Goal: Task Accomplishment & Management: Manage account settings

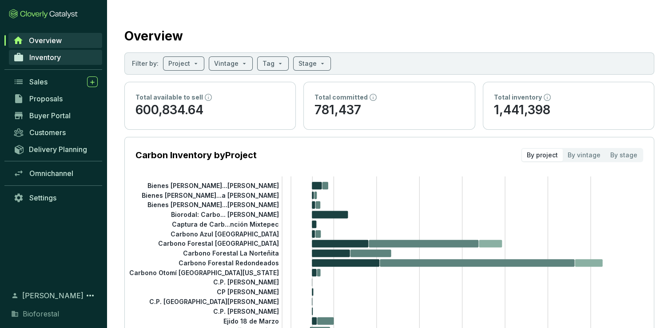
click at [58, 58] on span "Inventory" at bounding box center [45, 57] width 32 height 9
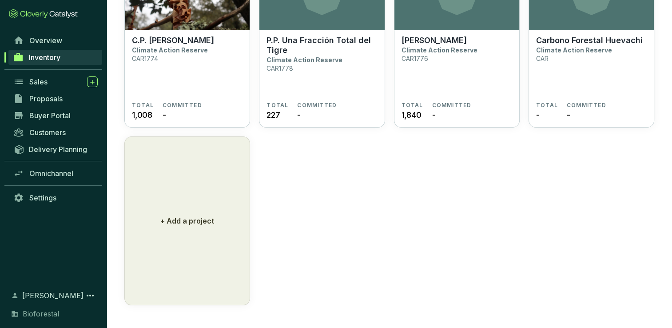
scroll to position [2168, 0]
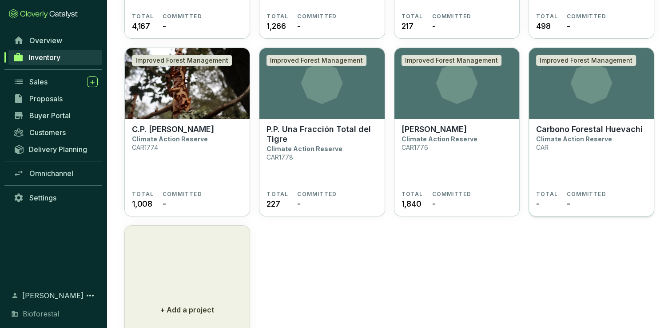
click at [599, 198] on div "COMMITTED -" at bounding box center [587, 200] width 40 height 19
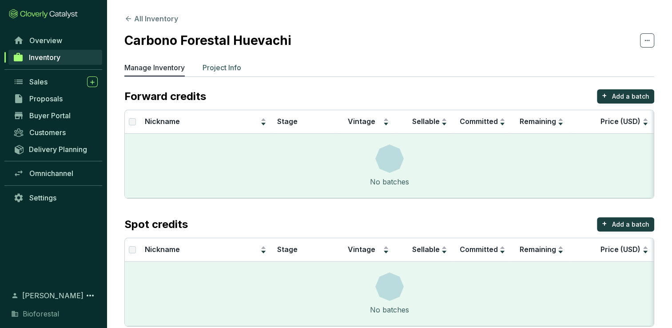
click at [221, 64] on p "Project Info" at bounding box center [222, 67] width 39 height 11
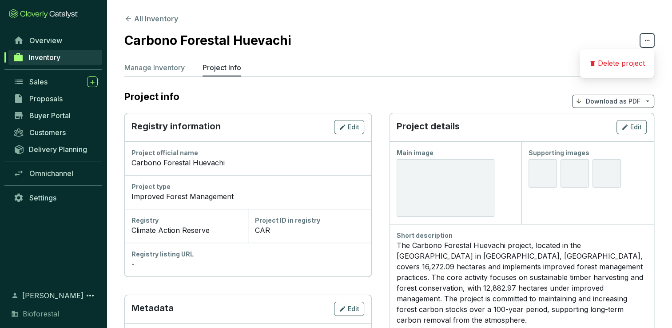
click at [648, 40] on icon at bounding box center [647, 40] width 7 height 11
click at [650, 36] on icon at bounding box center [647, 40] width 7 height 11
click at [652, 100] on span "Download as PDF" at bounding box center [613, 101] width 82 height 13
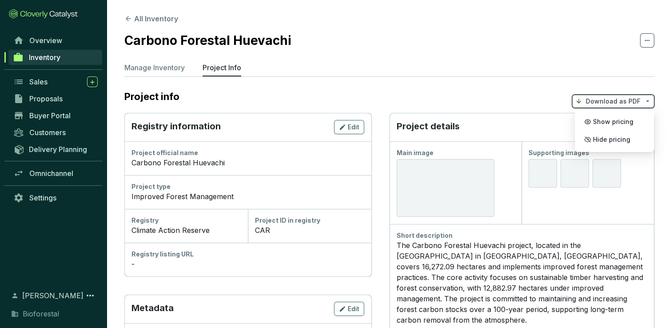
click at [652, 100] on span "Download as PDF" at bounding box center [613, 101] width 82 height 13
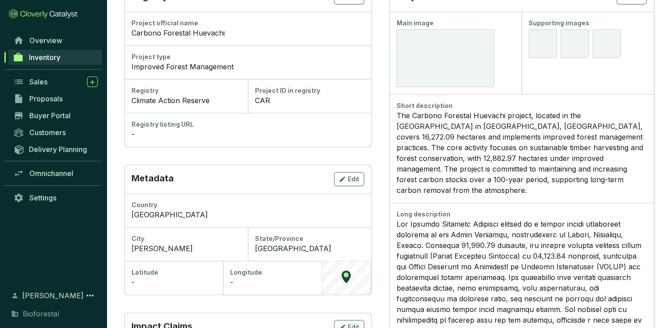
scroll to position [46, 0]
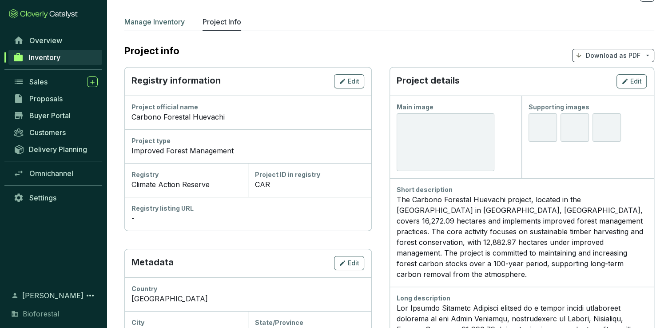
click at [172, 21] on p "Manage Inventory" at bounding box center [154, 21] width 60 height 11
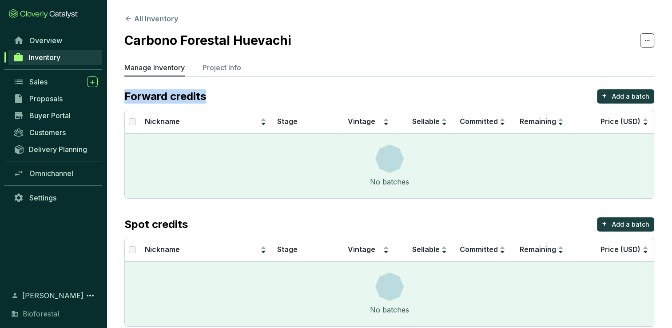
drag, startPoint x: 204, startPoint y: 96, endPoint x: 121, endPoint y: 102, distance: 83.8
click at [121, 102] on section "All Inventory Carbono Forestal Huevachi Manage Inventory Project Info Forward c…" at bounding box center [390, 172] width 566 height 344
copy p "Forward credits"
click at [222, 66] on p "Project Info" at bounding box center [222, 67] width 39 height 11
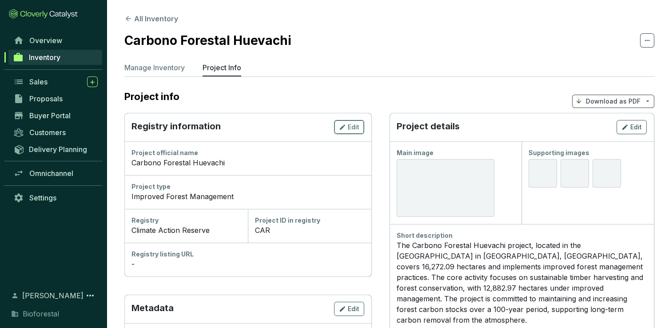
click at [352, 126] on span "Edit" at bounding box center [354, 127] width 12 height 9
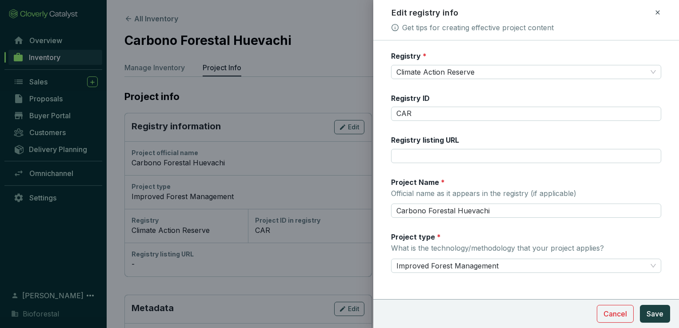
click at [349, 126] on div at bounding box center [339, 164] width 679 height 328
click at [610, 314] on span "Cancel" at bounding box center [615, 313] width 24 height 11
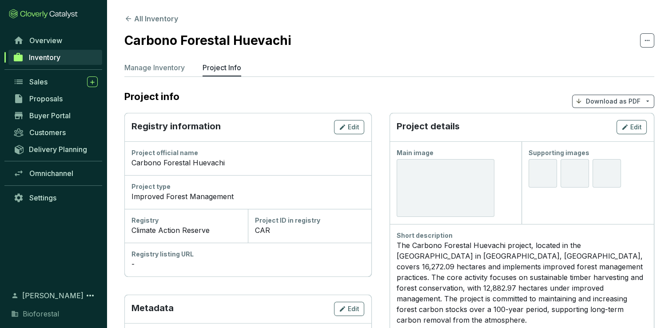
click at [230, 68] on p "Project Info" at bounding box center [222, 67] width 39 height 11
click at [646, 36] on icon at bounding box center [647, 40] width 7 height 11
click at [647, 39] on icon at bounding box center [647, 40] width 7 height 11
click at [649, 36] on icon at bounding box center [647, 40] width 7 height 11
click at [638, 125] on span "Edit" at bounding box center [637, 127] width 12 height 9
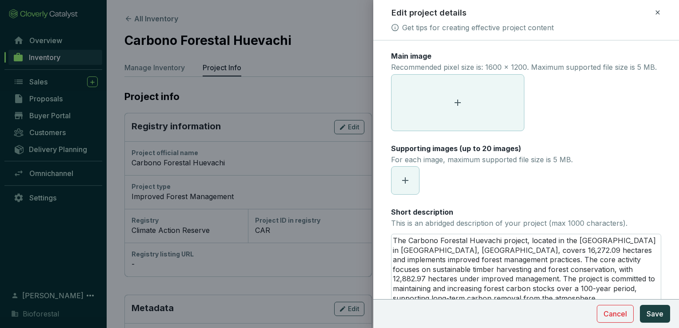
click at [429, 52] on label "Main image" at bounding box center [411, 56] width 40 height 10
click at [392, 56] on label "Main image" at bounding box center [411, 56] width 40 height 10
drag, startPoint x: 393, startPoint y: 55, endPoint x: 435, endPoint y: 56, distance: 41.8
click at [435, 56] on div "Main image Recommended pixel size is: 1600 x 1200. Maximum supported file size …" at bounding box center [524, 62] width 266 height 23
copy label "Main image"
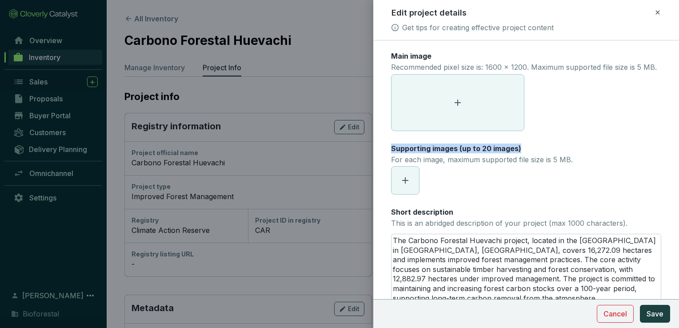
drag, startPoint x: 521, startPoint y: 158, endPoint x: 385, endPoint y: 163, distance: 136.1
click at [385, 163] on form "Main image Recommended pixel size is: 1600 x 1200. Maximum supported file size …" at bounding box center [526, 296] width 306 height 491
copy label "Supporting images (up to 20 images)"
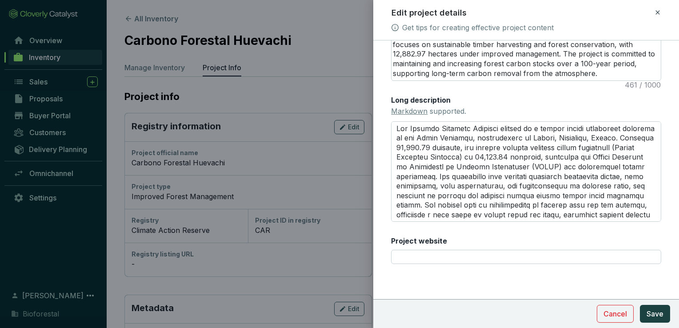
click at [658, 12] on icon at bounding box center [657, 12] width 7 height 11
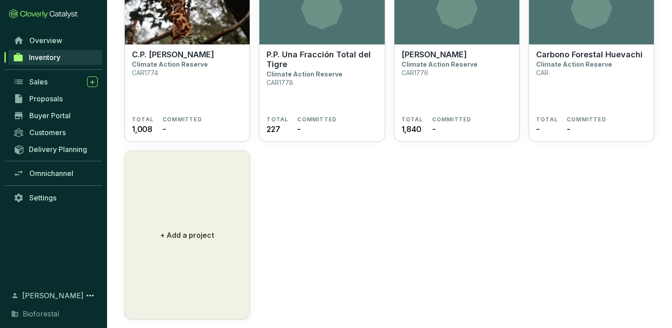
scroll to position [2124, 0]
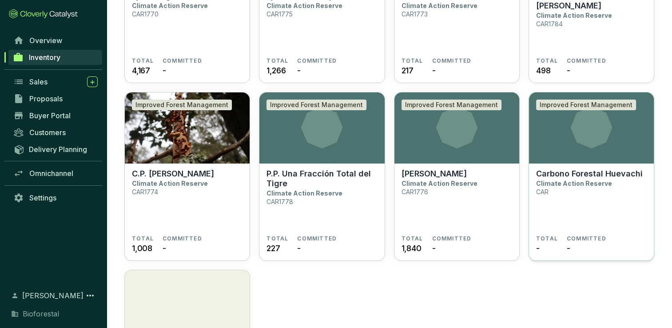
click at [608, 152] on section "Improved Forest Management" at bounding box center [591, 127] width 125 height 71
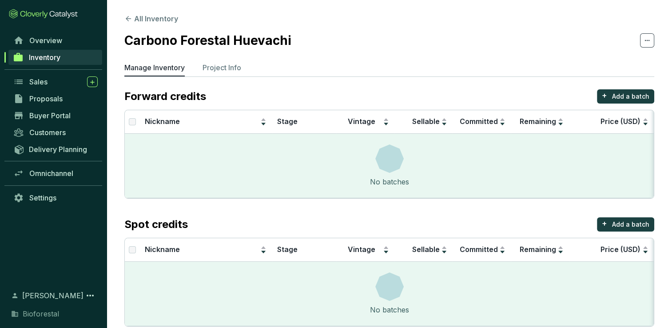
click at [66, 60] on link "Inventory" at bounding box center [55, 57] width 94 height 15
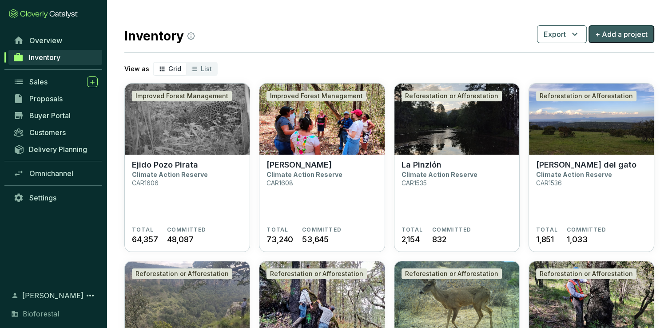
click at [642, 35] on span "+ Add a project" at bounding box center [621, 34] width 52 height 11
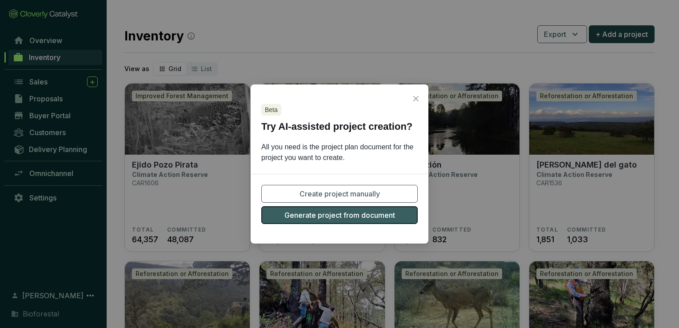
click at [353, 218] on span "Generate project from document" at bounding box center [339, 215] width 111 height 11
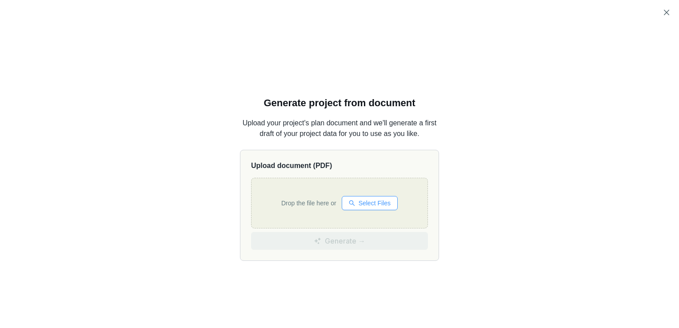
click at [361, 203] on span "Select Files" at bounding box center [375, 203] width 32 height 10
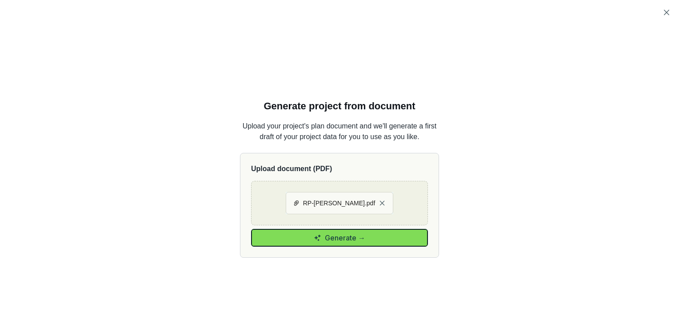
click at [364, 238] on button "Generate →" at bounding box center [339, 238] width 177 height 18
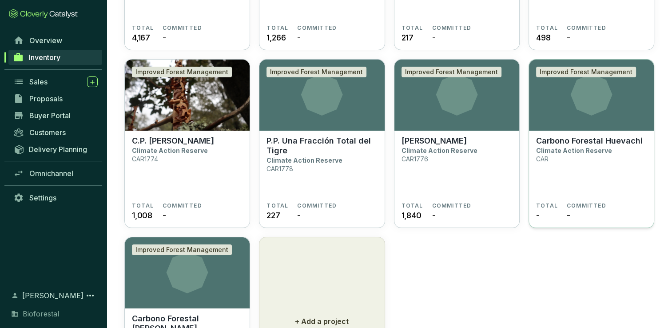
scroll to position [2213, 0]
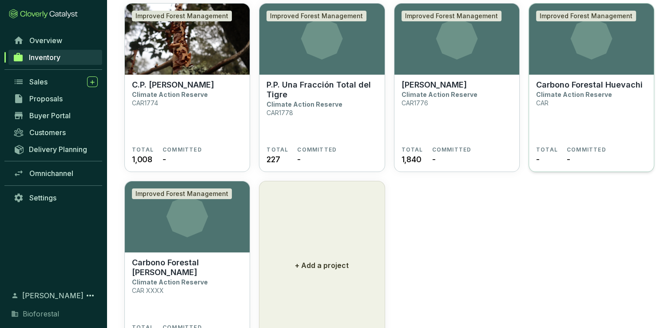
click at [571, 114] on section "Carbono Forestal Huevachi Climate Action Reserve CAR" at bounding box center [591, 113] width 111 height 66
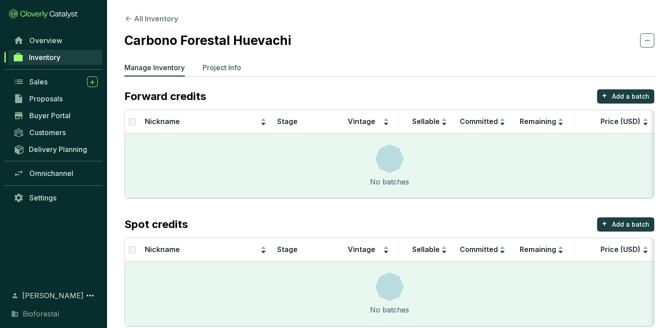
click at [223, 68] on p "Project Info" at bounding box center [222, 67] width 39 height 11
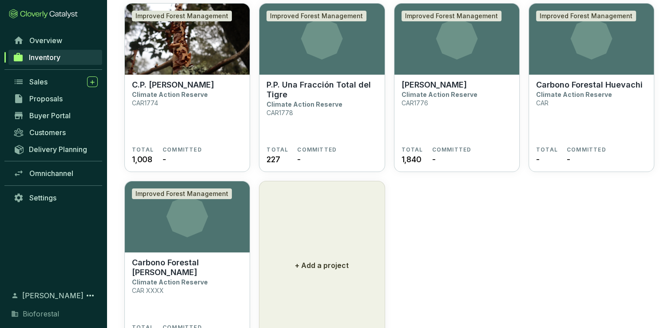
scroll to position [2257, 0]
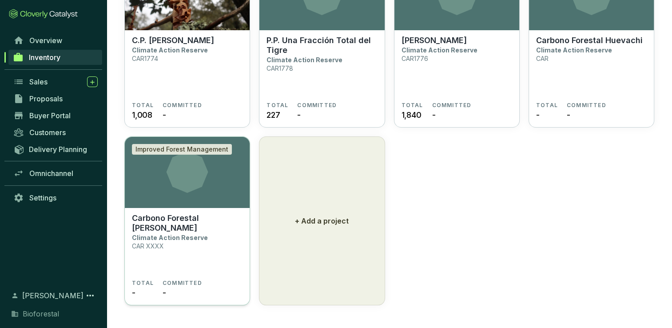
click at [190, 259] on section "Carbono Forestal Ejido Huevachi Climate Action Reserve CAR XXXX" at bounding box center [187, 246] width 111 height 66
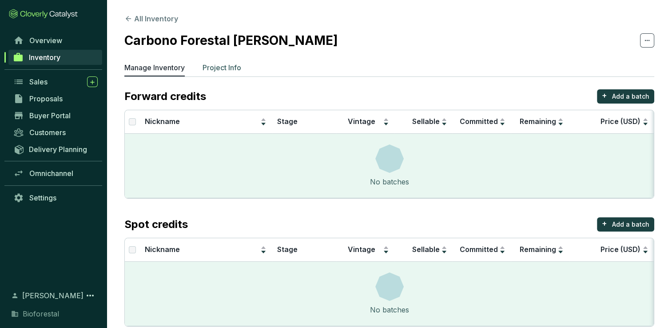
click at [222, 67] on p "Project Info" at bounding box center [222, 67] width 39 height 11
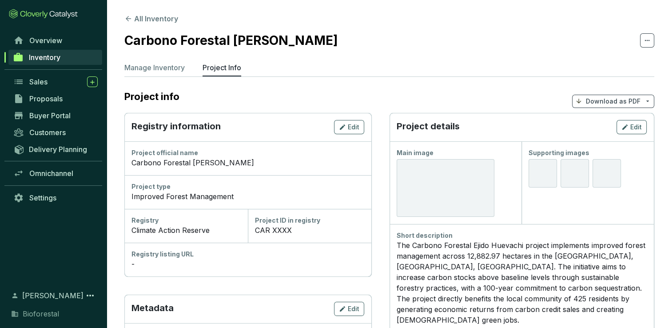
click at [290, 227] on div "CAR XXXX" at bounding box center [309, 230] width 109 height 11
click at [348, 129] on span "Edit" at bounding box center [354, 127] width 12 height 9
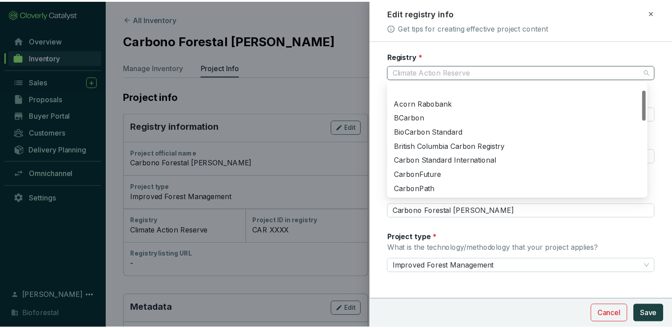
scroll to position [28, 0]
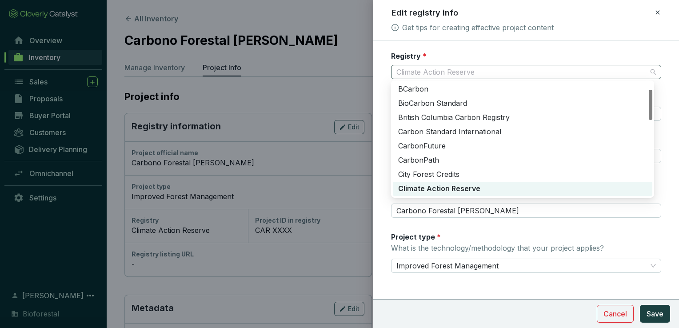
drag, startPoint x: 482, startPoint y: 70, endPoint x: 453, endPoint y: 77, distance: 29.7
click at [453, 77] on span "Climate Action Reserve" at bounding box center [525, 71] width 259 height 13
click at [384, 56] on form "Registry * Climate Action Reserve Registry ID CAR XXXX Registry listing URL Pro…" at bounding box center [526, 188] width 306 height 275
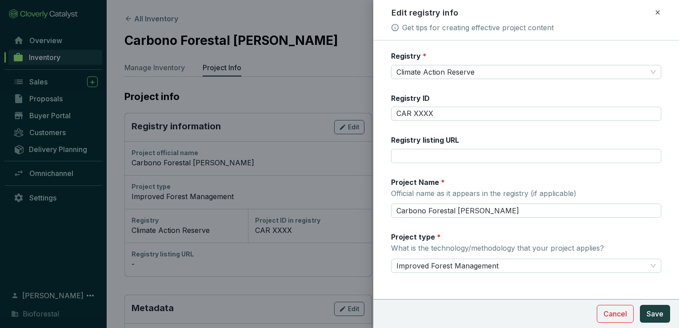
click at [402, 56] on label "Registry *" at bounding box center [409, 56] width 36 height 10
click at [423, 53] on span "*" at bounding box center [425, 56] width 4 height 9
click at [436, 110] on input "CAR XXXX" at bounding box center [526, 114] width 270 height 14
click at [394, 137] on label "Registry listing URL" at bounding box center [425, 140] width 68 height 10
click at [660, 12] on icon at bounding box center [657, 12] width 7 height 11
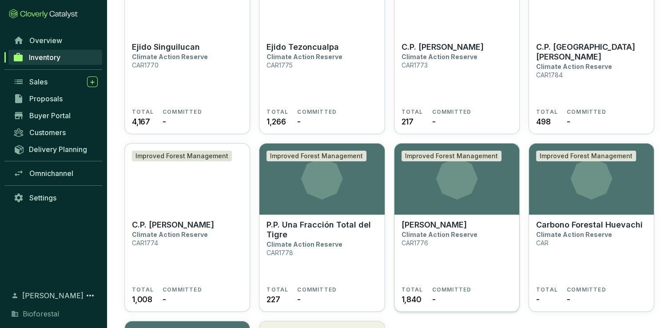
scroll to position [2088, 0]
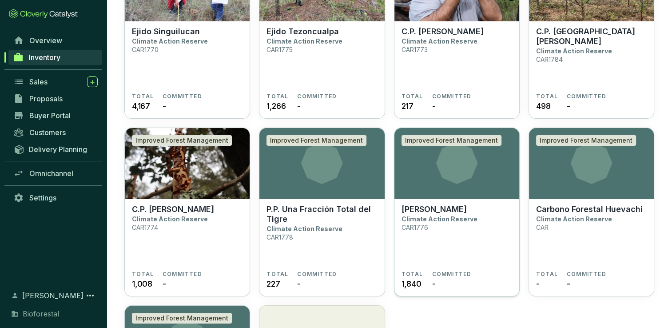
click at [488, 207] on section "Predio Tezoncualpan Climate Action Reserve CAR1776" at bounding box center [457, 237] width 111 height 66
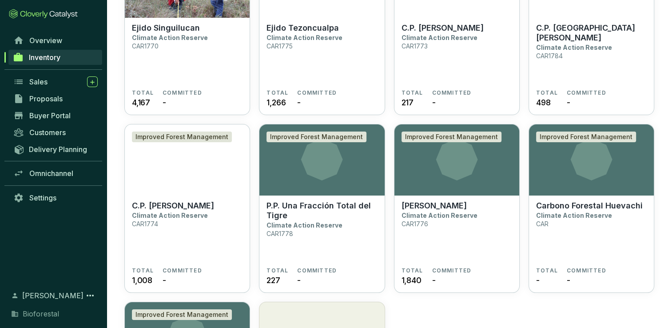
scroll to position [2257, 0]
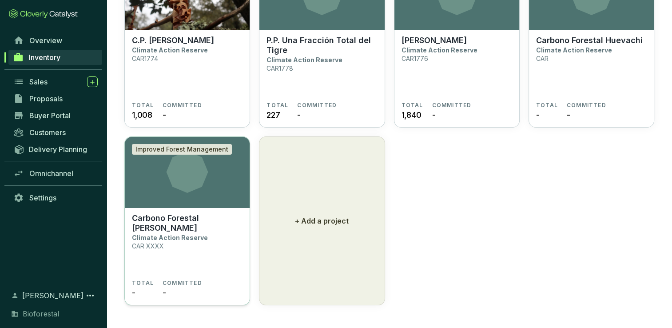
click at [183, 237] on p "Climate Action Reserve" at bounding box center [170, 238] width 76 height 8
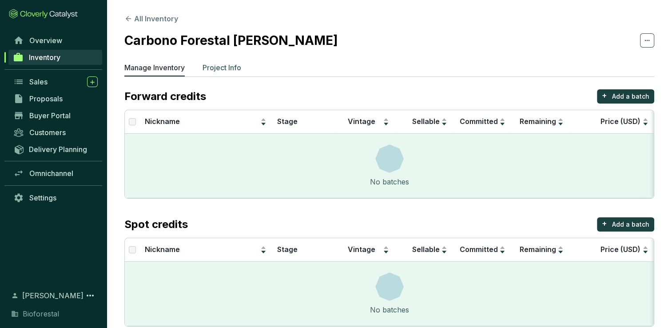
click at [224, 67] on p "Project Info" at bounding box center [222, 67] width 39 height 11
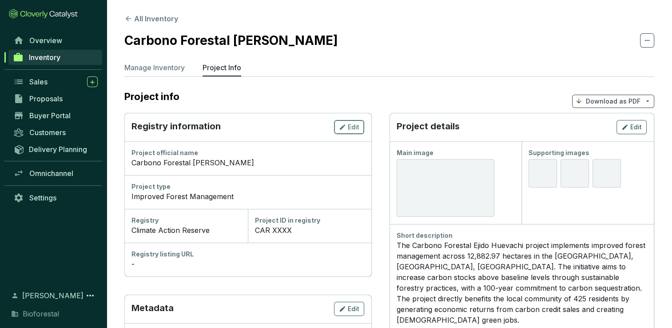
click at [355, 126] on span "Edit" at bounding box center [354, 127] width 12 height 9
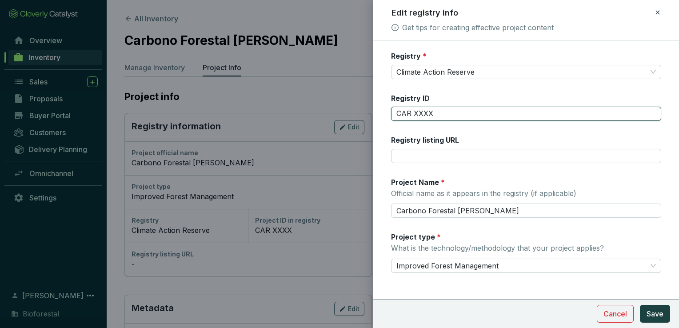
click at [435, 114] on input "CAR XXXX" at bounding box center [526, 114] width 270 height 14
type input "CAR 2156"
click at [661, 317] on span "Save" at bounding box center [654, 313] width 17 height 11
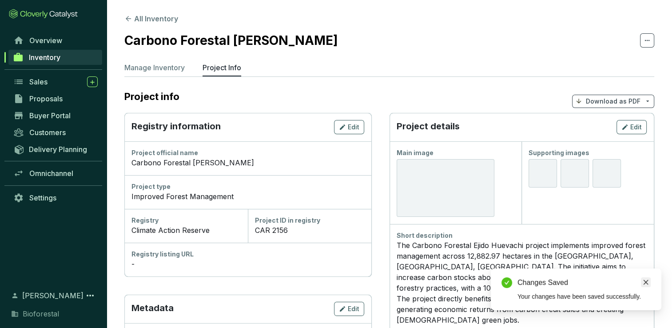
click at [647, 281] on icon "close" at bounding box center [646, 282] width 5 height 5
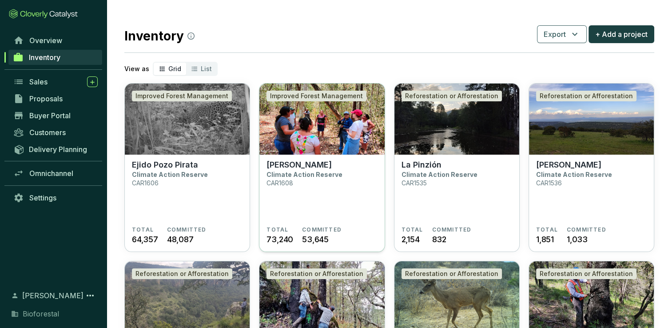
click at [311, 163] on p "[PERSON_NAME]" at bounding box center [299, 165] width 65 height 10
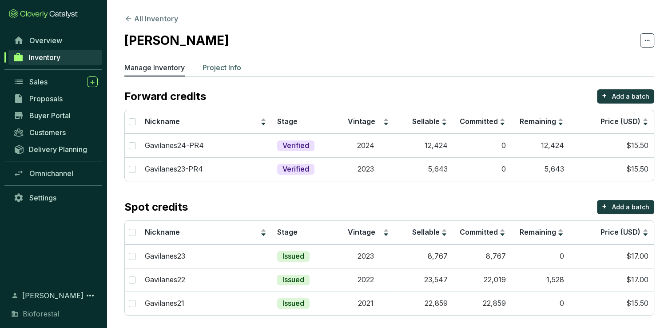
click at [233, 68] on p "Project Info" at bounding box center [222, 67] width 39 height 11
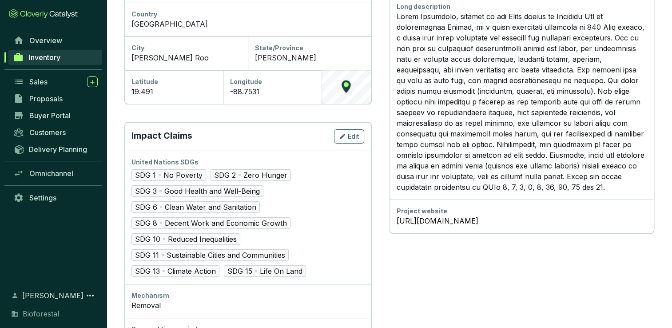
scroll to position [355, 0]
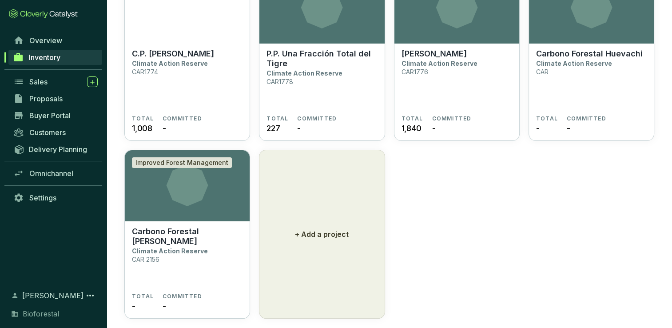
scroll to position [2257, 0]
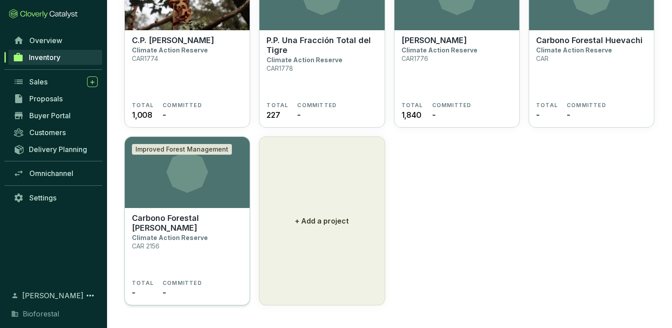
click at [210, 190] on icon at bounding box center [187, 172] width 125 height 42
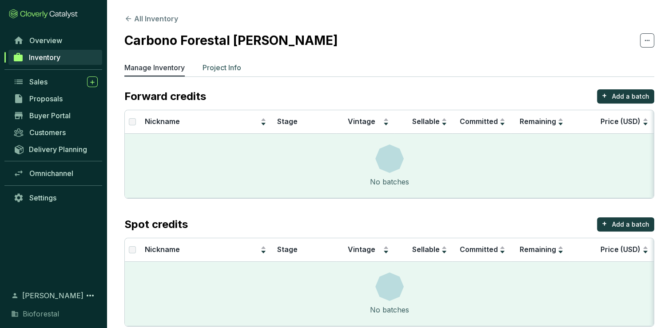
click at [212, 67] on p "Project Info" at bounding box center [222, 67] width 39 height 11
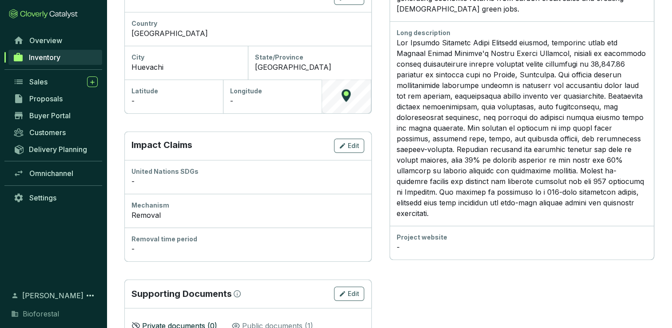
scroll to position [267, 0]
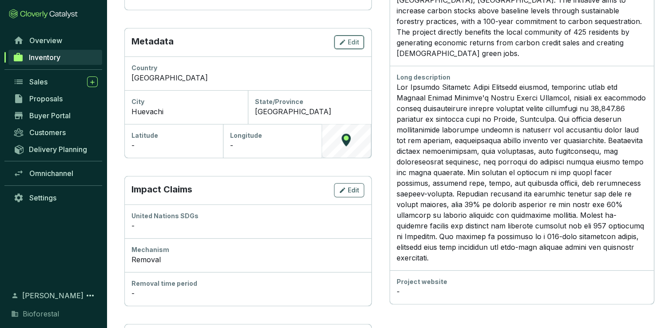
click at [343, 38] on icon "button" at bounding box center [342, 42] width 7 height 11
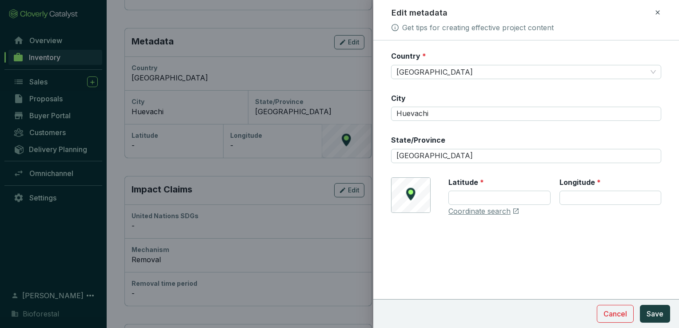
click at [289, 165] on div at bounding box center [339, 164] width 679 height 328
click at [657, 13] on icon at bounding box center [657, 12] width 7 height 11
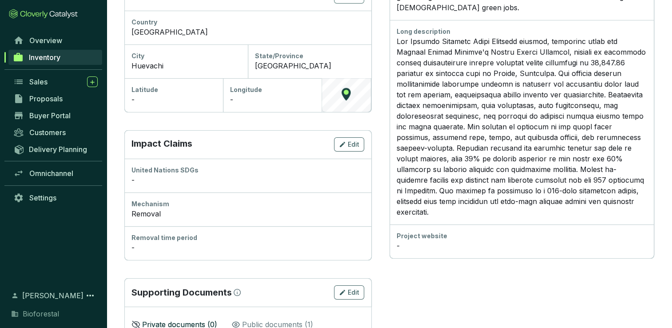
scroll to position [223, 0]
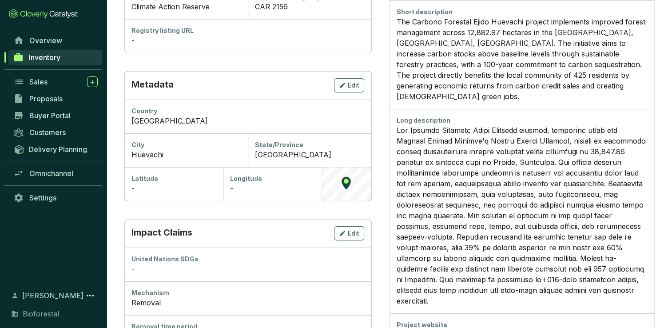
click at [184, 187] on div "-" at bounding box center [174, 188] width 84 height 11
click at [163, 187] on div "-" at bounding box center [174, 188] width 84 height 11
click at [353, 86] on span "Edit" at bounding box center [354, 85] width 12 height 9
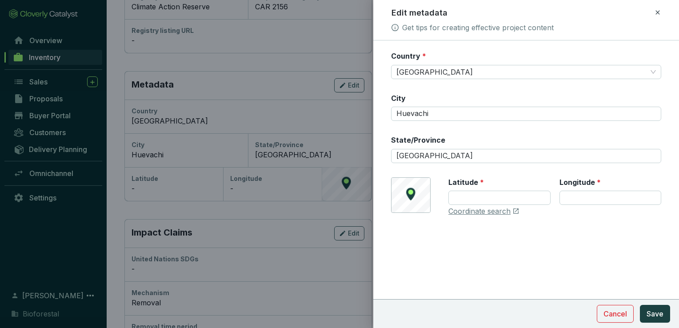
click at [415, 189] on div "© Mapbox © OpenStreetMap Improve this map Latitude * Longitude * Coordinate sea…" at bounding box center [526, 196] width 270 height 39
click at [658, 12] on icon at bounding box center [657, 12] width 7 height 11
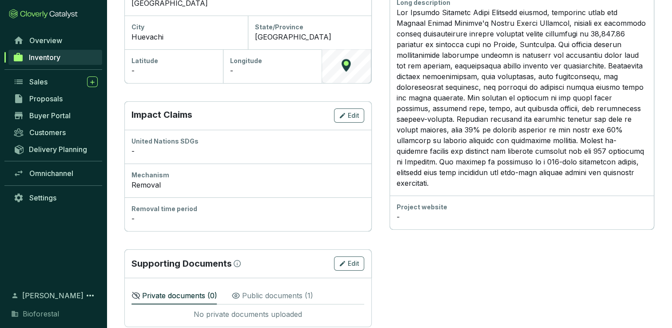
scroll to position [357, 0]
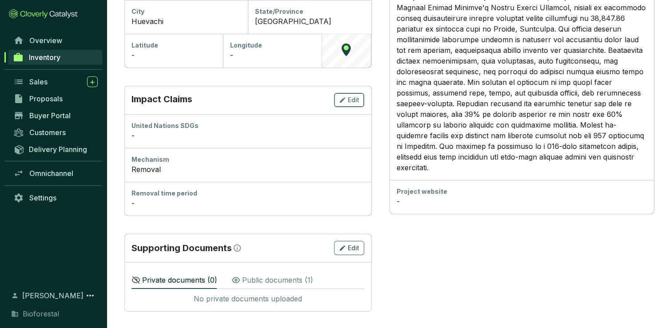
click at [347, 100] on div "Edit" at bounding box center [349, 100] width 20 height 11
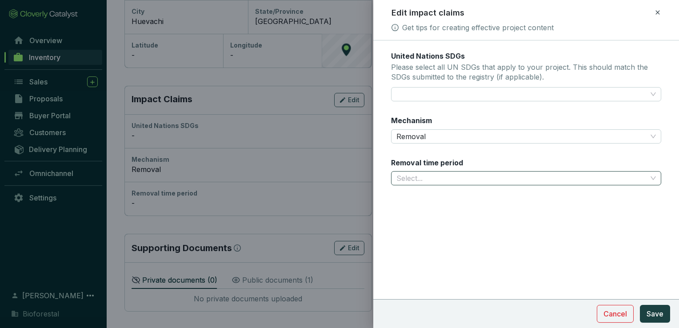
click at [412, 176] on input "Removal time period" at bounding box center [521, 178] width 251 height 13
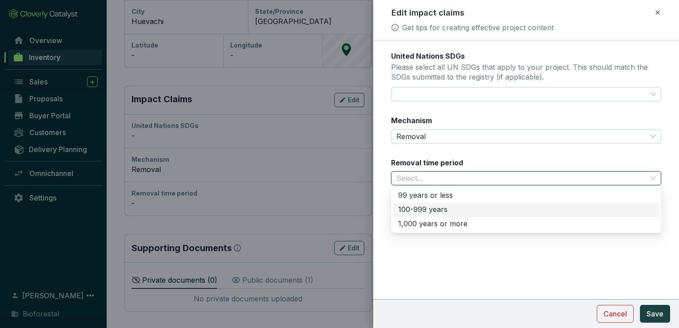
click at [439, 211] on div "100-999 years" at bounding box center [526, 210] width 256 height 10
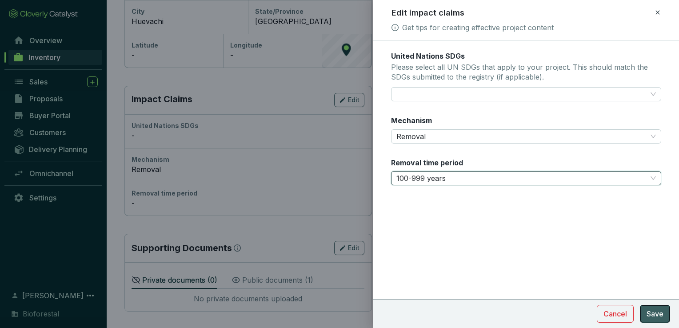
click at [661, 313] on span "Save" at bounding box center [654, 313] width 17 height 11
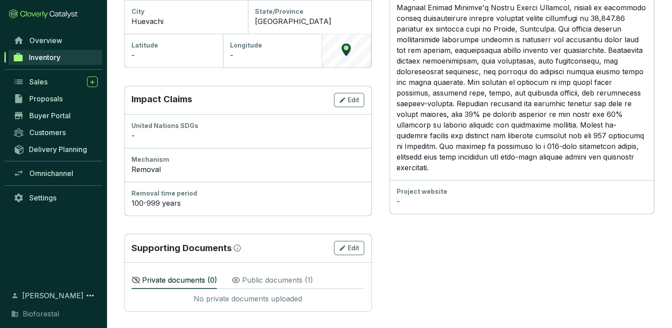
click at [283, 278] on p "Public documents ( 1 )" at bounding box center [277, 280] width 71 height 11
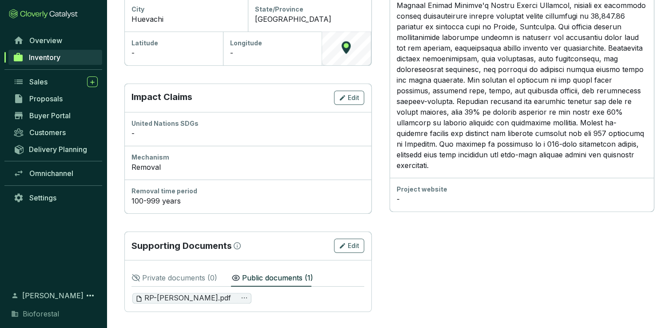
scroll to position [359, 0]
click at [193, 273] on p "Private documents ( 0 )" at bounding box center [179, 277] width 75 height 11
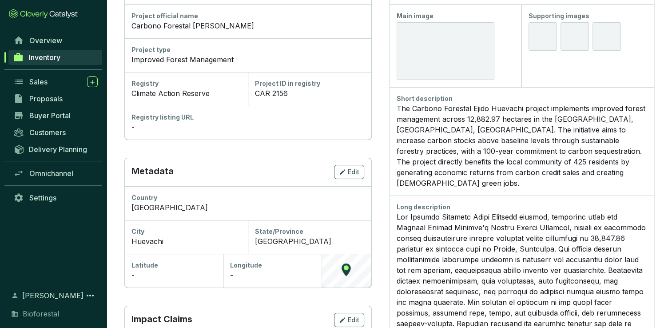
scroll to position [135, 0]
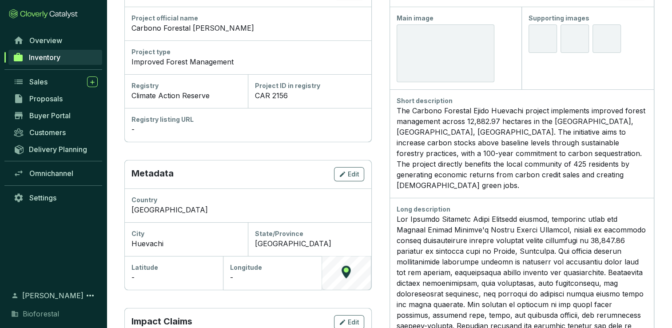
click at [178, 133] on div "-" at bounding box center [248, 129] width 233 height 11
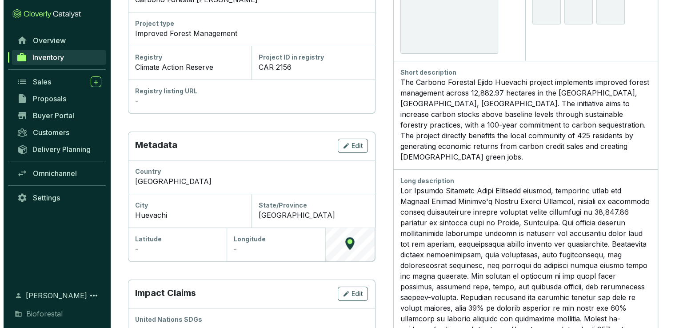
scroll to position [178, 0]
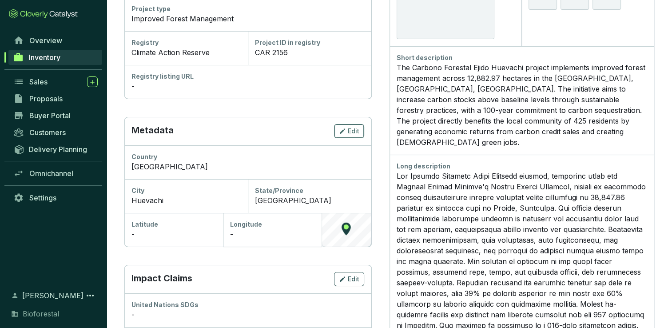
click at [357, 132] on span "Edit" at bounding box center [354, 131] width 12 height 9
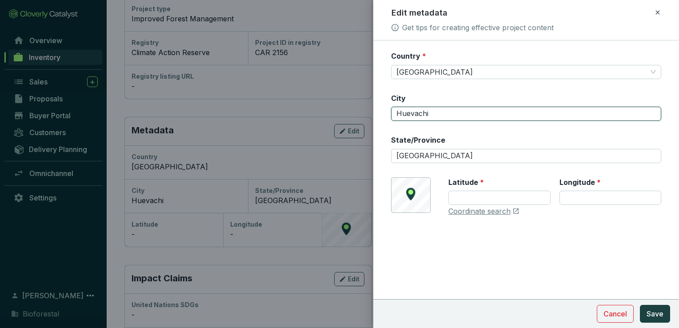
click at [439, 116] on input "Huevachi" at bounding box center [526, 114] width 270 height 14
click at [435, 69] on span "Mexico" at bounding box center [525, 71] width 259 height 13
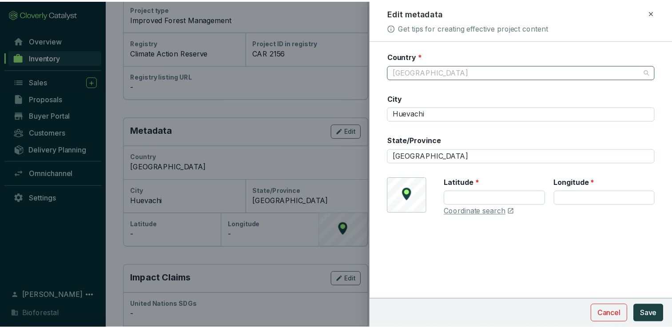
scroll to position [1436, 0]
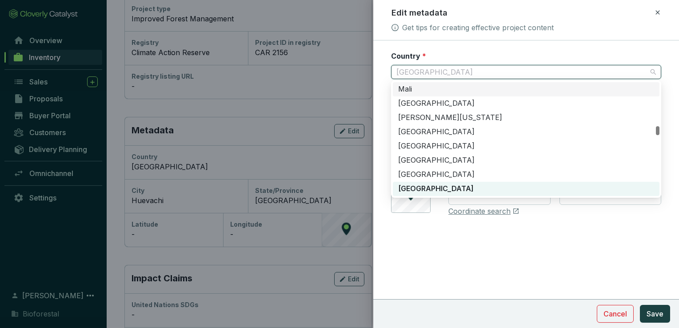
click at [323, 83] on div at bounding box center [339, 164] width 679 height 328
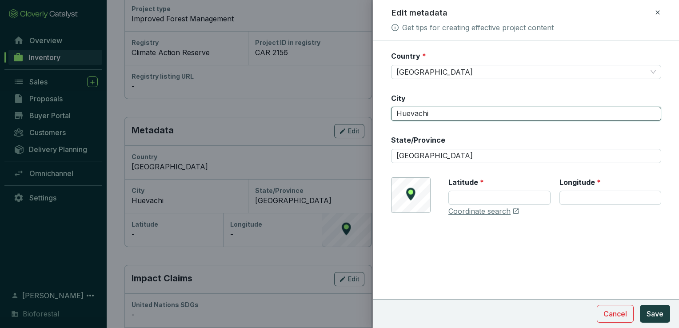
click at [440, 110] on input "Huevachi" at bounding box center [526, 114] width 270 height 14
type input "H"
click at [411, 112] on input "Chihuahua" at bounding box center [526, 114] width 270 height 14
click at [444, 111] on input "Chihuahua" at bounding box center [526, 114] width 270 height 14
type input "Chihuahua"
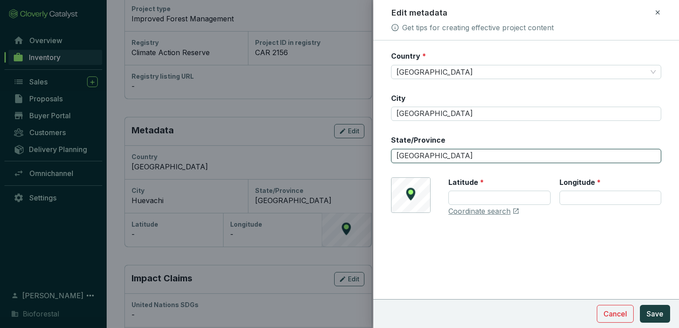
click at [445, 155] on input "Chihuahua" at bounding box center [526, 156] width 270 height 14
drag, startPoint x: 437, startPoint y: 154, endPoint x: 388, endPoint y: 156, distance: 49.4
click at [388, 156] on form "Country * Mexico City Chihuahua State/Province Chihuahua © Mapbox © OpenStreetM…" at bounding box center [526, 160] width 306 height 219
drag, startPoint x: 453, startPoint y: 156, endPoint x: 377, endPoint y: 152, distance: 76.6
click at [377, 152] on form "Country * Mexico City Chihuahua State/Province Huevachi © Mapbox © OpenStreetMa…" at bounding box center [526, 160] width 306 height 219
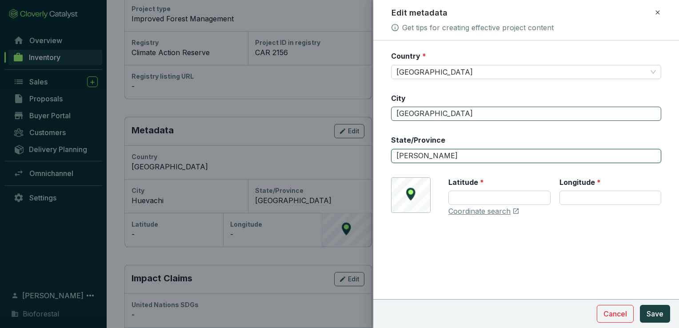
type input "Ocampo"
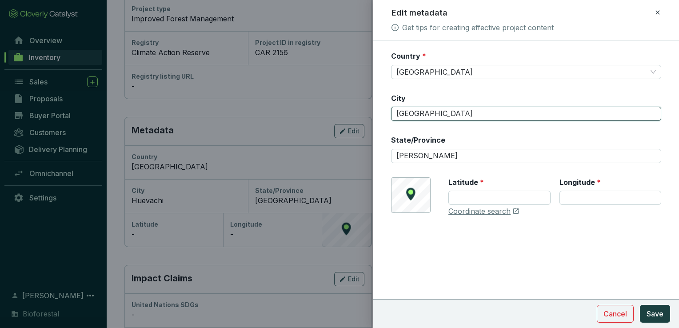
click at [427, 113] on input "Chihuahua" at bounding box center [526, 114] width 270 height 14
click at [449, 113] on input "Chihuahua" at bounding box center [526, 114] width 270 height 14
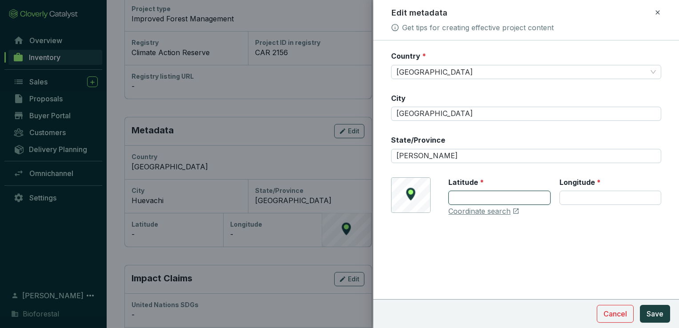
click at [498, 197] on input "Latitude *" at bounding box center [499, 198] width 102 height 14
click at [662, 315] on span "Save" at bounding box center [654, 313] width 17 height 11
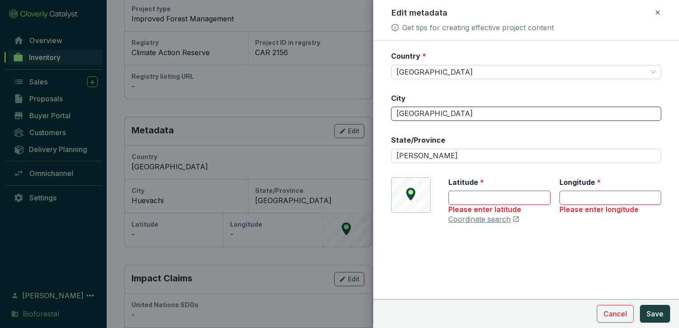
click at [453, 111] on input "[GEOGRAPHIC_DATA]" at bounding box center [526, 114] width 270 height 14
click at [498, 219] on div "Please enter latitude" at bounding box center [499, 214] width 102 height 19
click at [515, 218] on div "Please enter latitude" at bounding box center [499, 214] width 102 height 19
click at [471, 223] on div "Country * Mexico City Chihuahua State/Province Ocampo © Mapbox © OpenStreetMap …" at bounding box center [526, 143] width 270 height 184
click at [474, 221] on div "Please enter latitude" at bounding box center [499, 214] width 102 height 19
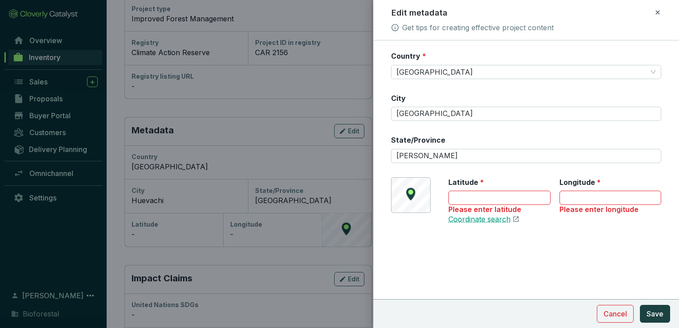
click at [472, 223] on link "Coordinate search" at bounding box center [479, 220] width 62 height 10
click at [497, 196] on input "Latitude *" at bounding box center [499, 198] width 102 height 14
paste input "28.116674"
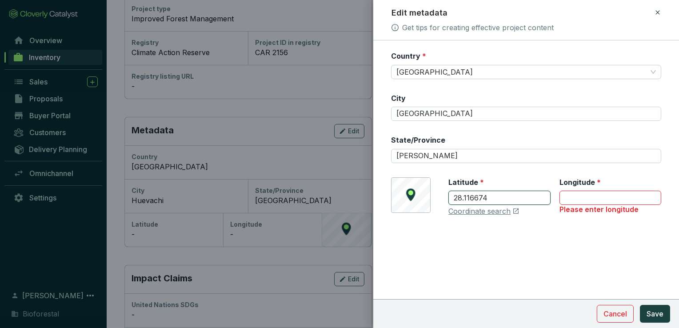
type input "28.116674"
click at [579, 194] on input "Longitude *" at bounding box center [610, 198] width 102 height 14
paste input "108.022757"
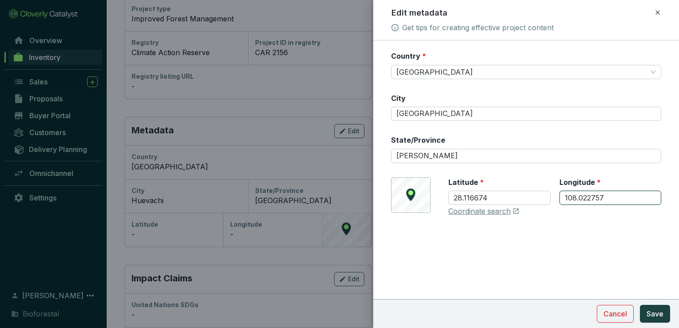
type input "108.022757"
click at [658, 315] on span "Save" at bounding box center [654, 313] width 17 height 11
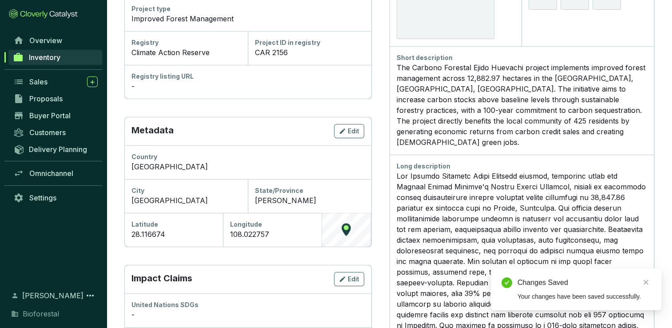
click at [346, 227] on div "© Mapbox © OpenStreetMap Improve this map" at bounding box center [346, 230] width 49 height 34
click at [258, 233] on div "108.022757" at bounding box center [272, 234] width 84 height 11
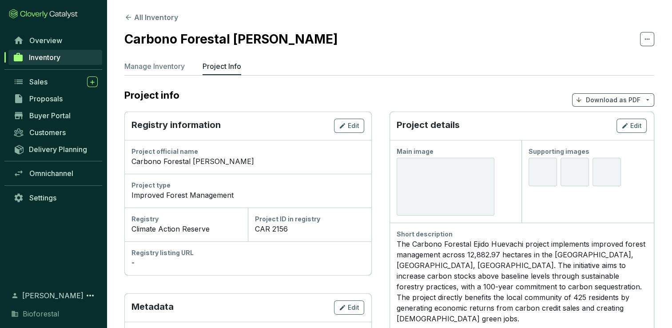
scroll to position [0, 0]
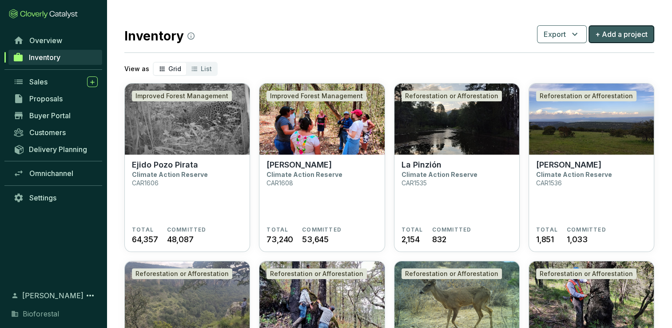
click at [644, 34] on span "+ Add a project" at bounding box center [621, 34] width 52 height 11
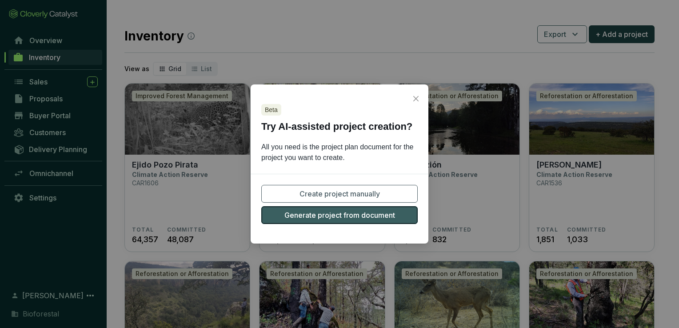
click at [396, 214] on button "Generate project from document" at bounding box center [339, 215] width 156 height 18
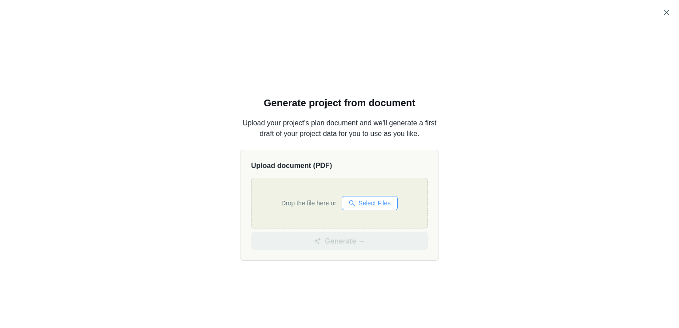
click at [384, 204] on span "Select Files" at bounding box center [375, 203] width 32 height 10
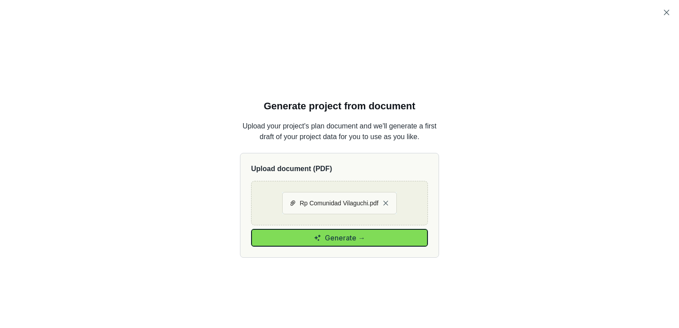
click at [375, 243] on button "Generate →" at bounding box center [339, 238] width 177 height 18
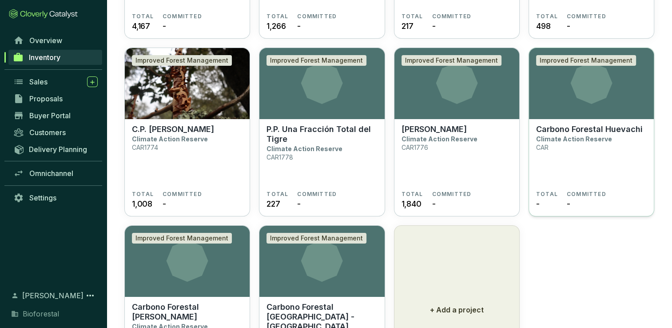
scroll to position [2257, 0]
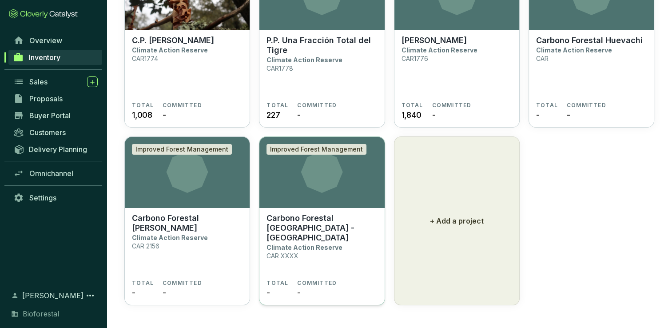
click at [348, 187] on icon at bounding box center [321, 172] width 125 height 42
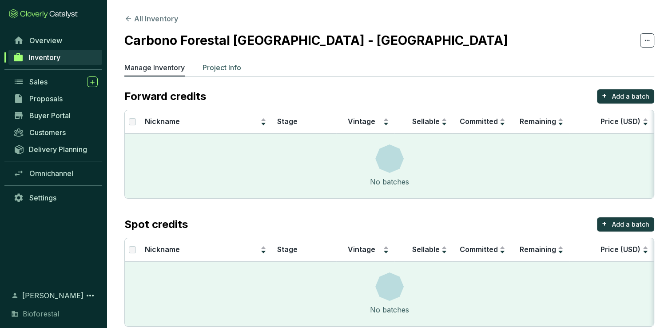
click at [239, 68] on p "Project Info" at bounding box center [222, 67] width 39 height 11
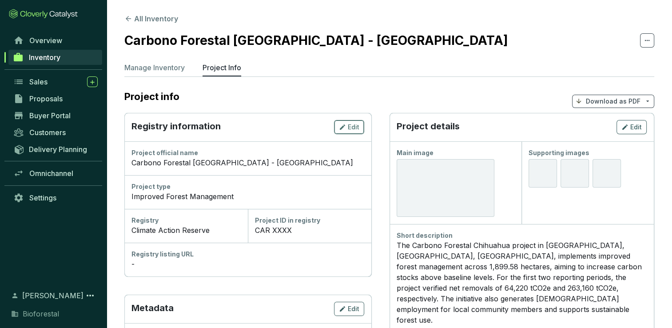
click at [351, 125] on span "Edit" at bounding box center [354, 127] width 12 height 9
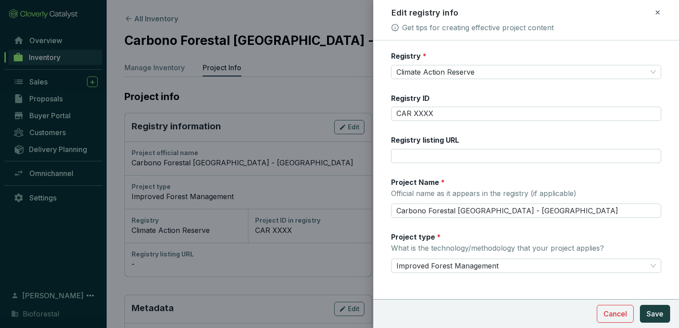
click at [276, 100] on div at bounding box center [339, 164] width 679 height 328
click at [435, 114] on input "CAR XXXX" at bounding box center [526, 114] width 270 height 14
click at [443, 120] on input "CAR" at bounding box center [526, 114] width 270 height 14
type input "CAR 2174"
click at [658, 317] on span "Save" at bounding box center [654, 313] width 17 height 11
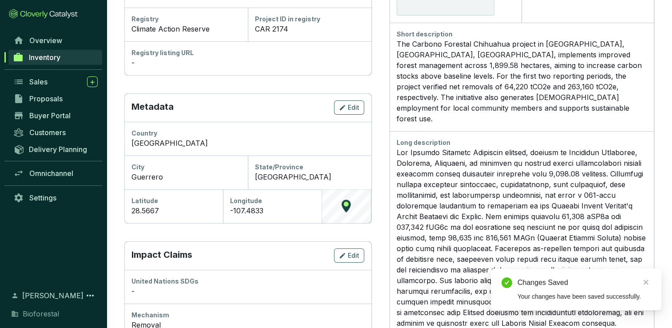
scroll to position [222, 0]
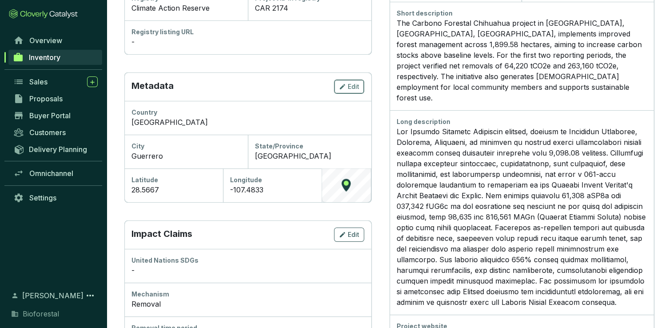
click at [353, 87] on span "Edit" at bounding box center [354, 86] width 12 height 9
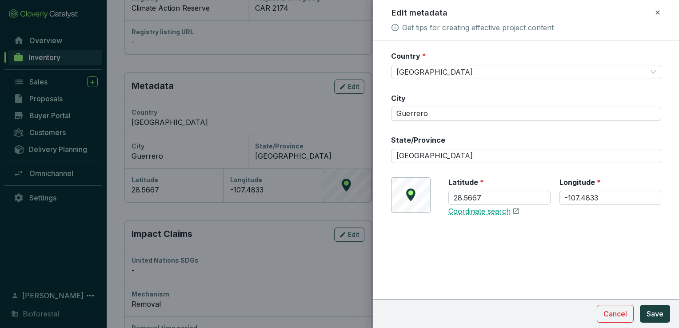
click at [482, 212] on link "Coordinate search" at bounding box center [479, 212] width 62 height 10
drag, startPoint x: 499, startPoint y: 196, endPoint x: 425, endPoint y: 196, distance: 73.8
click at [425, 196] on div "© Mapbox © OpenStreetMap Improve this map Latitude * 28.5667 Longitude * -107.4…" at bounding box center [526, 196] width 270 height 39
drag, startPoint x: 548, startPoint y: 196, endPoint x: 539, endPoint y: 196, distance: 9.3
click at [539, 196] on div "Latitude * 28.5667 Longitude * -107.4833" at bounding box center [554, 196] width 213 height 39
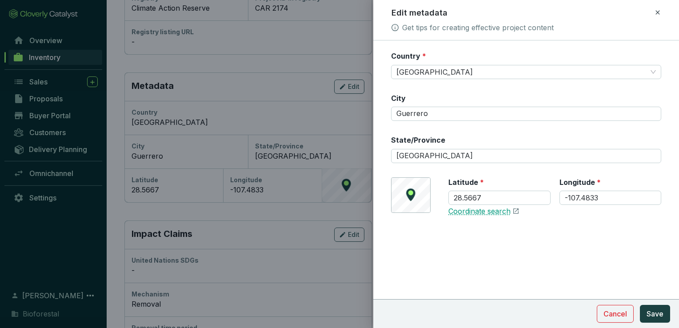
click at [498, 210] on link "Coordinate search" at bounding box center [479, 212] width 62 height 10
drag, startPoint x: 485, startPoint y: 198, endPoint x: 443, endPoint y: 197, distance: 41.3
click at [444, 197] on div "© Mapbox © OpenStreetMap Improve this map Latitude * 28.5667 Longitude * -107.4…" at bounding box center [526, 196] width 270 height 39
drag, startPoint x: 601, startPoint y: 197, endPoint x: 543, endPoint y: 198, distance: 57.8
click at [543, 198] on div "Latitude * 28.5667 Longitude * -107.4833" at bounding box center [554, 196] width 213 height 39
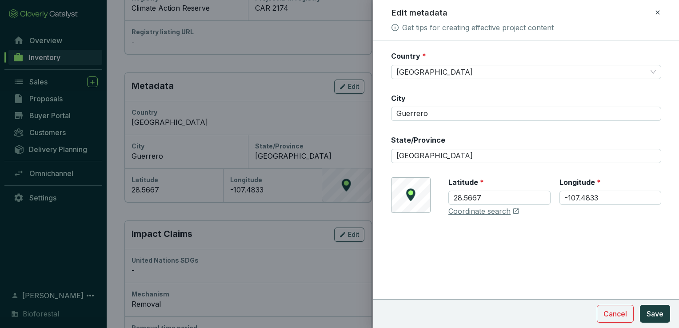
click at [659, 12] on icon at bounding box center [657, 12] width 7 height 11
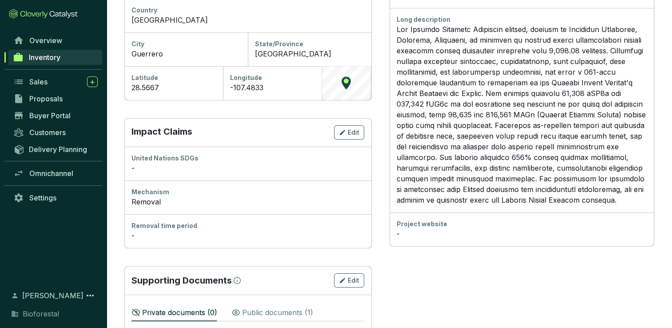
scroll to position [357, 0]
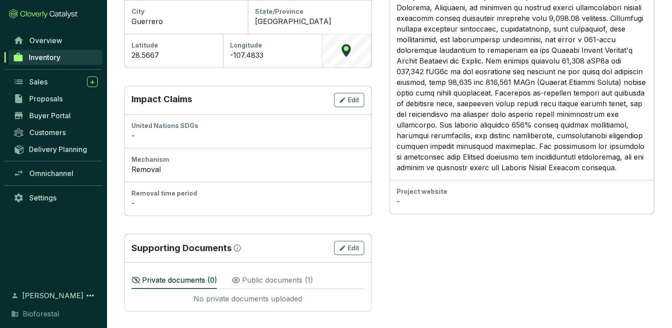
click at [215, 204] on div "-" at bounding box center [248, 203] width 233 height 11
click at [348, 100] on span "Edit" at bounding box center [354, 100] width 12 height 9
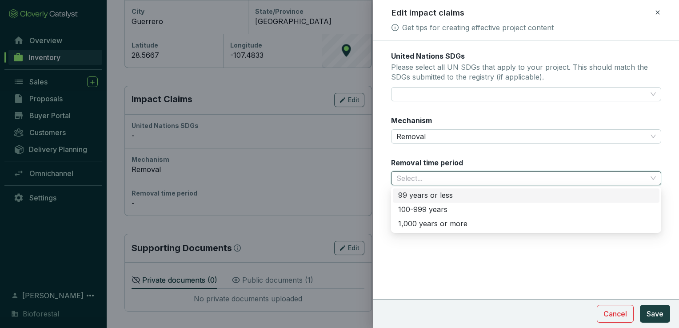
click at [441, 177] on input "Removal time period" at bounding box center [521, 178] width 251 height 13
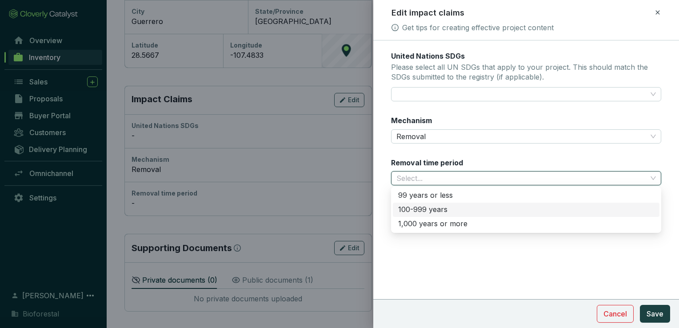
click at [428, 209] on div "100-999 years" at bounding box center [526, 210] width 256 height 10
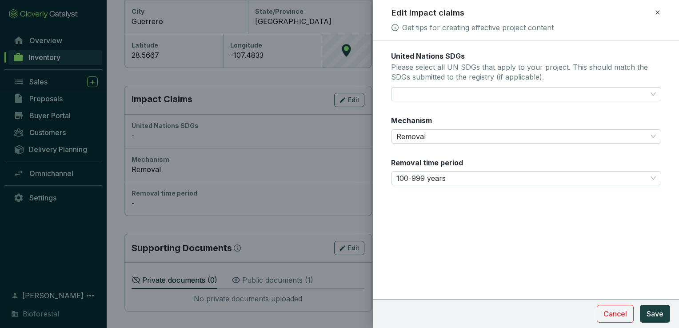
click at [251, 206] on div at bounding box center [339, 164] width 679 height 328
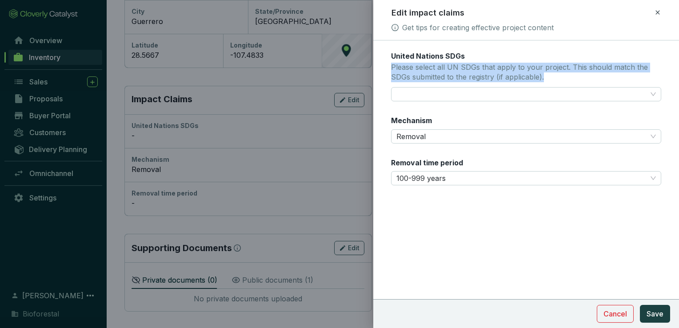
drag, startPoint x: 393, startPoint y: 68, endPoint x: 556, endPoint y: 80, distance: 164.0
click at [556, 80] on p "Please select all UN SDGs that apply to your project. This should match the SDG…" at bounding box center [526, 72] width 270 height 19
copy p "Please select all UN SDGs that apply to your project. This should match the SDG…"
click at [473, 176] on span "100-999 years" at bounding box center [525, 178] width 259 height 13
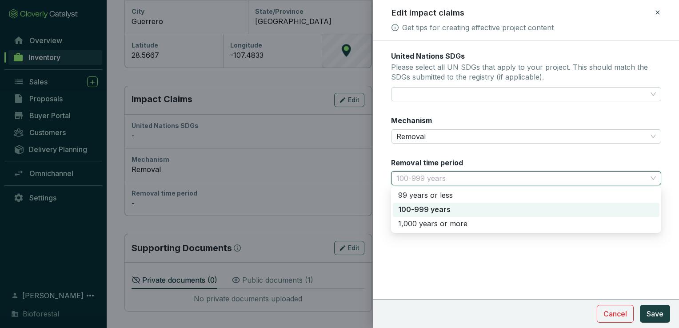
click at [460, 209] on div "100-999 years" at bounding box center [526, 210] width 256 height 10
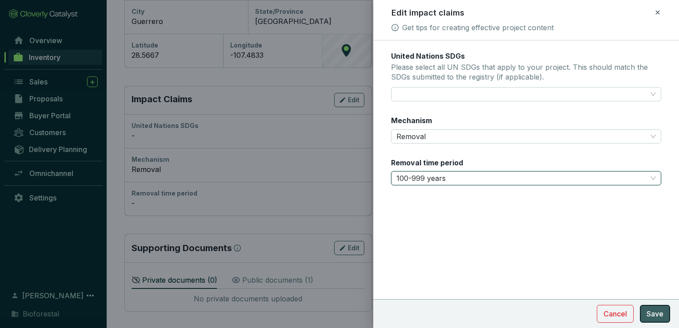
click at [664, 312] on button "Save" at bounding box center [655, 314] width 30 height 18
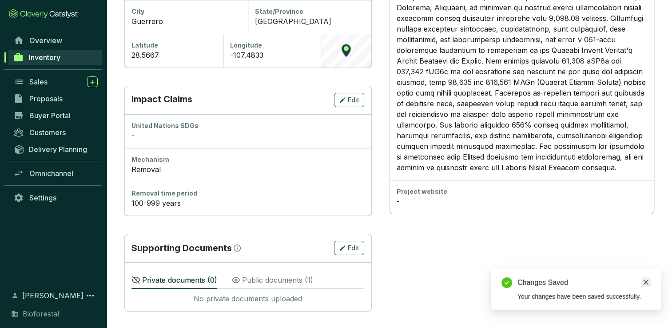
click at [648, 283] on icon "close" at bounding box center [646, 282] width 6 height 6
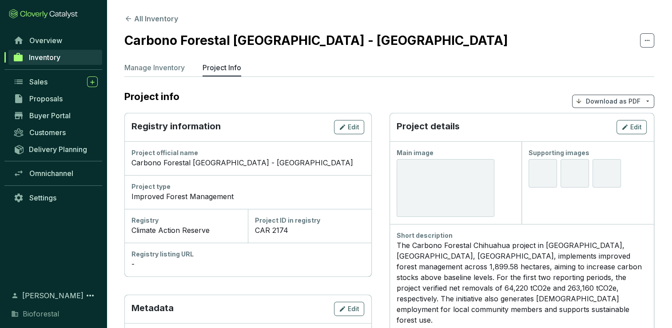
scroll to position [0, 0]
click at [355, 126] on span "Edit" at bounding box center [354, 127] width 12 height 9
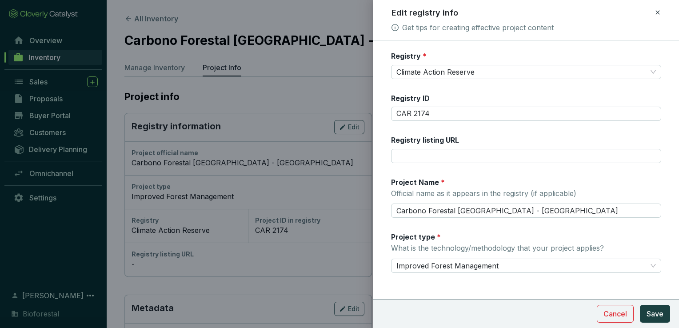
click at [395, 139] on label "Registry listing URL" at bounding box center [425, 140] width 68 height 10
drag, startPoint x: 392, startPoint y: 138, endPoint x: 459, endPoint y: 141, distance: 66.7
click at [459, 141] on label "Registry listing URL" at bounding box center [425, 140] width 68 height 10
copy label "Registry listing URL"
click at [470, 139] on div "Registry listing URL" at bounding box center [526, 149] width 270 height 28
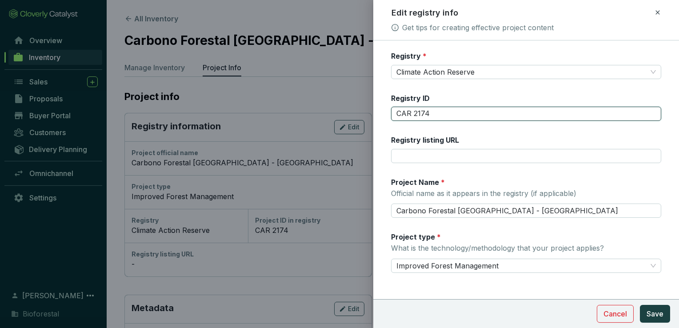
click at [441, 112] on input "CAR 2174" at bounding box center [526, 114] width 270 height 14
click at [655, 314] on span "Save" at bounding box center [654, 313] width 17 height 11
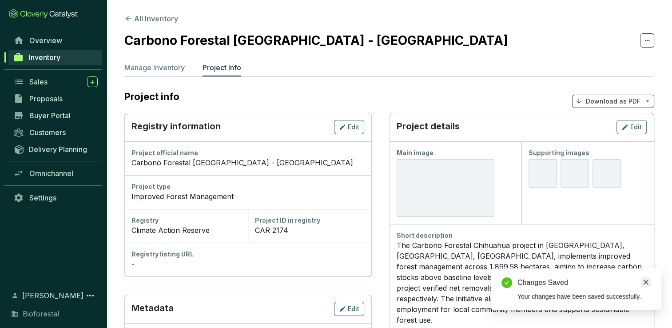
click at [646, 283] on icon "close" at bounding box center [646, 282] width 5 height 5
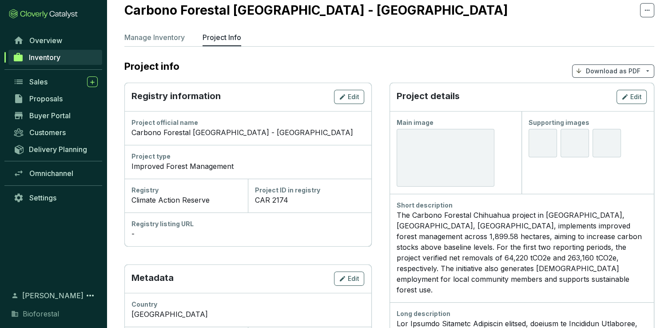
scroll to position [44, 0]
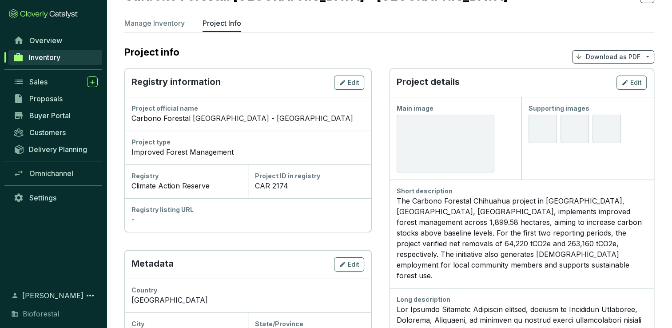
click at [456, 147] on div at bounding box center [446, 144] width 98 height 58
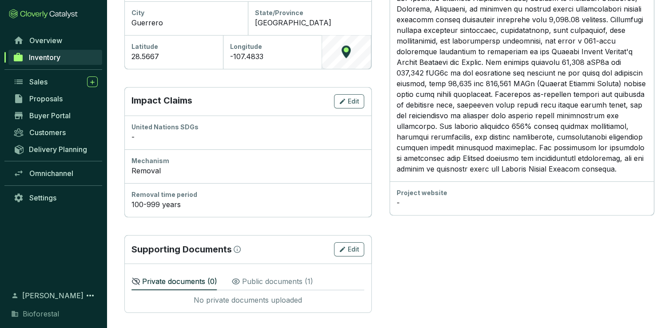
scroll to position [357, 0]
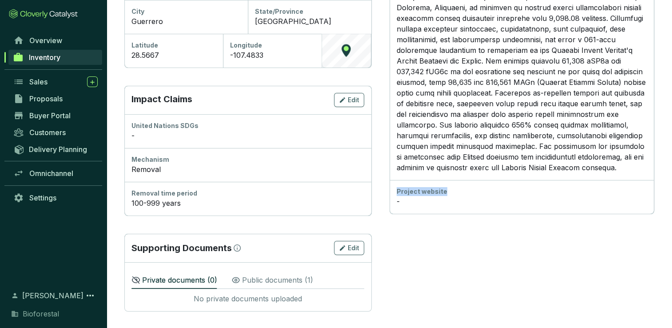
drag, startPoint x: 445, startPoint y: 180, endPoint x: 394, endPoint y: 176, distance: 51.7
click at [394, 180] on div "Project website -" at bounding box center [522, 197] width 265 height 34
copy div "Project website"
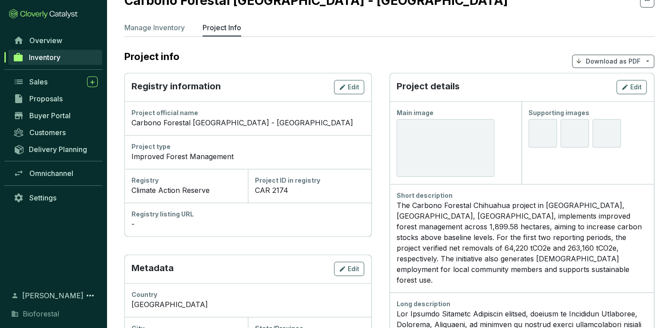
scroll to position [0, 0]
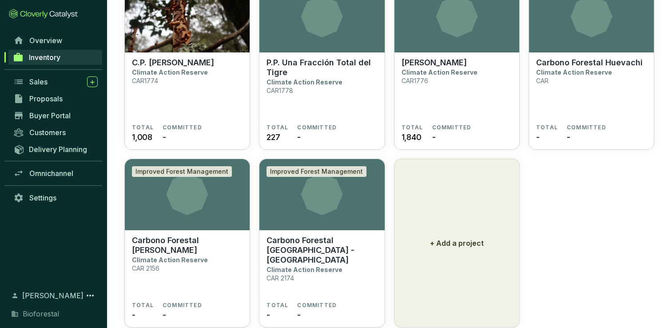
scroll to position [2257, 0]
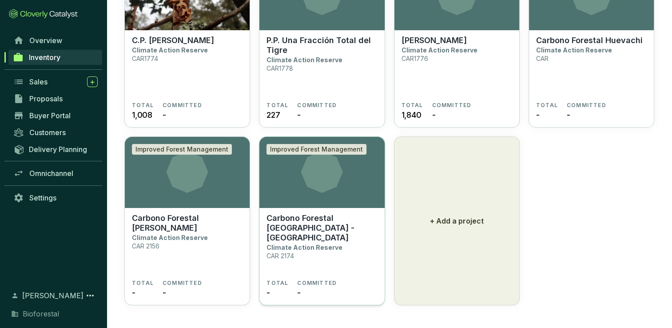
click at [307, 222] on p "Carbono Forestal [GEOGRAPHIC_DATA] - [GEOGRAPHIC_DATA]" at bounding box center [322, 227] width 111 height 29
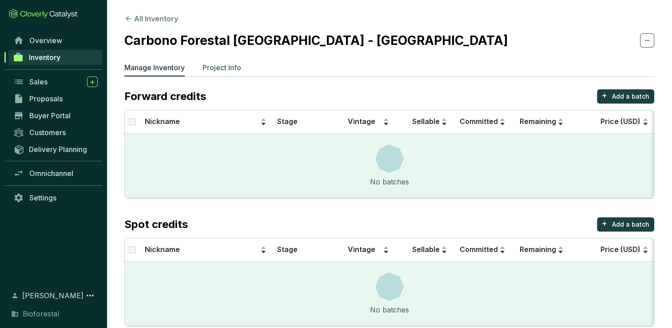
click at [233, 64] on p "Project Info" at bounding box center [222, 67] width 39 height 11
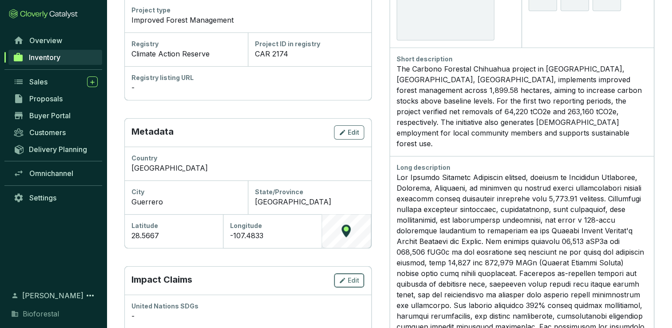
scroll to position [178, 0]
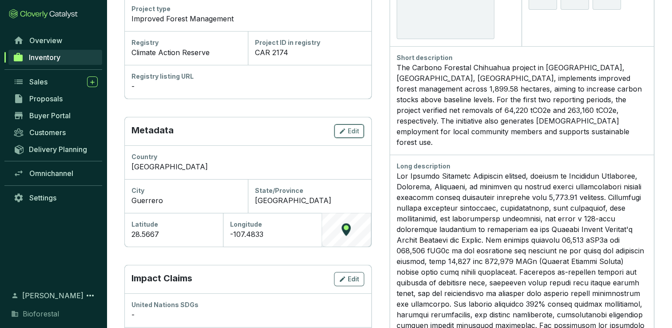
click at [355, 128] on span "Edit" at bounding box center [354, 131] width 12 height 9
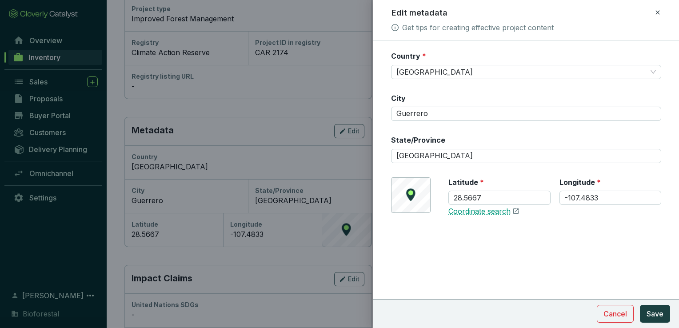
click at [464, 211] on link "Coordinate search" at bounding box center [479, 212] width 62 height 10
drag, startPoint x: 487, startPoint y: 193, endPoint x: 442, endPoint y: 195, distance: 45.8
click at [442, 195] on div "© Mapbox © OpenStreetMap Improve this map [GEOGRAPHIC_DATA] Coordinate search" at bounding box center [526, 196] width 270 height 39
paste input "324643"
type input "28.324643"
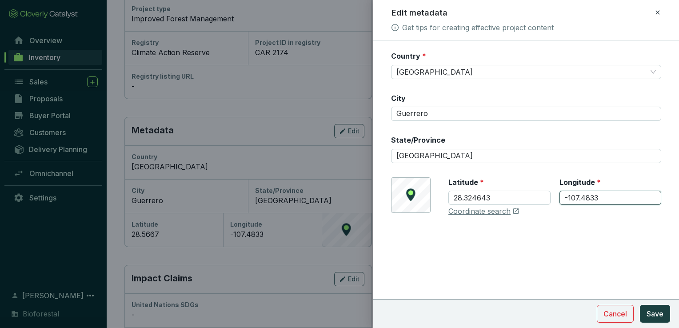
drag, startPoint x: 563, startPoint y: 196, endPoint x: 605, endPoint y: 196, distance: 41.8
click at [605, 196] on input "-107.4833" at bounding box center [610, 198] width 102 height 14
paste input "723450"
type input "-107.723450"
drag, startPoint x: 498, startPoint y: 195, endPoint x: 451, endPoint y: 196, distance: 47.5
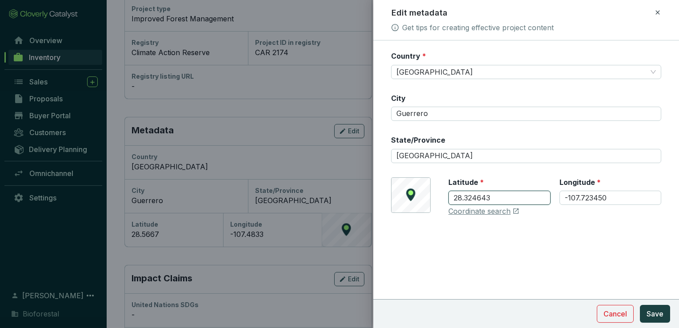
click at [451, 196] on input "28.324643" at bounding box center [499, 198] width 102 height 14
drag, startPoint x: 623, startPoint y: 201, endPoint x: 615, endPoint y: 200, distance: 8.6
click at [623, 201] on input "-107.723450" at bounding box center [610, 198] width 102 height 14
drag, startPoint x: 615, startPoint y: 198, endPoint x: 553, endPoint y: 195, distance: 62.7
click at [553, 195] on div "Latitude * 28.324643 Longitude * -107.723450" at bounding box center [554, 196] width 213 height 39
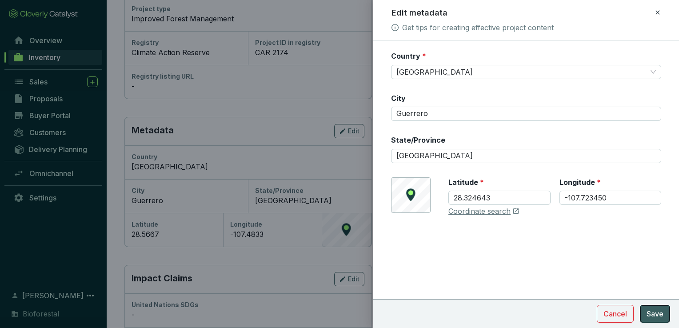
click at [666, 316] on button "Save" at bounding box center [655, 314] width 30 height 18
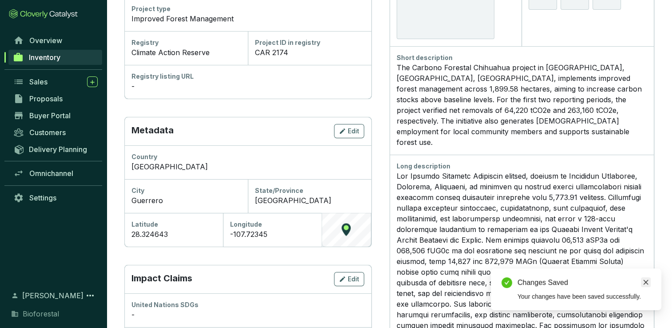
click at [645, 283] on icon "close" at bounding box center [646, 282] width 6 height 6
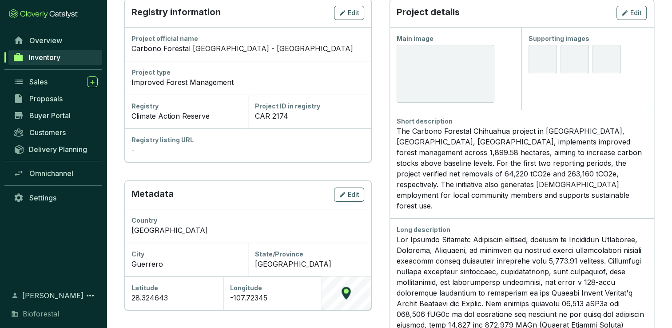
scroll to position [90, 0]
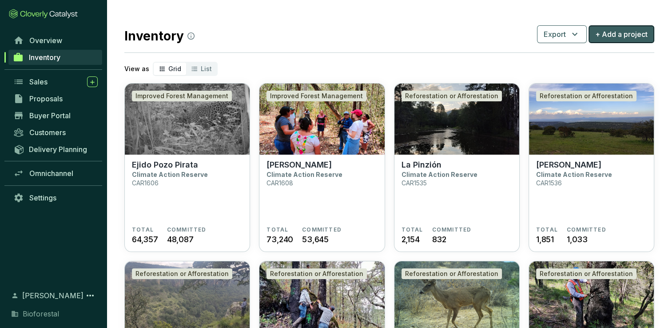
click at [619, 32] on span "+ Add a project" at bounding box center [621, 34] width 52 height 11
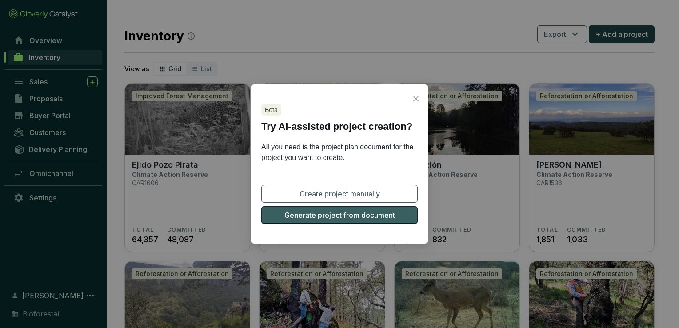
click at [361, 214] on span "Generate project from document" at bounding box center [339, 215] width 111 height 11
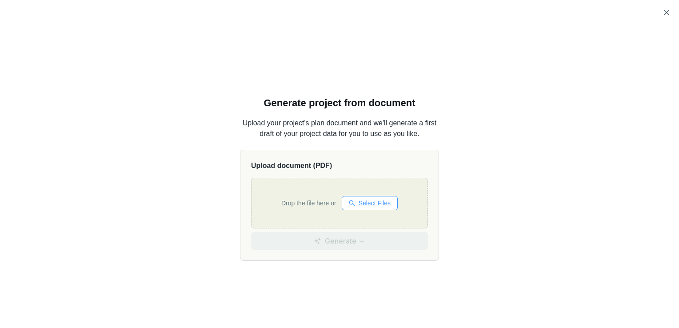
click at [354, 204] on button "Select Files" at bounding box center [370, 203] width 56 height 14
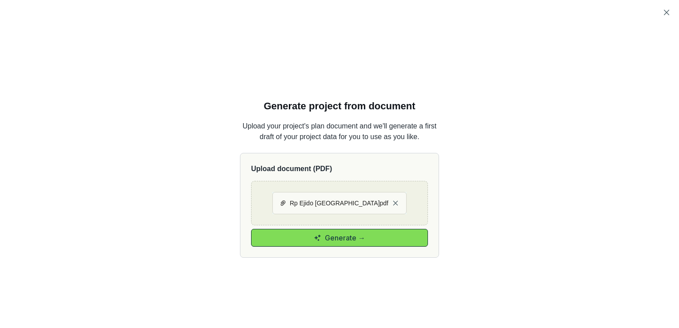
click at [358, 239] on span "Generate →" at bounding box center [345, 237] width 40 height 11
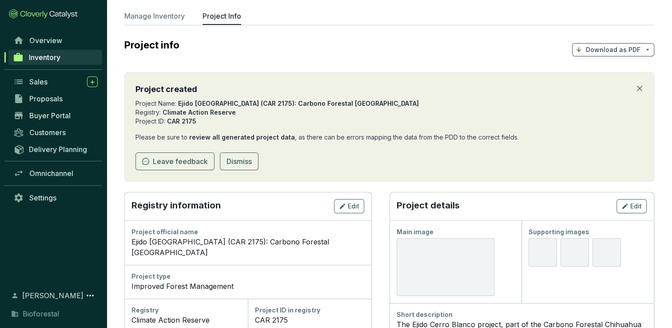
scroll to position [89, 0]
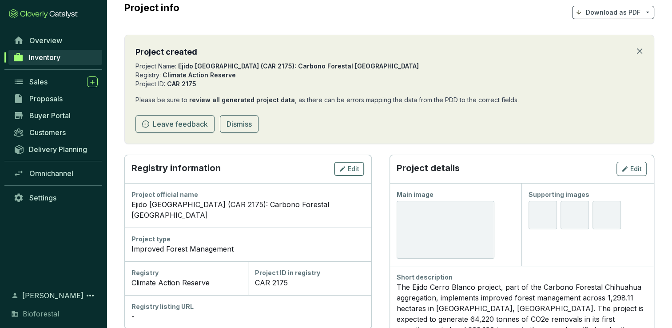
click at [357, 170] on span "Edit" at bounding box center [354, 168] width 12 height 9
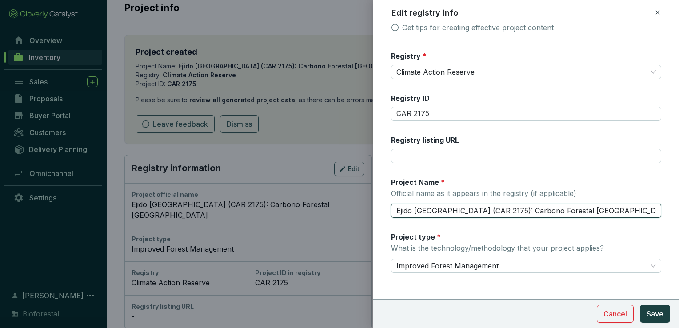
drag, startPoint x: 603, startPoint y: 208, endPoint x: 466, endPoint y: 211, distance: 136.9
click at [461, 211] on input "Ejido Cerro Blanco (CAR 2175): Carbono Forestal Chihuahua" at bounding box center [526, 211] width 270 height 14
type input "Ejido [GEOGRAPHIC_DATA]"
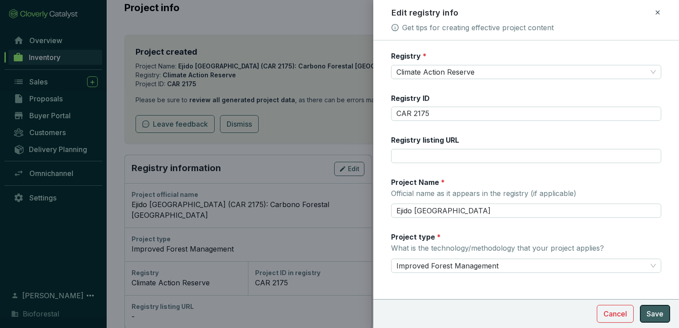
click at [656, 315] on span "Save" at bounding box center [654, 313] width 17 height 11
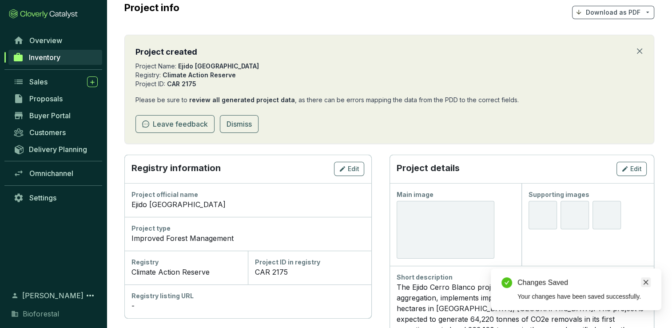
click at [647, 283] on icon "close" at bounding box center [646, 282] width 6 height 6
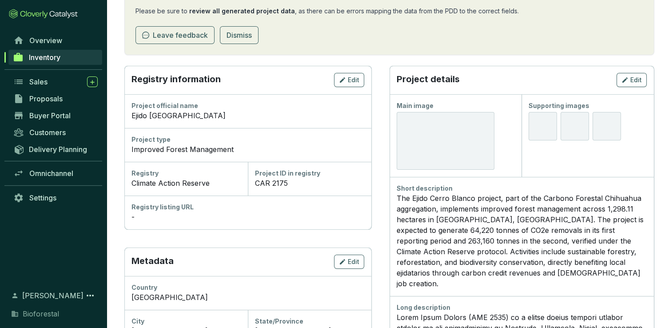
scroll to position [267, 0]
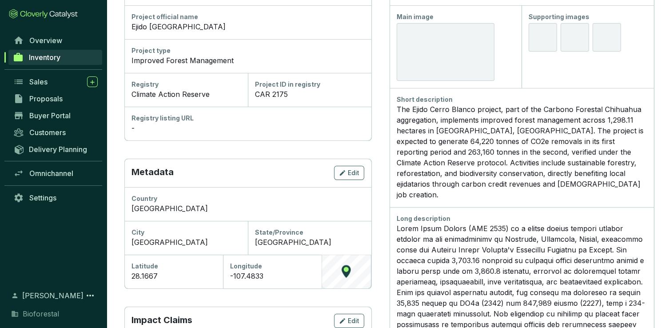
click at [181, 239] on div "Cerro Blanco" at bounding box center [186, 242] width 109 height 11
click at [356, 173] on span "Edit" at bounding box center [354, 172] width 12 height 9
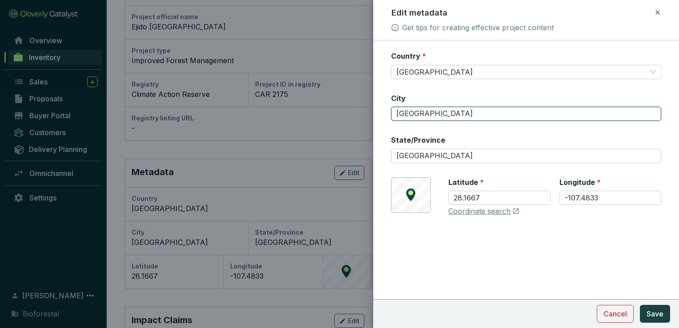
drag, startPoint x: 452, startPoint y: 115, endPoint x: 404, endPoint y: 127, distance: 49.6
click at [391, 123] on div "Country * Mexico City Cerro Blanco State/Province Chihuahua © Mapbox © OpenStre…" at bounding box center [526, 139] width 270 height 176
type input "[GEOGRAPHIC_DATA]"
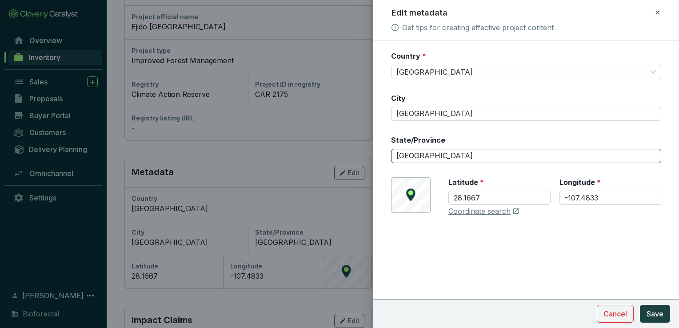
click at [443, 151] on input "[GEOGRAPHIC_DATA]" at bounding box center [526, 156] width 270 height 14
drag, startPoint x: 445, startPoint y: 152, endPoint x: 392, endPoint y: 154, distance: 52.5
click at [392, 154] on input "[GEOGRAPHIC_DATA]" at bounding box center [526, 156] width 270 height 14
click at [466, 156] on input "State/Province" at bounding box center [526, 156] width 270 height 14
click at [448, 155] on input "Guerrero" at bounding box center [526, 156] width 270 height 14
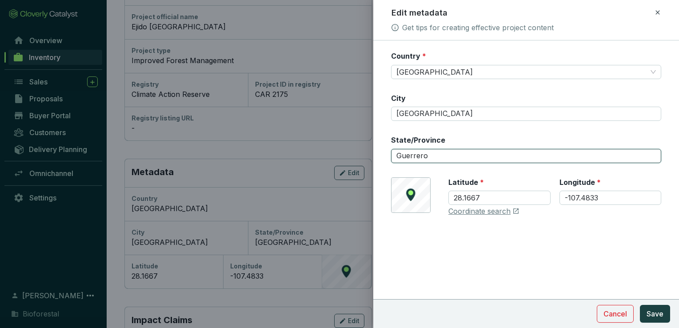
type input "Guerrero"
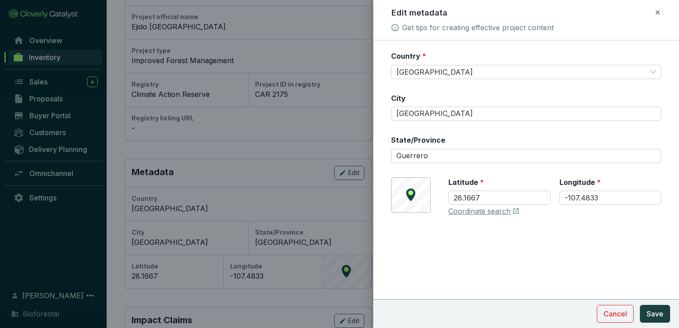
click at [425, 200] on div "© Mapbox © OpenStreetMap Improve this map Latitude * 28.1667 Longitude * -107.4…" at bounding box center [526, 196] width 270 height 39
click at [505, 212] on link "Coordinate search" at bounding box center [479, 212] width 62 height 10
drag, startPoint x: 482, startPoint y: 194, endPoint x: 450, endPoint y: 195, distance: 32.0
click at [450, 195] on input "28.1667" at bounding box center [499, 198] width 102 height 14
drag, startPoint x: 603, startPoint y: 197, endPoint x: 552, endPoint y: 199, distance: 50.7
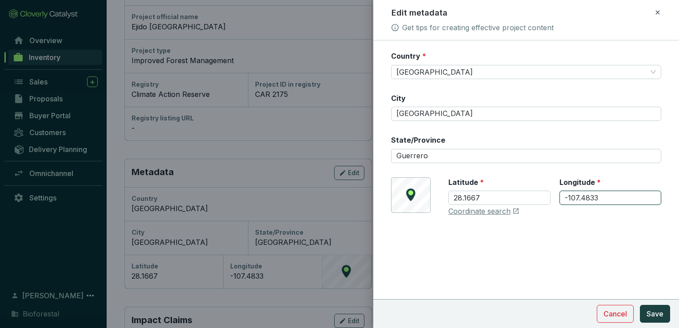
click at [552, 199] on div "Latitude * 28.1667 Longitude * -107.4833" at bounding box center [554, 196] width 213 height 39
click at [614, 196] on input "-107.4833" at bounding box center [610, 198] width 102 height 14
click at [491, 210] on link "Coordinate search" at bounding box center [479, 212] width 62 height 10
click at [654, 315] on span "Save" at bounding box center [654, 313] width 17 height 11
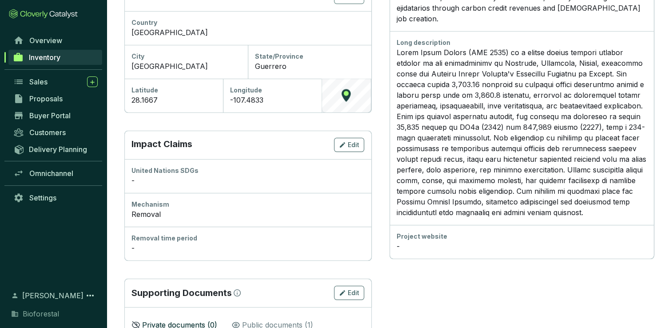
scroll to position [487, 0]
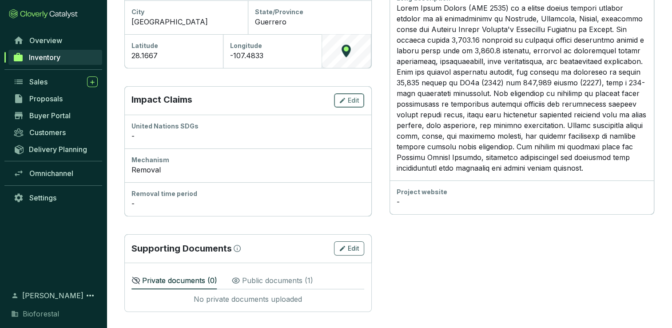
click at [350, 99] on span "Edit" at bounding box center [354, 100] width 12 height 9
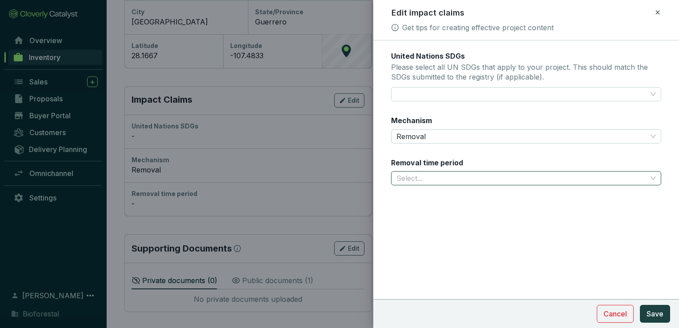
click at [416, 173] on input "Removal time period" at bounding box center [521, 178] width 251 height 13
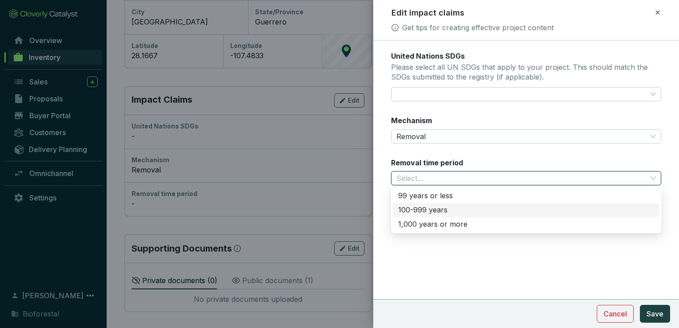
click at [420, 212] on div "100-999 years" at bounding box center [526, 210] width 256 height 10
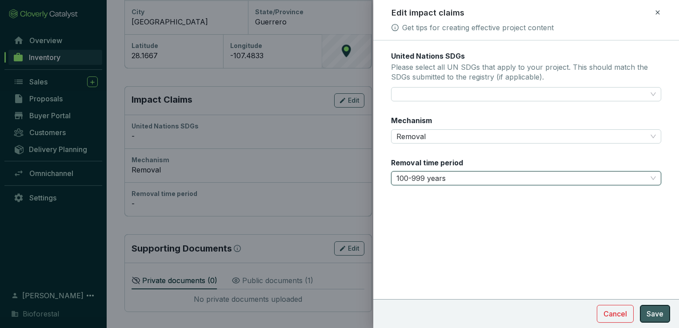
click at [663, 315] on span "Save" at bounding box center [654, 313] width 17 height 11
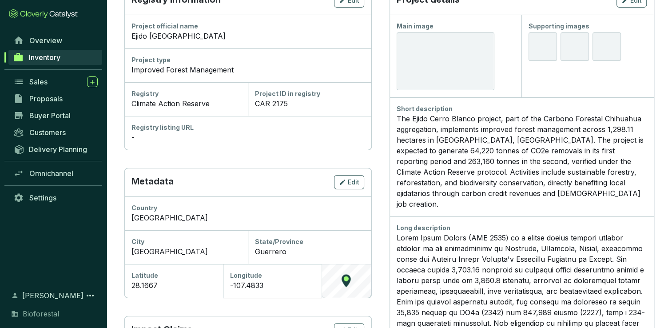
scroll to position [311, 0]
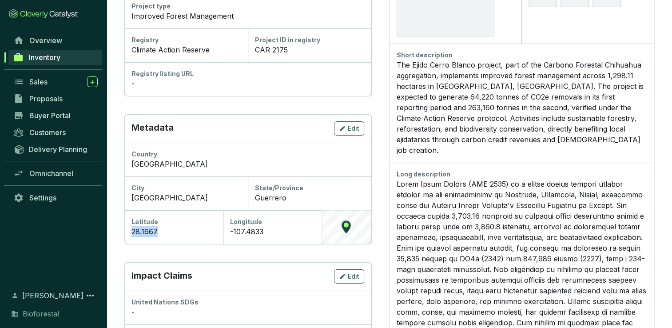
drag, startPoint x: 162, startPoint y: 231, endPoint x: 128, endPoint y: 231, distance: 33.8
click at [128, 231] on div "Latitude 28.1667" at bounding box center [173, 227] width 99 height 34
click at [156, 229] on div "28.1667" at bounding box center [174, 231] width 84 height 11
click at [351, 127] on span "Edit" at bounding box center [354, 128] width 12 height 9
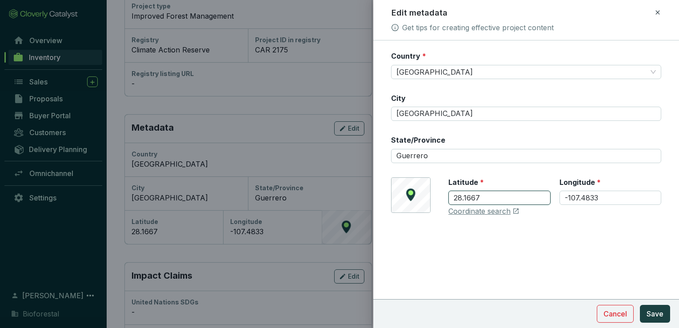
drag, startPoint x: 494, startPoint y: 194, endPoint x: 438, endPoint y: 197, distance: 56.5
click at [438, 197] on div "© Mapbox © OpenStreetMap Improve this map Latitude * 28.1667 Longitude * -107.4…" at bounding box center [526, 196] width 270 height 39
paste input "428750"
type input "28.428750"
drag, startPoint x: 606, startPoint y: 195, endPoint x: 542, endPoint y: 195, distance: 64.4
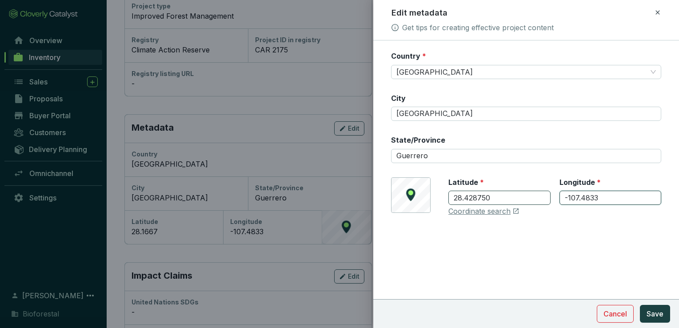
click at [542, 195] on div "Latitude * 28.428750 Longitude * -107.4833" at bounding box center [554, 196] width 213 height 39
paste input "944545"
click at [622, 195] on input "-107.944545" at bounding box center [610, 198] width 102 height 14
type input "-107.944545"
click at [655, 313] on span "Save" at bounding box center [654, 313] width 17 height 11
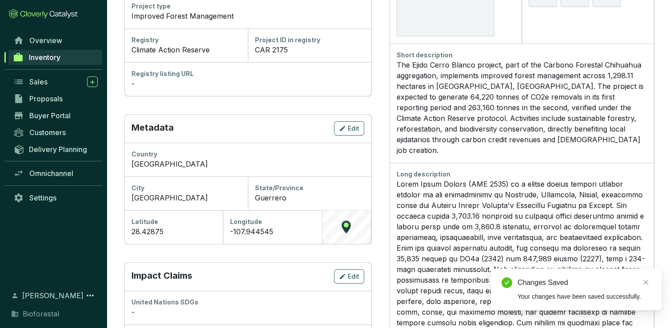
click at [350, 225] on div "© Mapbox © OpenStreetMap Improve this map" at bounding box center [346, 227] width 49 height 34
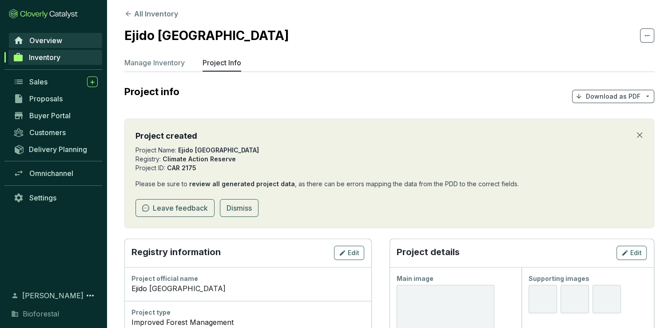
scroll to position [0, 0]
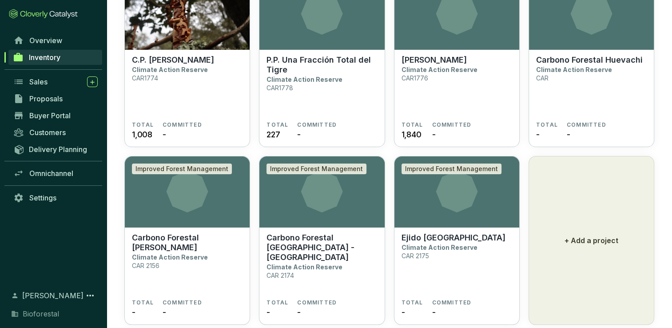
scroll to position [2257, 0]
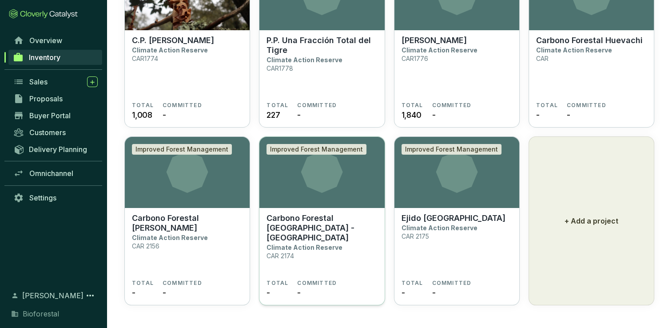
click at [331, 258] on section "Carbono Forestal Chihuahua - Comunidad Vilaguchi Climate Action Reserve CAR 2174" at bounding box center [322, 246] width 111 height 66
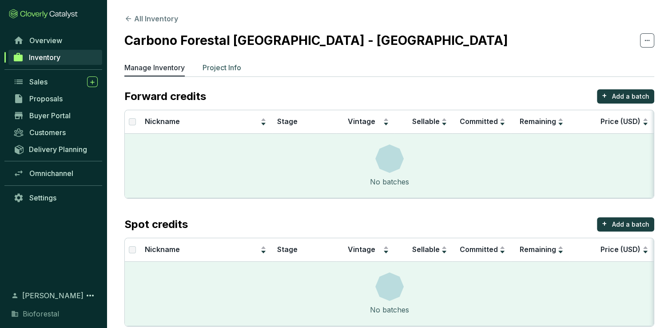
click at [215, 66] on p "Project Info" at bounding box center [222, 67] width 39 height 11
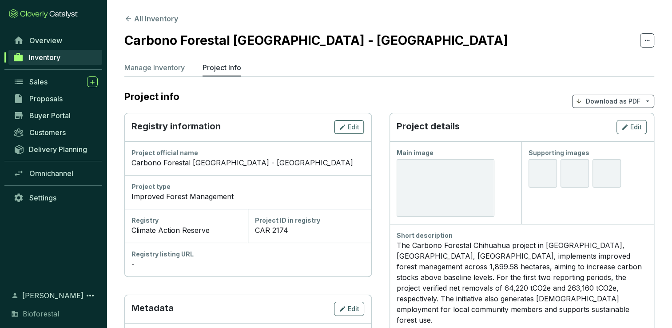
click at [343, 124] on icon "button" at bounding box center [342, 127] width 7 height 11
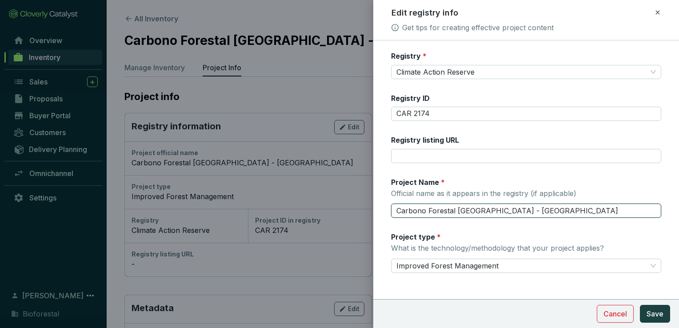
drag, startPoint x: 499, startPoint y: 210, endPoint x: 383, endPoint y: 212, distance: 116.0
click at [383, 212] on form "Registry * Climate Action Reserve Registry ID CAR 2174 Registry listing URL Pro…" at bounding box center [526, 188] width 306 height 275
type input "Comunidad Vilaguchi"
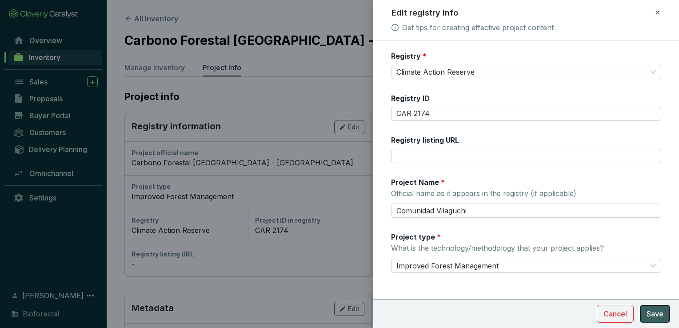
click at [660, 314] on span "Save" at bounding box center [654, 313] width 17 height 11
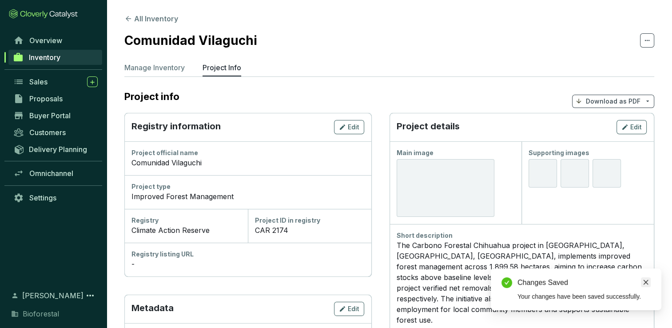
click at [646, 282] on icon "close" at bounding box center [646, 282] width 6 height 6
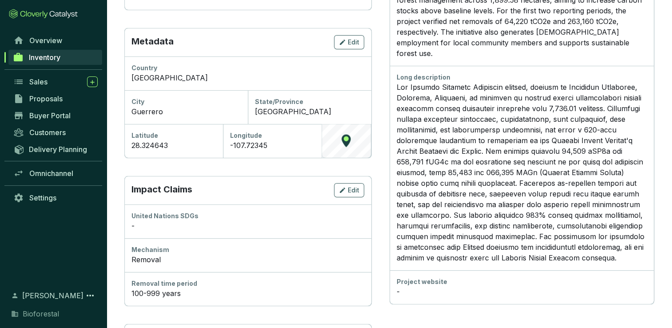
scroll to position [267, 0]
drag, startPoint x: 132, startPoint y: 147, endPoint x: 171, endPoint y: 150, distance: 39.3
click at [171, 150] on div "Latitude 28.324643" at bounding box center [173, 141] width 99 height 34
copy div "28.324643"
click at [271, 142] on div "-107.72345" at bounding box center [272, 145] width 84 height 11
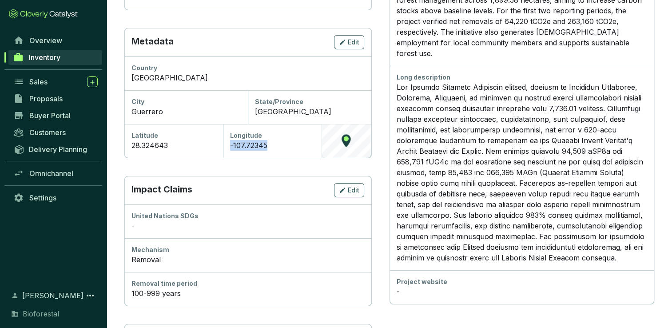
drag, startPoint x: 268, startPoint y: 145, endPoint x: 224, endPoint y: 149, distance: 44.2
click at [224, 149] on div "Longitude -107.72345" at bounding box center [272, 141] width 99 height 34
copy div "-107.72345"
click at [287, 146] on div "-107.72345" at bounding box center [272, 145] width 84 height 11
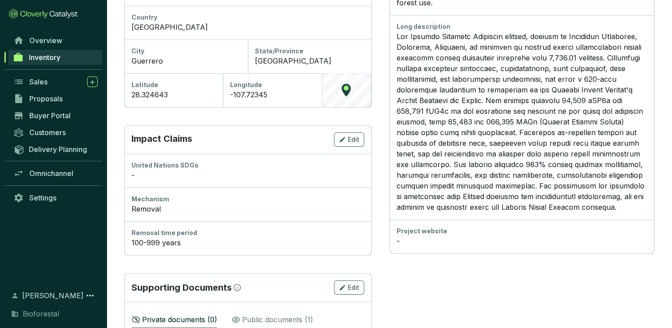
scroll to position [355, 0]
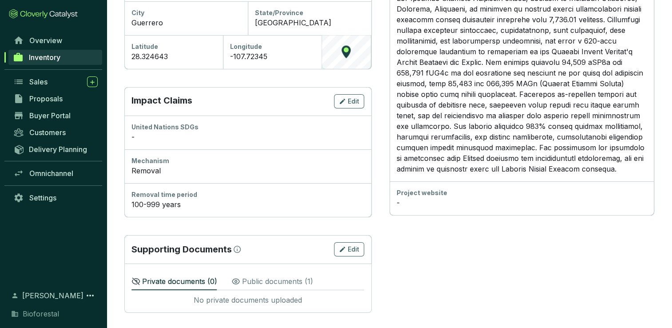
click at [185, 206] on div "100-999 years" at bounding box center [248, 204] width 233 height 11
click at [160, 204] on div "100-999 years" at bounding box center [248, 204] width 233 height 11
click at [183, 205] on div "100-999 years" at bounding box center [248, 204] width 233 height 11
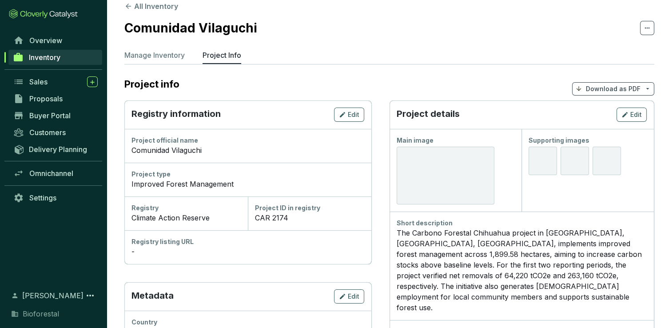
scroll to position [0, 0]
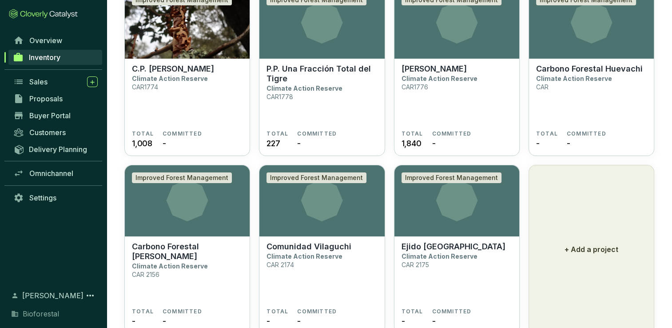
scroll to position [2257, 0]
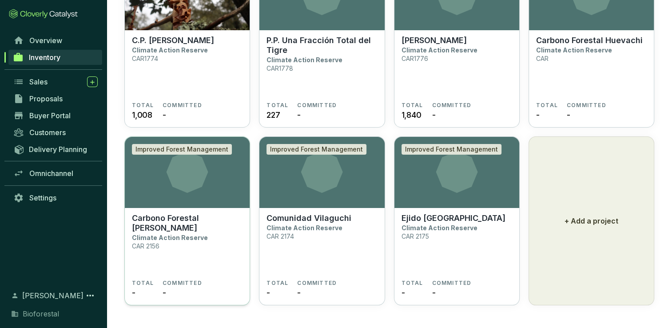
click at [215, 219] on p "Carbono Forestal [PERSON_NAME]" at bounding box center [187, 223] width 111 height 20
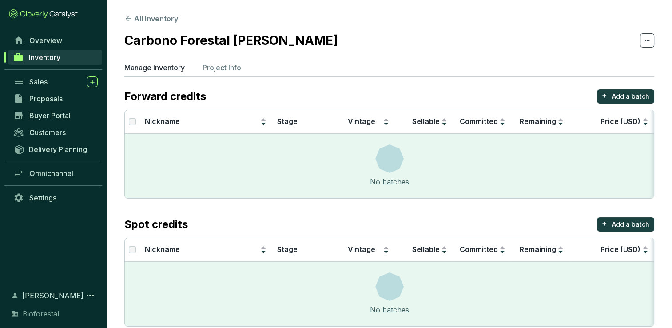
click at [219, 60] on section "All Inventory Carbono Forestal Ejido Huevachi Manage Inventory Project Info For…" at bounding box center [390, 172] width 566 height 344
click at [219, 68] on p "Project Info" at bounding box center [222, 67] width 39 height 11
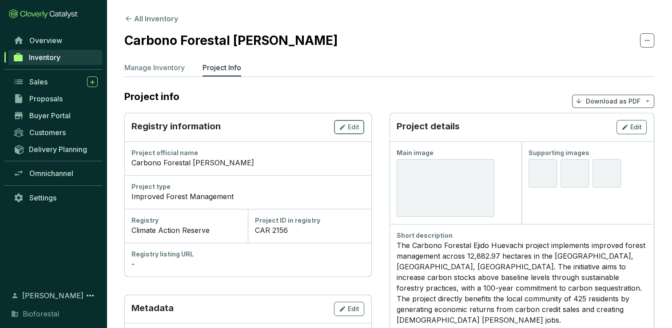
click at [347, 127] on div "Edit" at bounding box center [349, 127] width 20 height 11
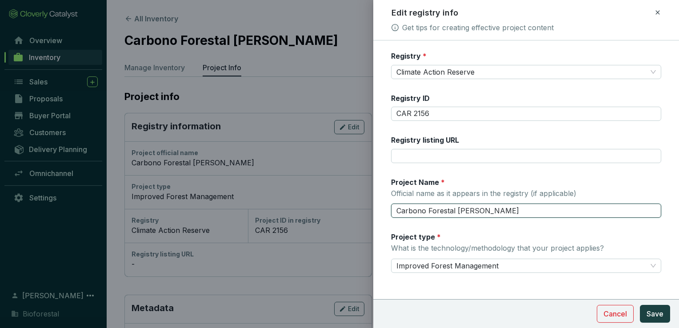
drag, startPoint x: 456, startPoint y: 211, endPoint x: 476, endPoint y: 226, distance: 25.1
click at [457, 211] on input "Carbono Forestal [PERSON_NAME]" at bounding box center [526, 211] width 270 height 14
type input "[PERSON_NAME]"
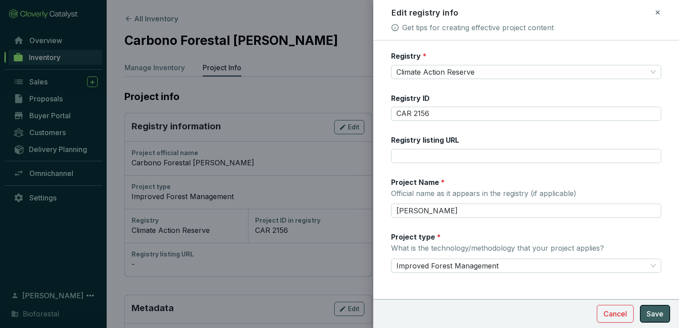
click at [658, 316] on span "Save" at bounding box center [654, 313] width 17 height 11
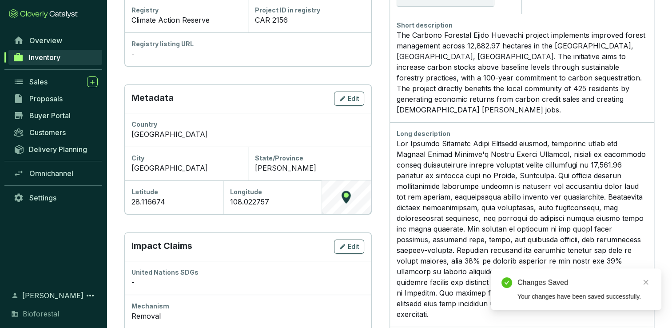
scroll to position [267, 0]
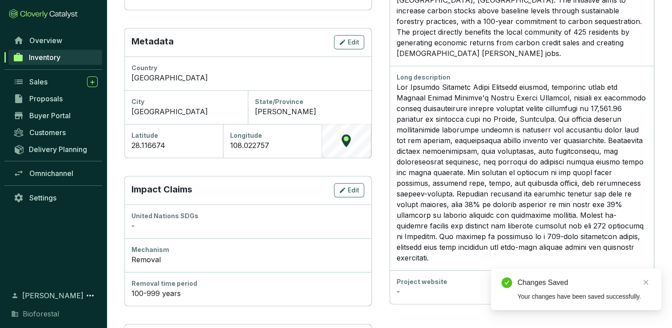
click at [167, 143] on div "28.116674" at bounding box center [174, 145] width 84 height 11
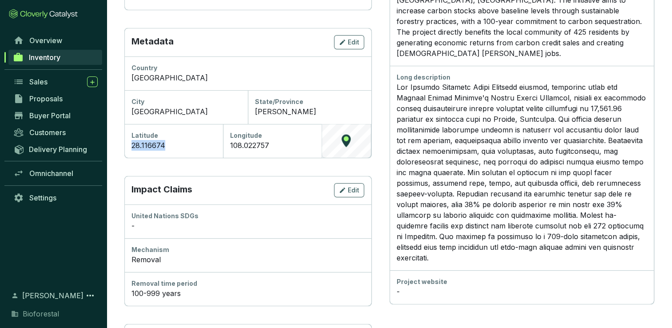
drag, startPoint x: 164, startPoint y: 143, endPoint x: 121, endPoint y: 147, distance: 43.3
click at [121, 147] on section "All Inventory Ejido Huevachi Manage Inventory Project Info Project info Downloa…" at bounding box center [390, 76] width 566 height 686
copy div "28.116674"
drag, startPoint x: 283, startPoint y: 150, endPoint x: 209, endPoint y: 152, distance: 74.2
click at [209, 152] on div "Metadata Edit Country [GEOGRAPHIC_DATA] [GEOGRAPHIC_DATA]/Province [PERSON_NAME…" at bounding box center [247, 93] width 247 height 130
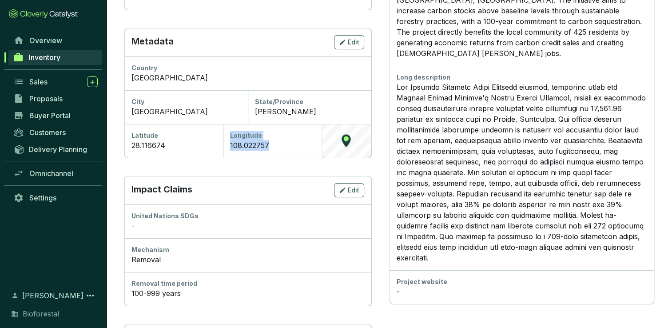
click at [275, 144] on div "108.022757" at bounding box center [272, 145] width 84 height 11
drag, startPoint x: 270, startPoint y: 146, endPoint x: 225, endPoint y: 149, distance: 45.0
click at [225, 149] on div "Longitude 108.022757" at bounding box center [272, 141] width 99 height 34
copy div "108.022757"
click at [173, 148] on div "28.116674" at bounding box center [174, 145] width 84 height 11
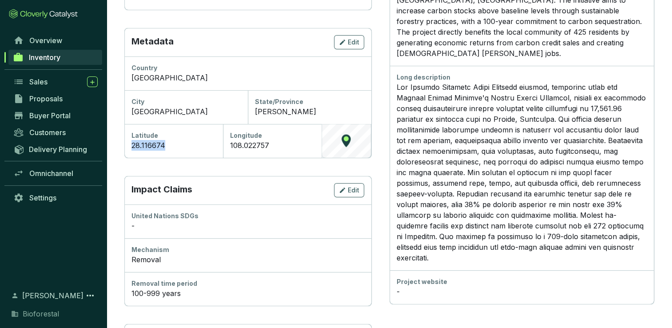
drag, startPoint x: 164, startPoint y: 145, endPoint x: 108, endPoint y: 145, distance: 55.1
click at [108, 145] on section "All Inventory Ejido Huevachi Manage Inventory Project Info Project info Downloa…" at bounding box center [390, 76] width 566 height 686
copy div "28.116674"
click at [269, 140] on div "108.022757" at bounding box center [272, 145] width 84 height 11
drag, startPoint x: 271, startPoint y: 145, endPoint x: 229, endPoint y: 145, distance: 42.2
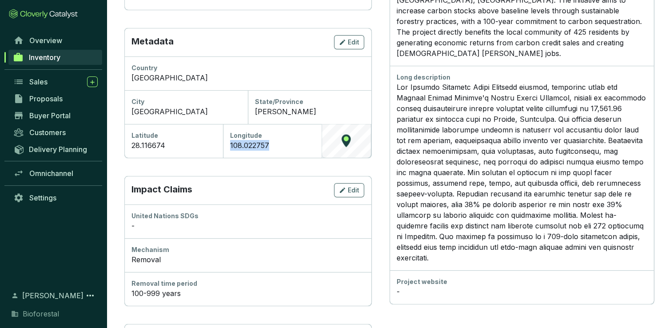
click at [229, 145] on div "Longitude 108.022757" at bounding box center [272, 141] width 99 height 34
click at [229, 144] on div "Longitude 108.022757" at bounding box center [272, 141] width 99 height 34
drag, startPoint x: 231, startPoint y: 146, endPoint x: 239, endPoint y: 145, distance: 8.5
click at [231, 146] on div "108.022757" at bounding box center [272, 145] width 84 height 11
click at [356, 44] on span "Edit" at bounding box center [354, 42] width 12 height 9
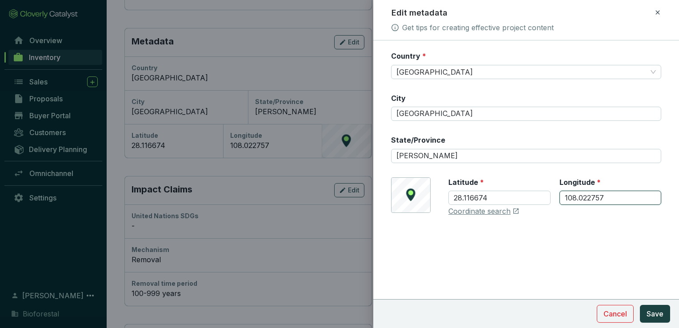
click at [563, 194] on input "108.022757" at bounding box center [610, 198] width 102 height 14
drag, startPoint x: 608, startPoint y: 194, endPoint x: 547, endPoint y: 199, distance: 61.5
click at [547, 199] on div "[GEOGRAPHIC_DATA]" at bounding box center [554, 196] width 213 height 39
type input "-108.022757"
click at [653, 315] on span "Save" at bounding box center [654, 313] width 17 height 11
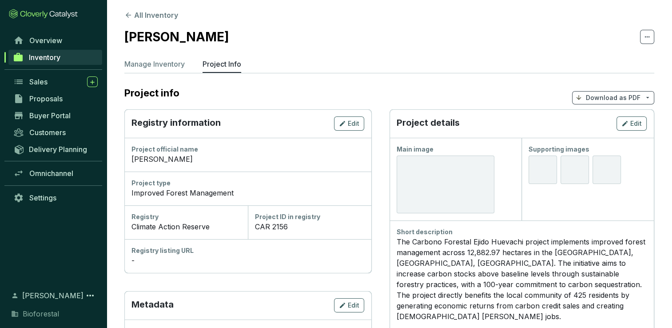
scroll to position [0, 0]
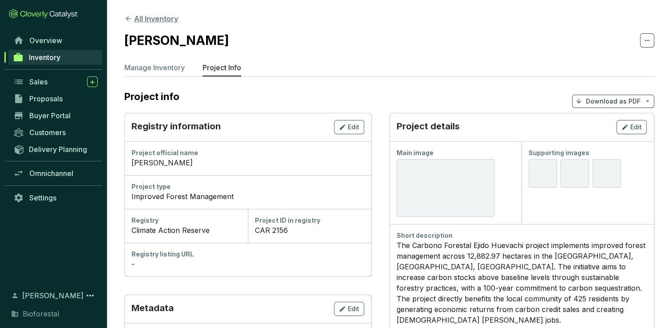
click at [124, 17] on icon at bounding box center [128, 19] width 8 height 8
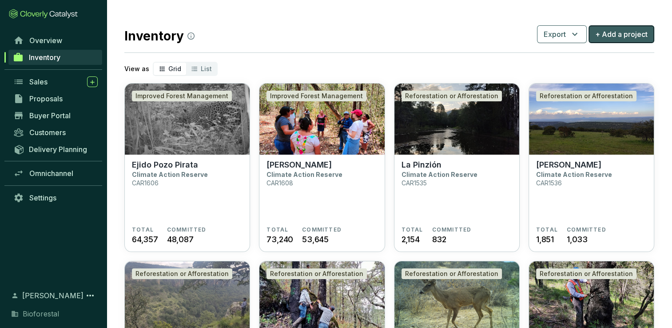
click at [635, 34] on span "+ Add a project" at bounding box center [621, 34] width 52 height 11
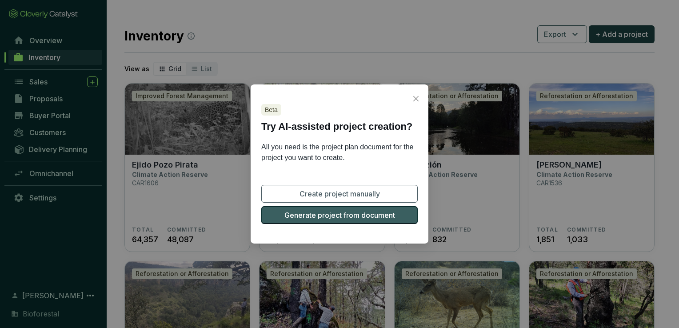
click at [402, 220] on button "Generate project from document" at bounding box center [339, 215] width 156 height 18
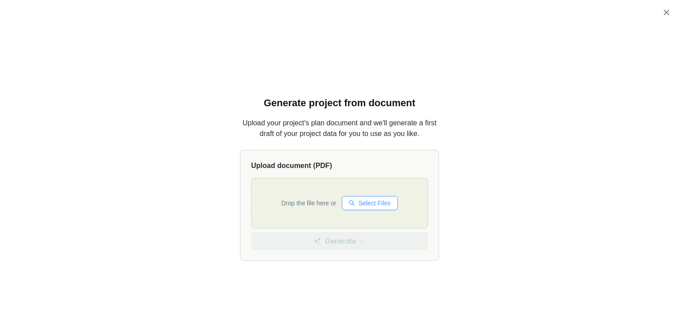
click at [369, 208] on span "Select Files" at bounding box center [375, 203] width 32 height 10
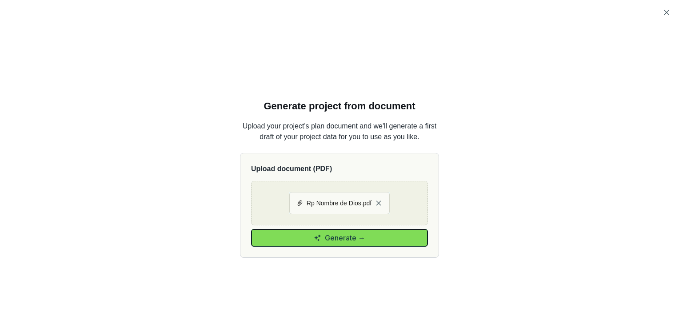
click at [383, 240] on button "Generate →" at bounding box center [339, 238] width 177 height 18
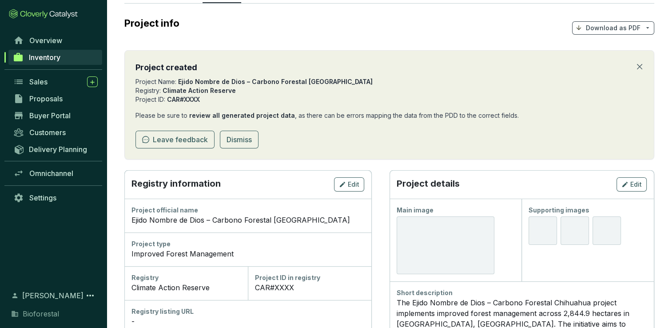
scroll to position [89, 0]
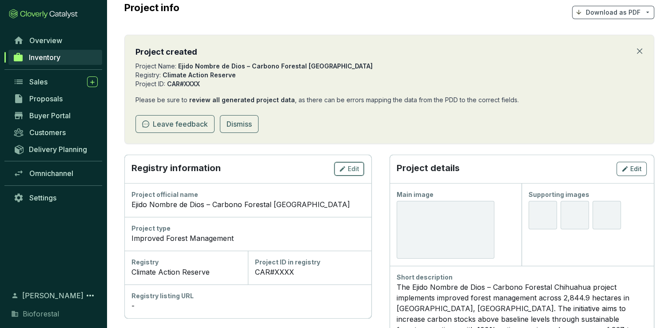
click at [359, 168] on span "Edit" at bounding box center [354, 168] width 12 height 9
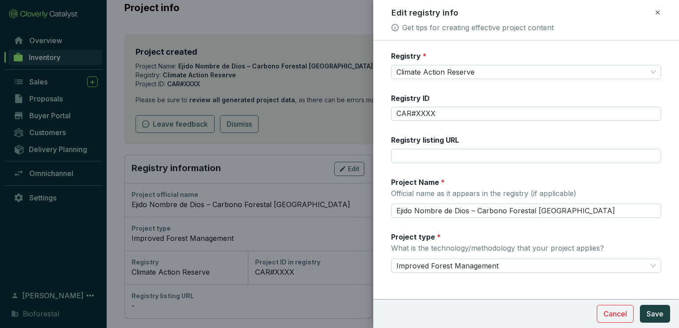
click at [322, 141] on div at bounding box center [339, 164] width 679 height 328
click at [656, 12] on icon at bounding box center [657, 12] width 7 height 11
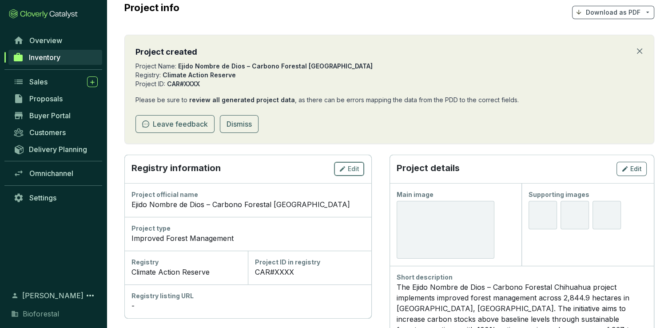
click at [350, 170] on span "Edit" at bounding box center [354, 168] width 12 height 9
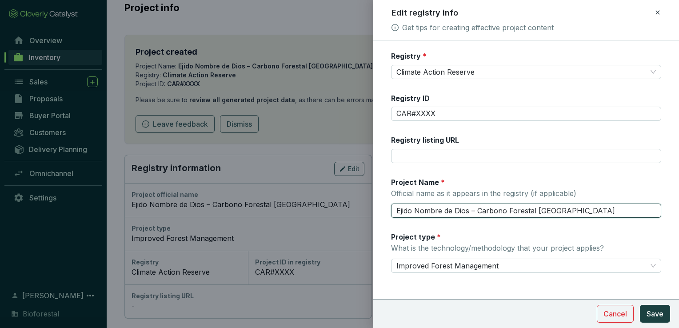
drag, startPoint x: 471, startPoint y: 210, endPoint x: 580, endPoint y: 211, distance: 109.8
click at [580, 211] on input "Ejido Nombre de Dios – Carbono Forestal [GEOGRAPHIC_DATA]" at bounding box center [526, 211] width 270 height 14
type input "Ejido Nombre de [DEMOGRAPHIC_DATA]"
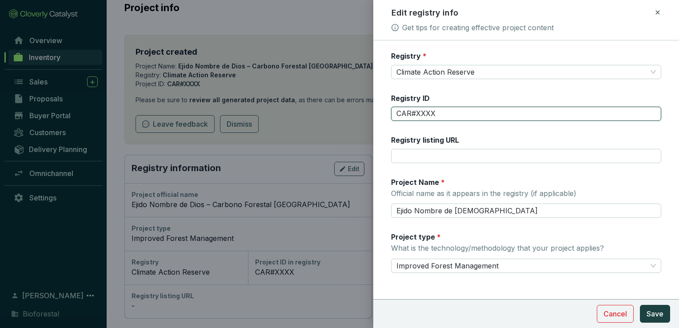
click at [448, 110] on input "CAR#XXXX" at bounding box center [526, 114] width 270 height 14
click at [443, 113] on input "CAR#XXXX" at bounding box center [526, 114] width 270 height 14
type input "CAR 2183"
click at [657, 317] on span "Save" at bounding box center [654, 313] width 17 height 11
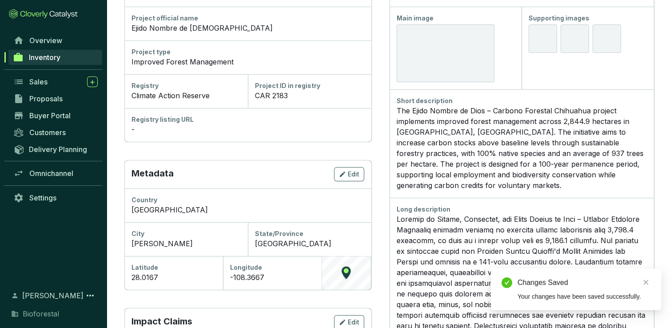
scroll to position [311, 0]
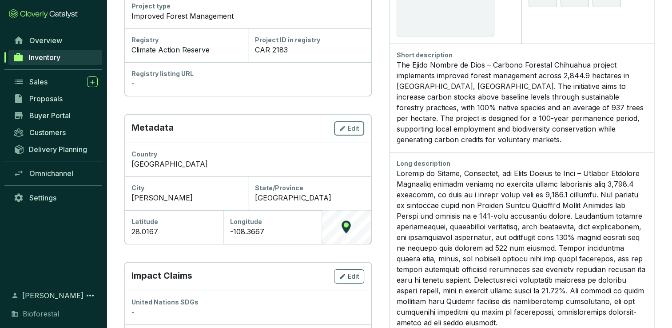
click at [353, 131] on span "Edit" at bounding box center [354, 128] width 12 height 9
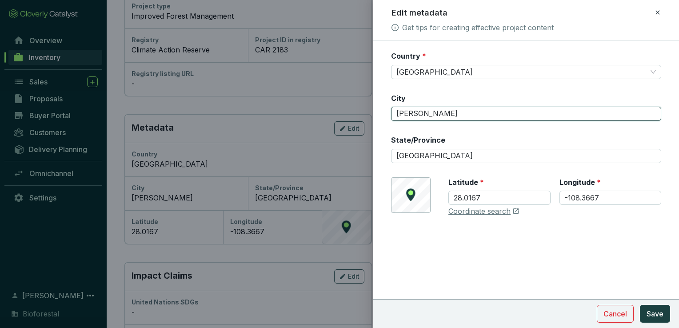
drag, startPoint x: 434, startPoint y: 113, endPoint x: 376, endPoint y: 115, distance: 58.2
click at [376, 115] on form "Country * [GEOGRAPHIC_DATA][PERSON_NAME]/Province [GEOGRAPHIC_DATA] © Mapbox © …" at bounding box center [526, 160] width 306 height 219
type input "[GEOGRAPHIC_DATA]"
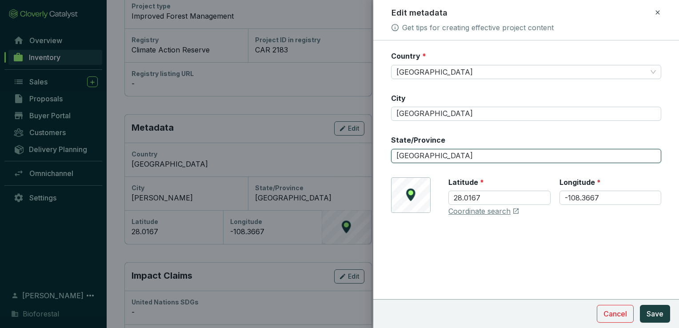
click at [446, 160] on input "[GEOGRAPHIC_DATA]" at bounding box center [526, 156] width 270 height 14
drag, startPoint x: 448, startPoint y: 158, endPoint x: 384, endPoint y: 159, distance: 63.6
click at [388, 163] on form "Country * [GEOGRAPHIC_DATA] [GEOGRAPHIC_DATA]/Province [GEOGRAPHIC_DATA] © Mapb…" at bounding box center [526, 160] width 306 height 219
type input "[PERSON_NAME]"
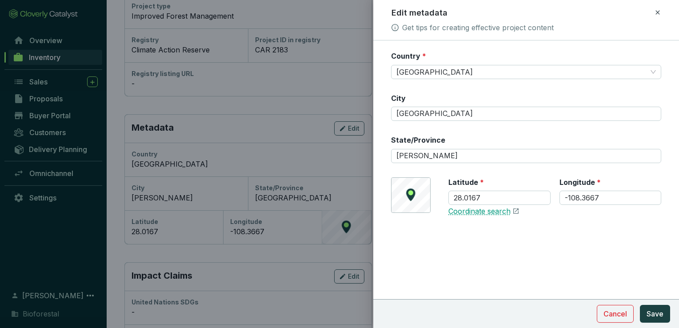
click at [494, 210] on link "Coordinate search" at bounding box center [479, 212] width 62 height 10
drag, startPoint x: 607, startPoint y: 198, endPoint x: 543, endPoint y: 197, distance: 64.4
click at [543, 197] on div "[GEOGRAPHIC_DATA]" at bounding box center [554, 196] width 213 height 39
paste input "94228"
type input "-108.394228"
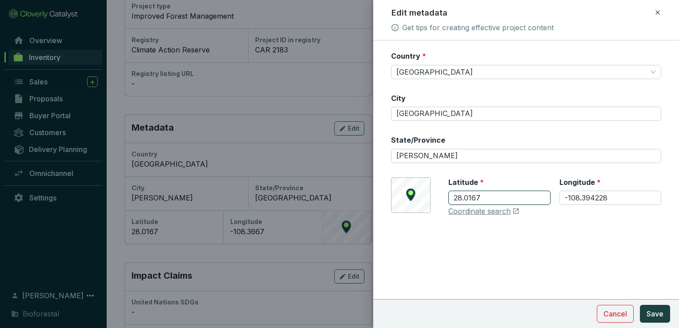
drag, startPoint x: 485, startPoint y: 198, endPoint x: 437, endPoint y: 198, distance: 47.5
click at [437, 198] on div "© Mapbox © OpenStreetMap Improve this map [GEOGRAPHIC_DATA] Coordinate search" at bounding box center [526, 196] width 270 height 39
paste input "192151"
type input "28.192151"
click at [660, 314] on span "Save" at bounding box center [654, 313] width 17 height 11
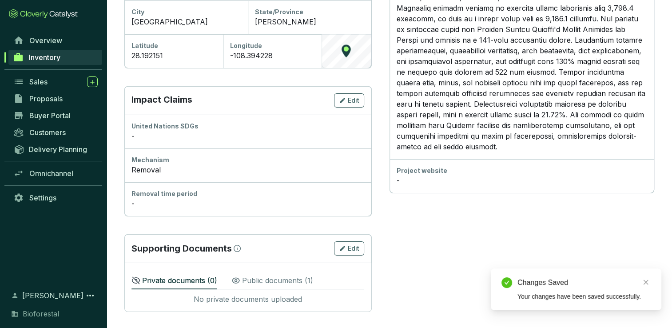
scroll to position [487, 0]
click at [350, 102] on span "Edit" at bounding box center [354, 100] width 12 height 9
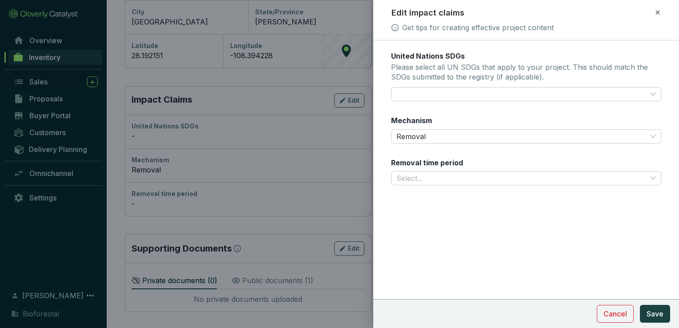
click at [454, 166] on label "Removal time period" at bounding box center [427, 163] width 72 height 10
click at [455, 178] on input "Removal time period" at bounding box center [521, 178] width 251 height 13
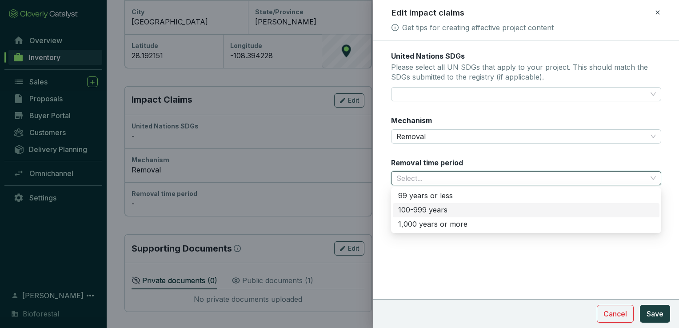
click at [438, 211] on div "100-999 years" at bounding box center [526, 210] width 256 height 10
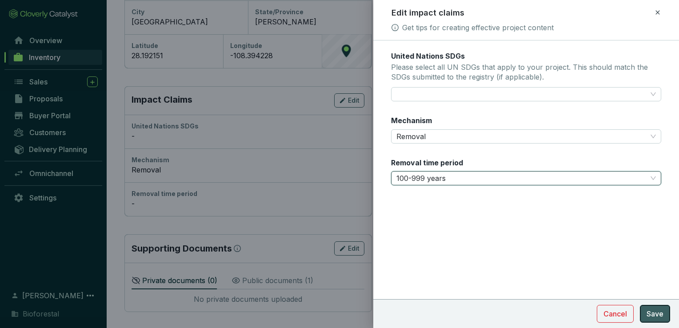
click at [656, 310] on span "Save" at bounding box center [654, 313] width 17 height 11
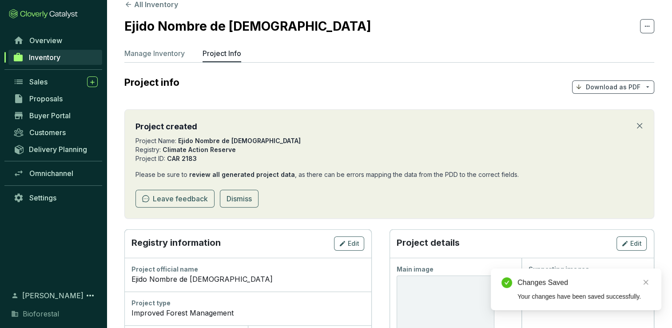
scroll to position [0, 0]
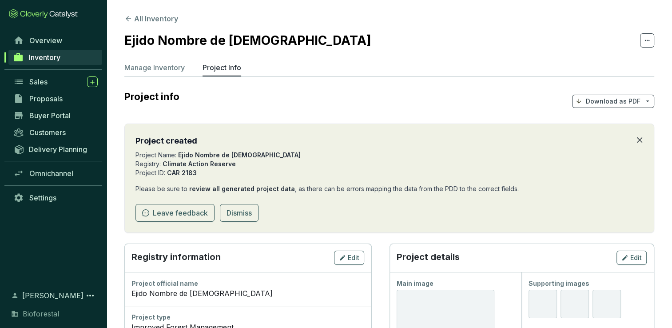
click at [642, 140] on icon "close" at bounding box center [639, 139] width 7 height 7
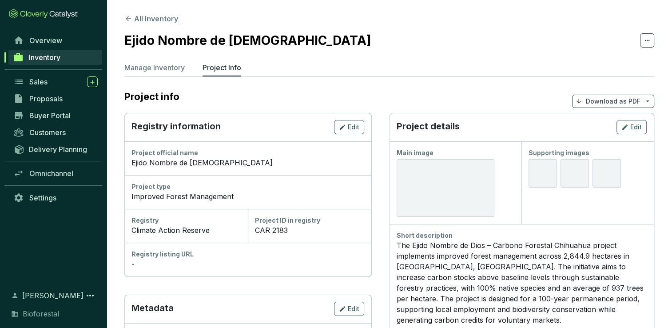
click at [126, 17] on icon at bounding box center [128, 19] width 8 height 8
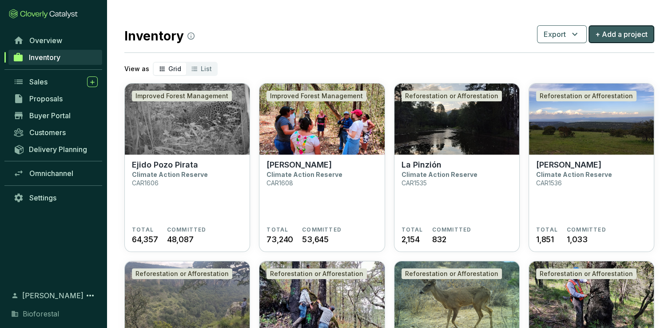
click at [618, 37] on span "+ Add a project" at bounding box center [621, 34] width 52 height 11
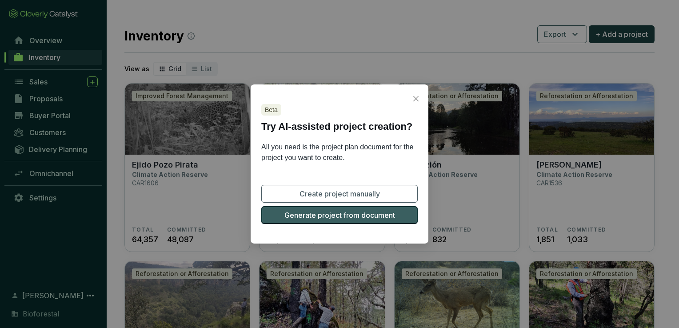
click at [335, 216] on span "Generate project from document" at bounding box center [339, 215] width 111 height 11
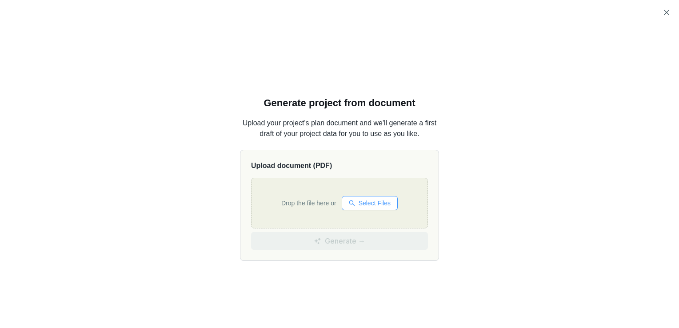
click at [372, 202] on span "Select Files" at bounding box center [375, 203] width 32 height 10
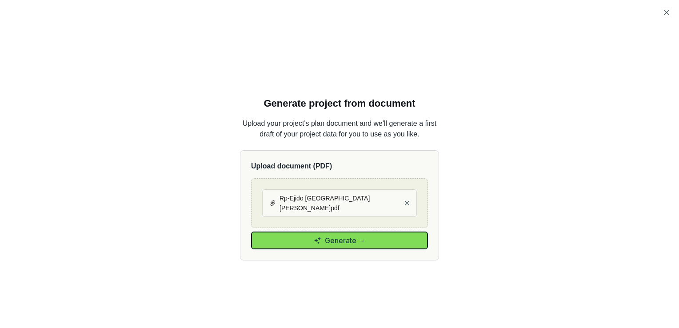
click at [297, 243] on button "Generate →" at bounding box center [339, 240] width 177 height 18
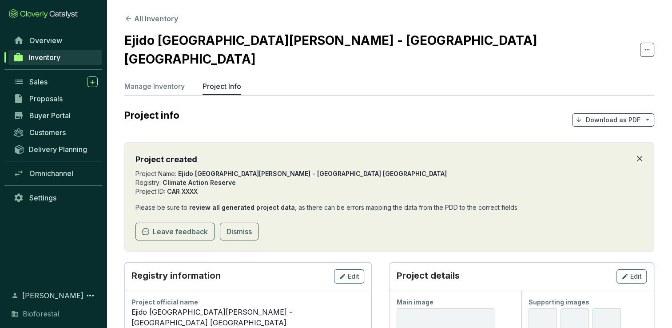
click at [640, 156] on icon "close" at bounding box center [639, 158] width 5 height 5
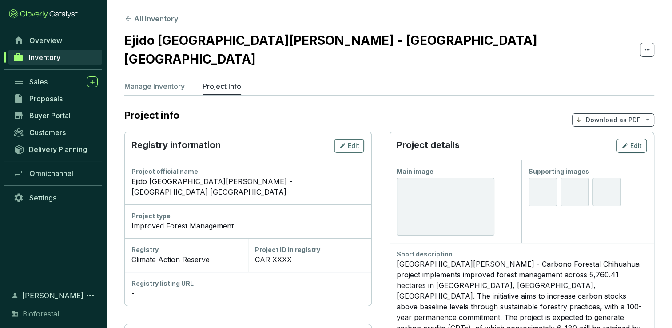
click at [351, 141] on span "Edit" at bounding box center [354, 145] width 12 height 9
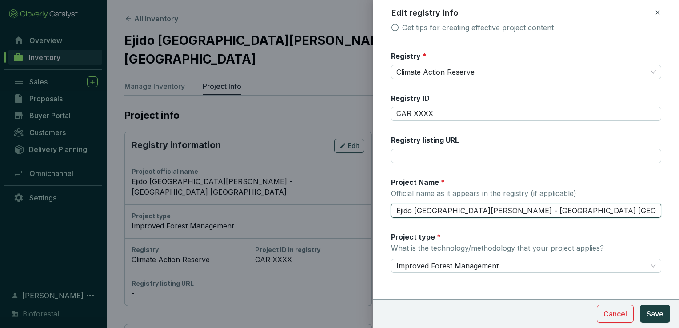
drag, startPoint x: 472, startPoint y: 209, endPoint x: 599, endPoint y: 211, distance: 126.6
click at [599, 211] on input "Ejido Rancho Sehue - Carbono Forestal Chihuahua" at bounding box center [526, 211] width 270 height 14
type input "Ejido [GEOGRAPHIC_DATA][PERSON_NAME]"
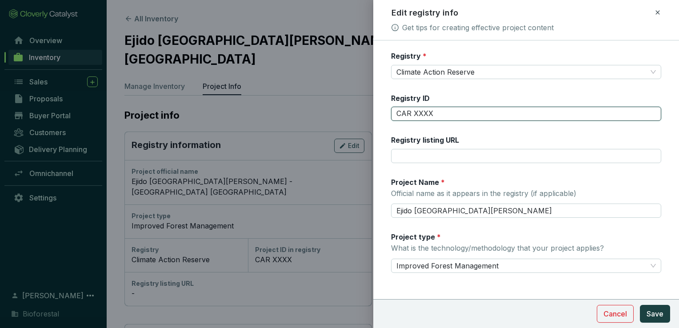
click at [449, 113] on input "CAR XXXX" at bounding box center [526, 114] width 270 height 14
click at [655, 318] on span "Save" at bounding box center [654, 313] width 17 height 11
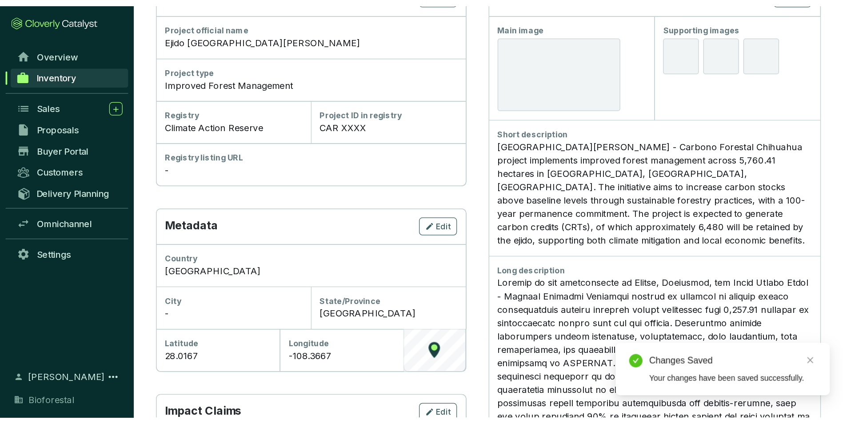
scroll to position [178, 0]
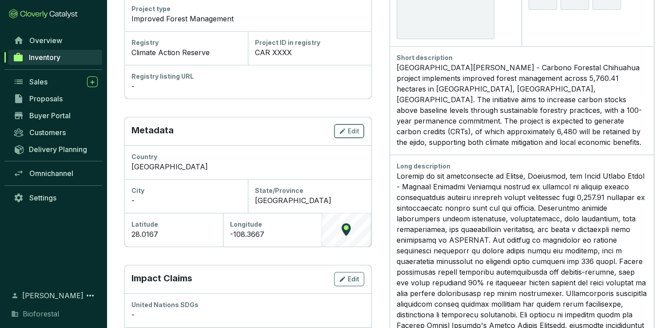
click at [349, 130] on span "Edit" at bounding box center [354, 131] width 12 height 9
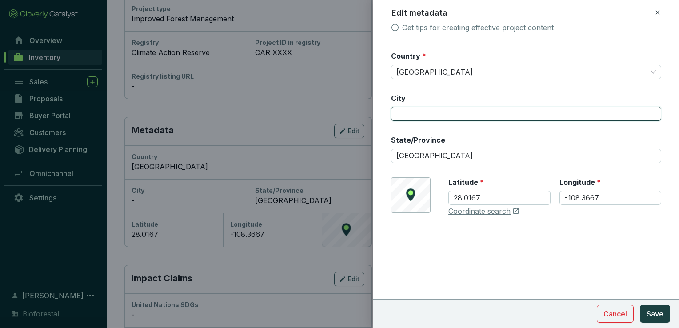
click at [449, 112] on input "City" at bounding box center [526, 114] width 270 height 14
type input "[GEOGRAPHIC_DATA]"
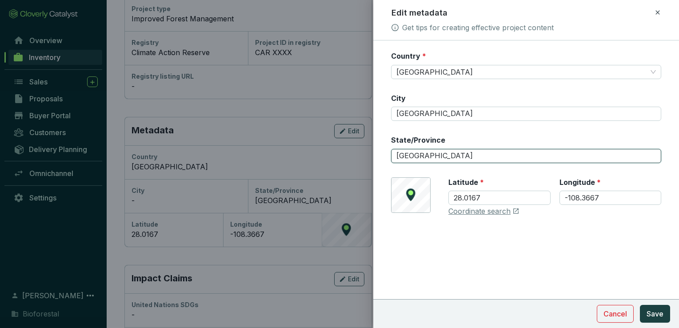
click at [446, 150] on input "[GEOGRAPHIC_DATA]" at bounding box center [526, 156] width 270 height 14
drag, startPoint x: 429, startPoint y: 155, endPoint x: 373, endPoint y: 155, distance: 56.0
click at [373, 155] on form "Country * Mexico City Chihuahua State/Province Chihuahua © Mapbox © OpenStreetM…" at bounding box center [526, 160] width 306 height 219
type input "[PERSON_NAME]"
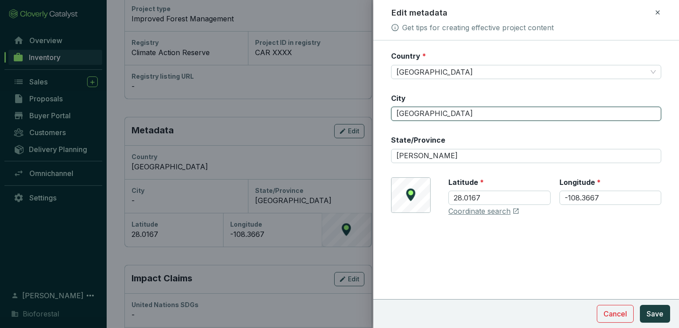
click at [438, 108] on input "[GEOGRAPHIC_DATA]" at bounding box center [526, 114] width 270 height 14
click at [496, 210] on link "Coordinate search" at bounding box center [479, 212] width 62 height 10
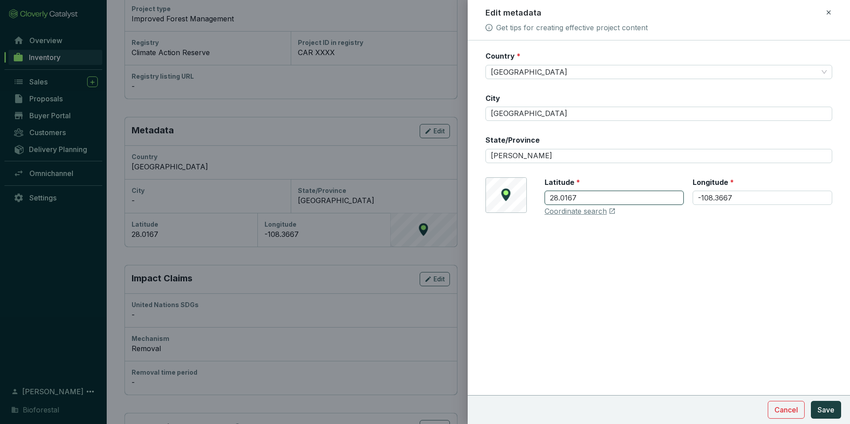
drag, startPoint x: 576, startPoint y: 195, endPoint x: 505, endPoint y: 208, distance: 72.8
click at [507, 208] on div "© Mapbox © OpenStreetMap Improve this map Latitude * 28.0167 Longitude * -108.3…" at bounding box center [658, 196] width 347 height 39
paste input "377193"
type input "28.377193"
drag, startPoint x: 737, startPoint y: 197, endPoint x: 688, endPoint y: 203, distance: 48.8
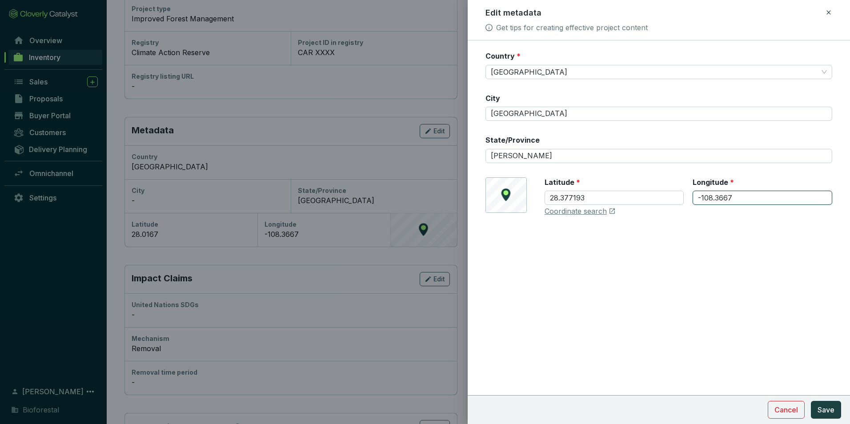
click at [678, 203] on div "Latitude * 28.377193 Longitude * -108.3667" at bounding box center [687, 196] width 287 height 39
paste input "123359"
type input "-108.123359"
click at [678, 327] on span "Save" at bounding box center [825, 409] width 17 height 11
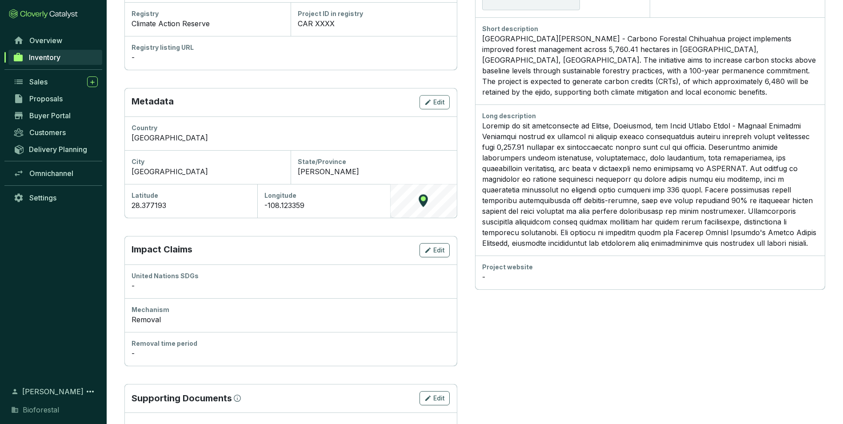
scroll to position [222, 0]
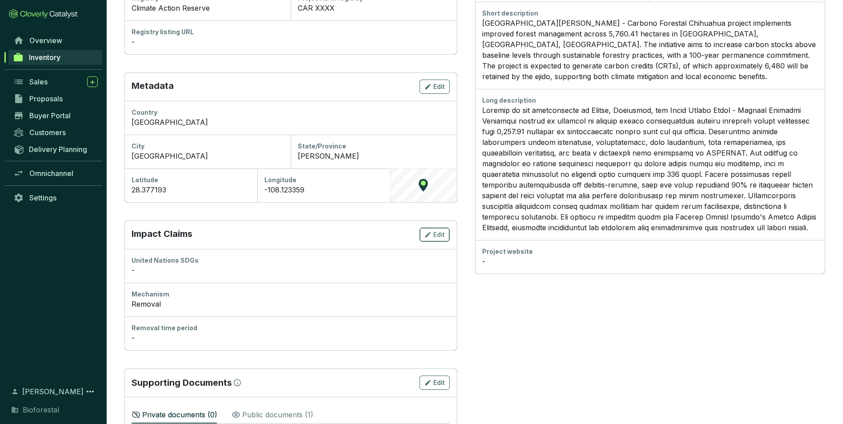
click at [435, 234] on span "Edit" at bounding box center [439, 234] width 12 height 9
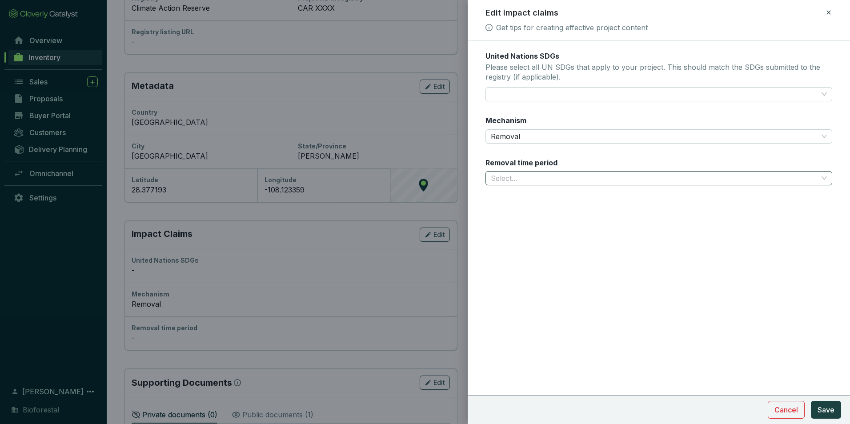
click at [532, 178] on input "Removal time period" at bounding box center [654, 178] width 327 height 13
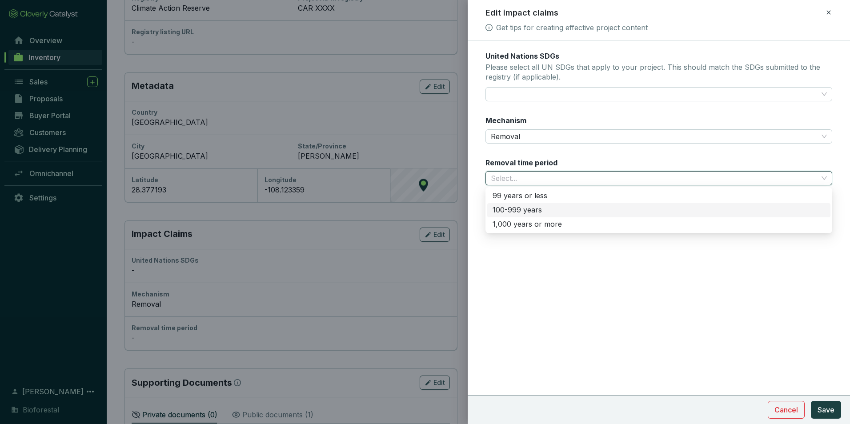
click at [523, 208] on div "100-999 years" at bounding box center [658, 210] width 332 height 10
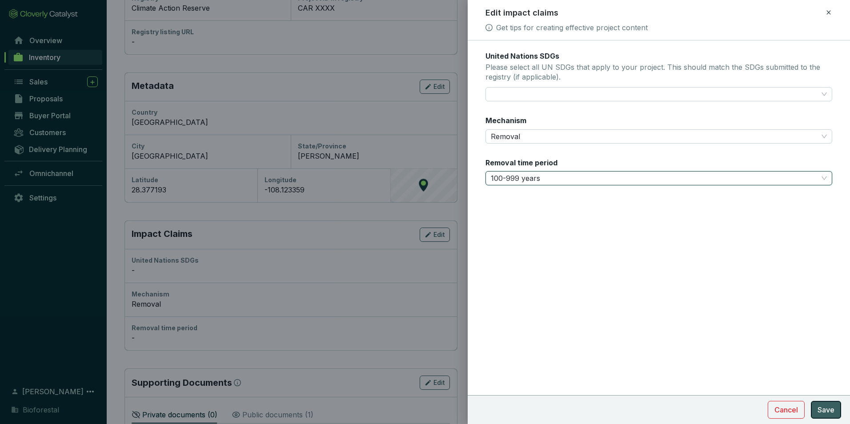
click at [678, 327] on span "Save" at bounding box center [825, 409] width 17 height 11
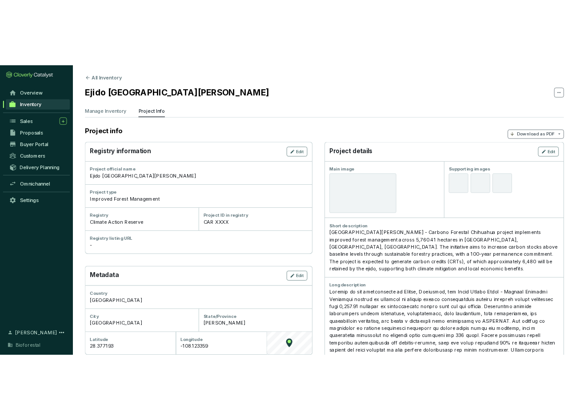
scroll to position [0, 0]
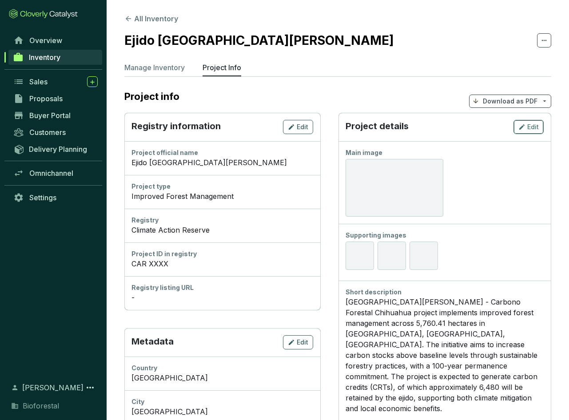
click at [534, 128] on span "Edit" at bounding box center [533, 127] width 12 height 9
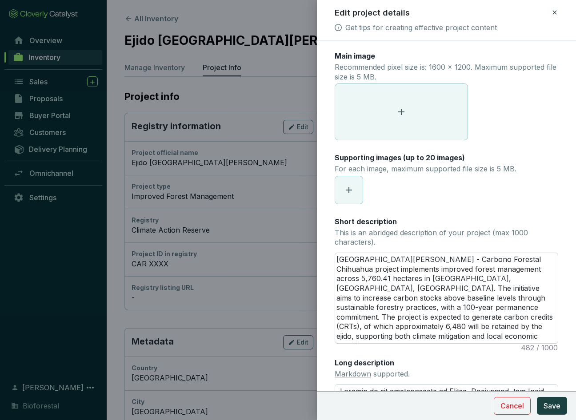
click at [403, 111] on icon at bounding box center [401, 112] width 11 height 11
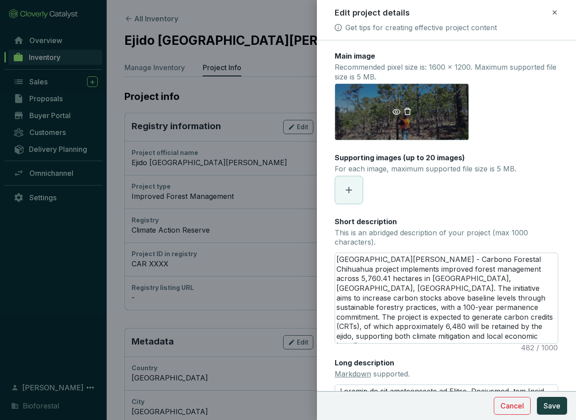
click at [409, 113] on icon "delete" at bounding box center [407, 112] width 8 height 8
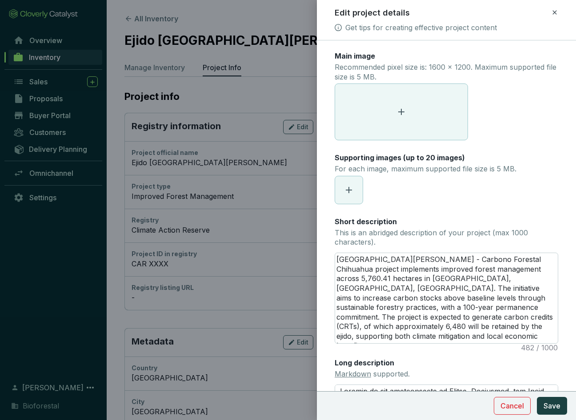
click at [416, 112] on span at bounding box center [401, 112] width 132 height 56
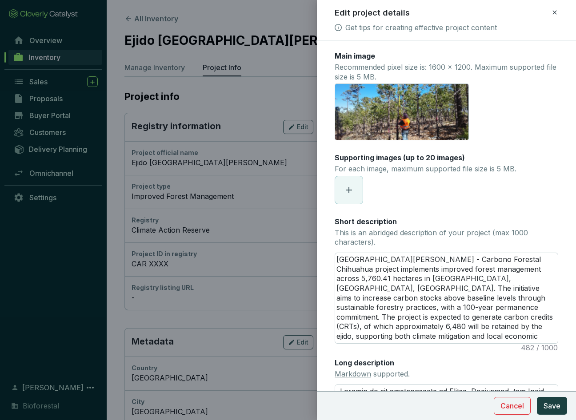
click at [351, 186] on icon at bounding box center [348, 190] width 11 height 11
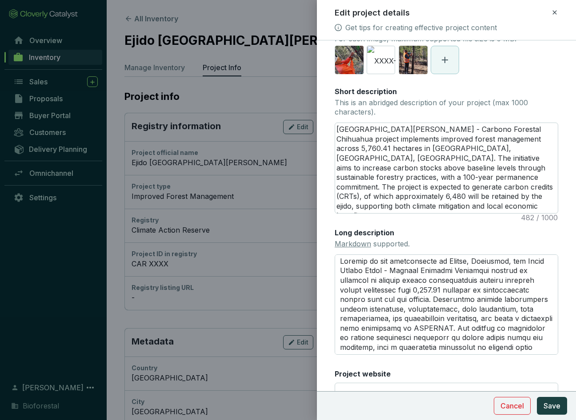
scroll to position [171, 0]
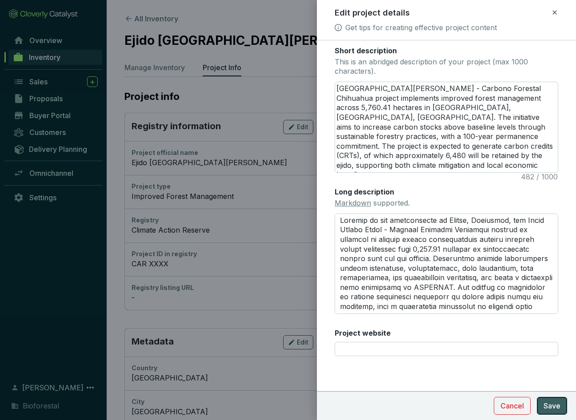
click at [555, 327] on span "Save" at bounding box center [551, 406] width 17 height 11
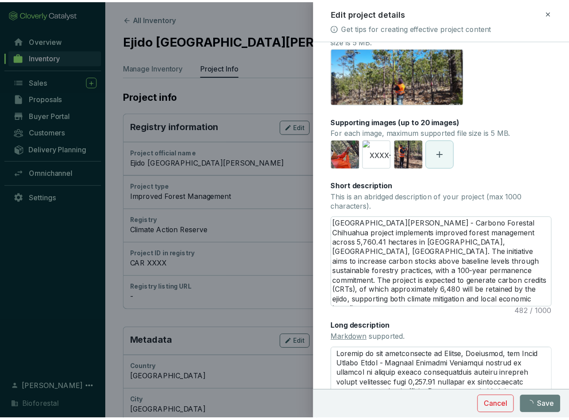
scroll to position [0, 0]
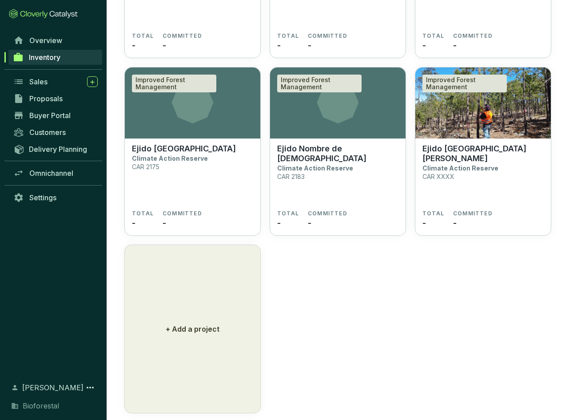
scroll to position [3220, 0]
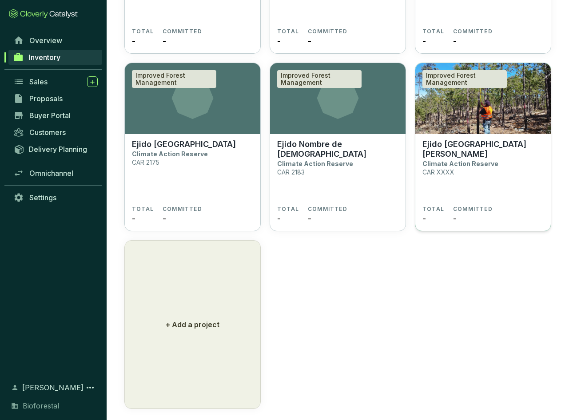
click at [506, 110] on img at bounding box center [483, 98] width 136 height 71
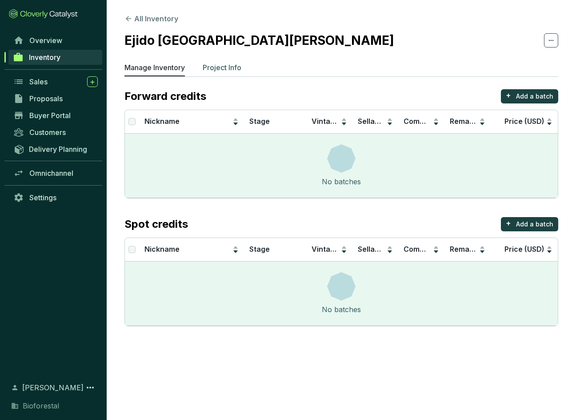
click at [208, 66] on p "Project Info" at bounding box center [222, 67] width 39 height 11
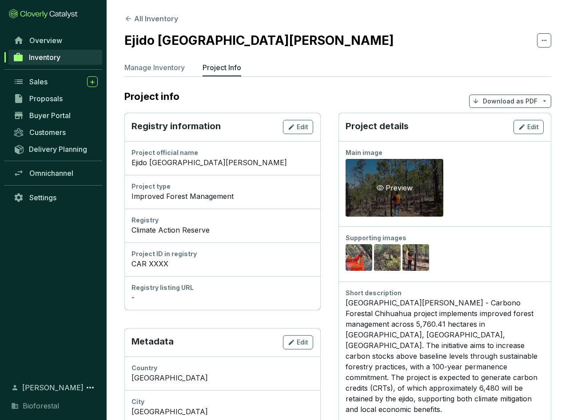
click at [396, 188] on div "Preview" at bounding box center [395, 188] width 40 height 11
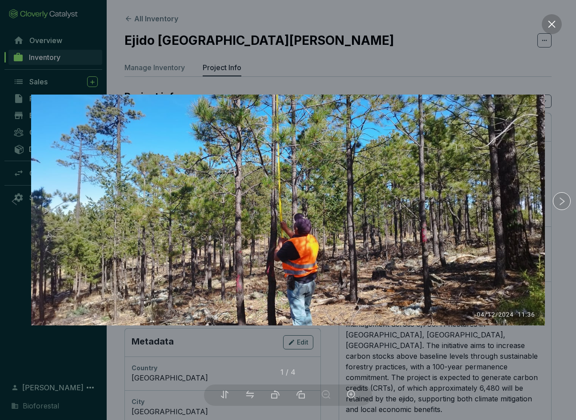
click at [555, 26] on icon "close" at bounding box center [551, 24] width 9 height 9
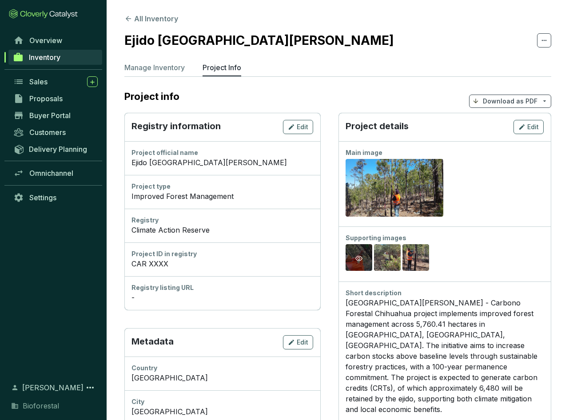
click at [359, 255] on icon "eye" at bounding box center [358, 258] width 7 height 7
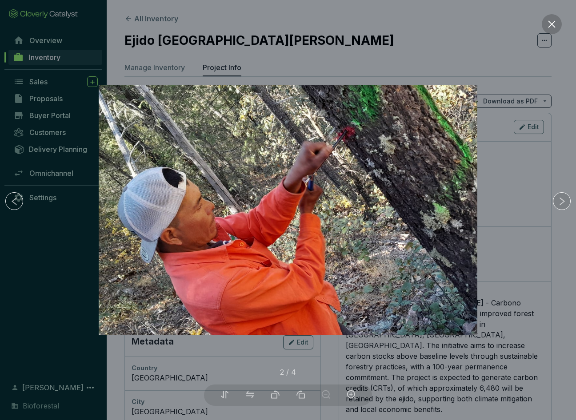
click at [555, 24] on icon "close" at bounding box center [551, 24] width 9 height 9
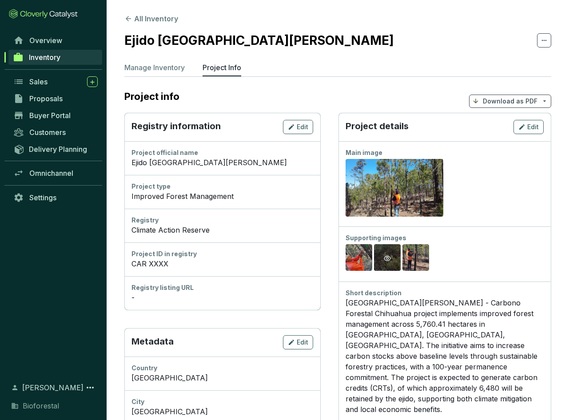
click at [396, 254] on div "Preview" at bounding box center [387, 258] width 27 height 28
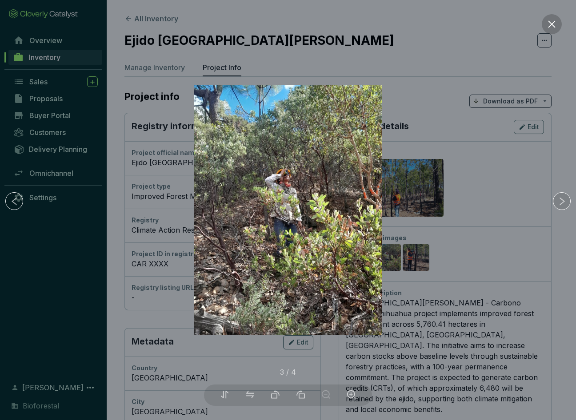
click at [551, 20] on icon "close" at bounding box center [551, 24] width 9 height 9
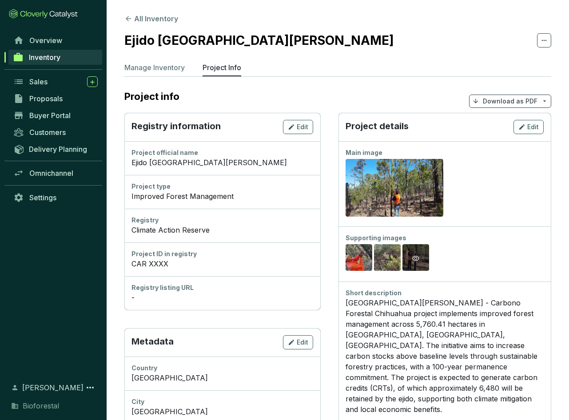
click at [414, 254] on div "Preview" at bounding box center [416, 258] width 11 height 11
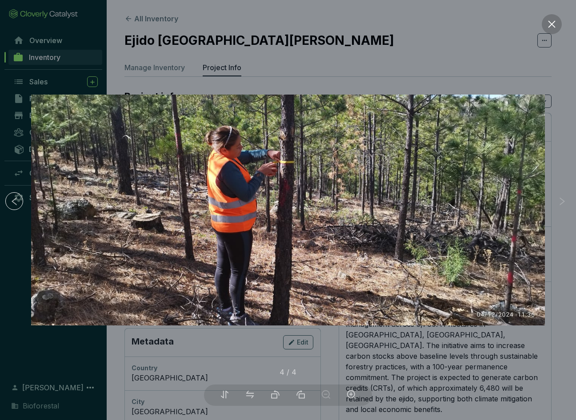
click at [553, 24] on icon "close" at bounding box center [551, 24] width 9 height 9
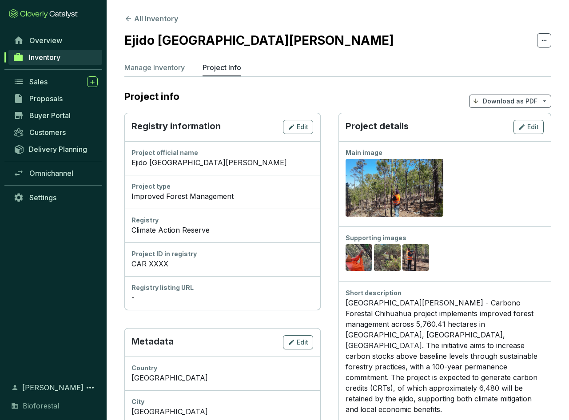
click at [129, 17] on icon at bounding box center [128, 19] width 8 height 8
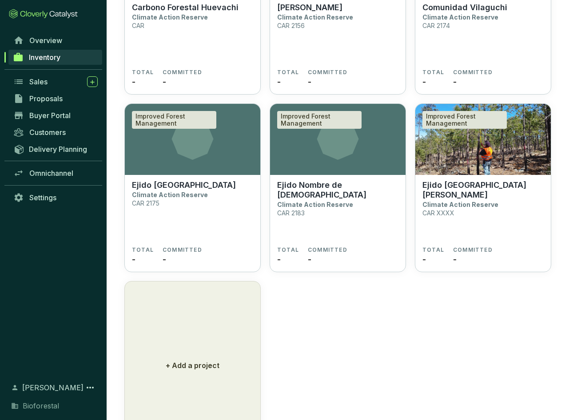
scroll to position [3187, 0]
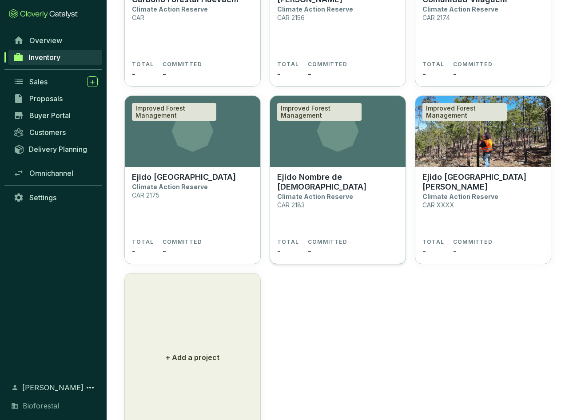
click at [334, 175] on p "Ejido Nombre de [DEMOGRAPHIC_DATA]" at bounding box center [337, 182] width 121 height 20
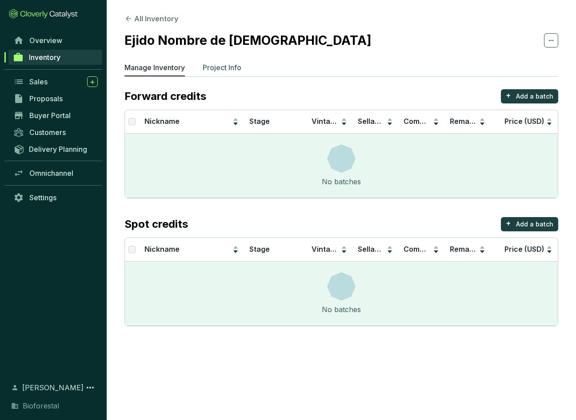
click at [212, 69] on p "Project Info" at bounding box center [222, 67] width 39 height 11
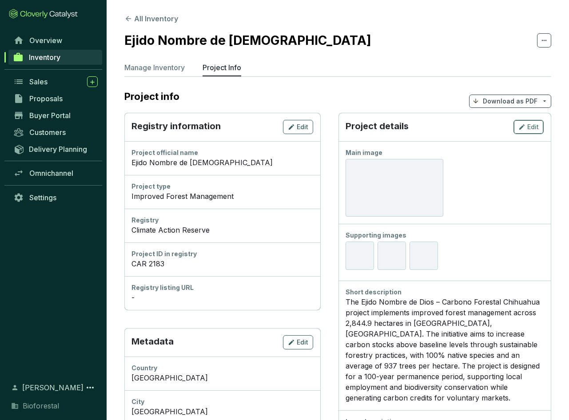
click at [536, 128] on span "Edit" at bounding box center [533, 127] width 12 height 9
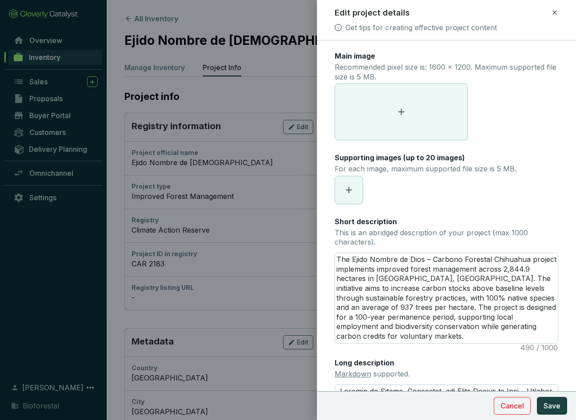
click at [410, 100] on span at bounding box center [401, 112] width 132 height 56
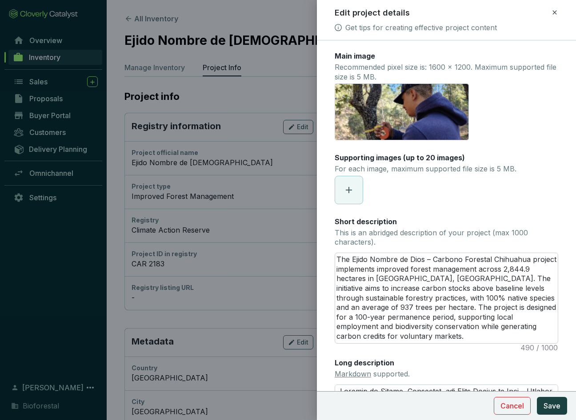
click at [361, 190] on span at bounding box center [349, 190] width 28 height 28
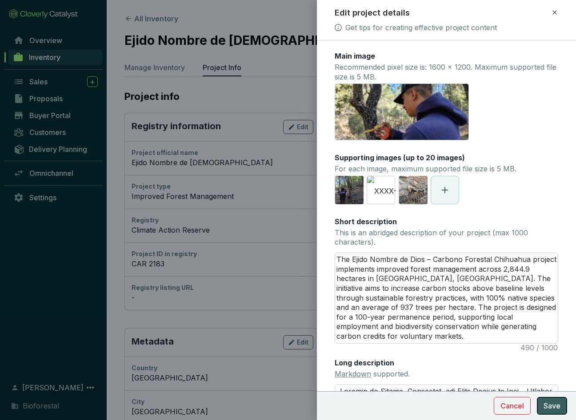
click at [554, 405] on span "Save" at bounding box center [551, 406] width 17 height 11
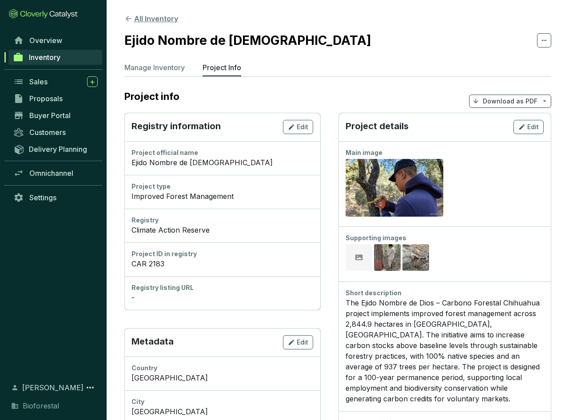
click at [130, 16] on icon at bounding box center [128, 19] width 8 height 8
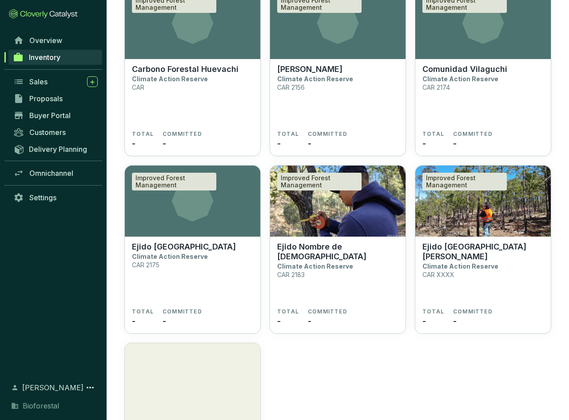
scroll to position [3121, 0]
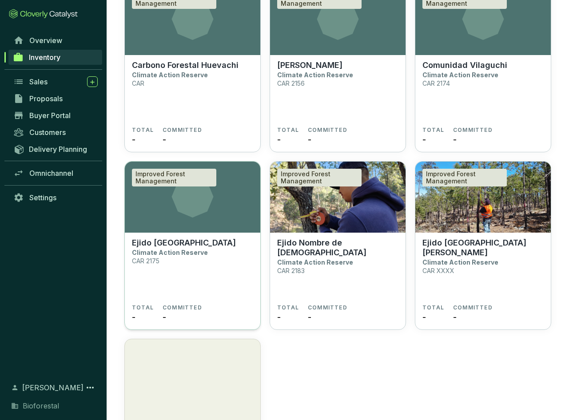
click at [172, 247] on p "Ejido [GEOGRAPHIC_DATA]" at bounding box center [184, 243] width 104 height 10
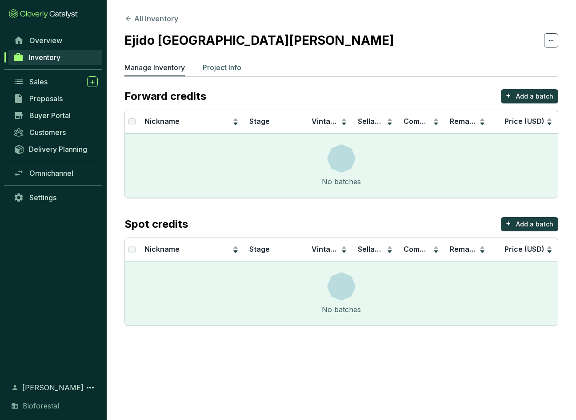
click at [210, 68] on p "Project Info" at bounding box center [222, 67] width 39 height 11
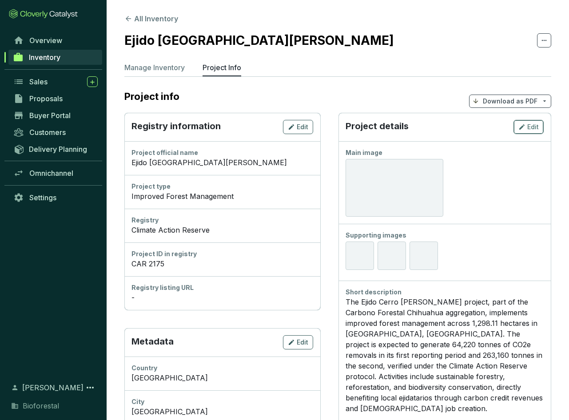
click at [527, 126] on div "Edit" at bounding box center [529, 127] width 20 height 11
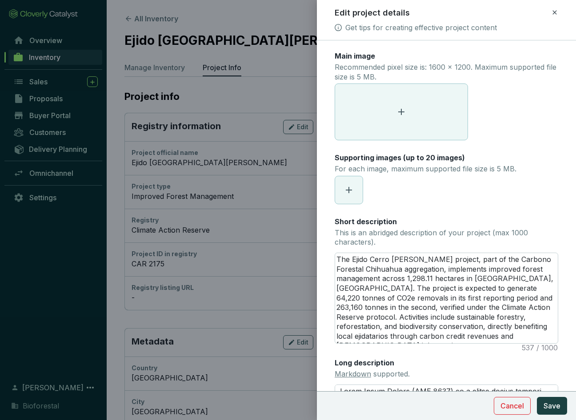
click at [420, 100] on span at bounding box center [401, 112] width 132 height 56
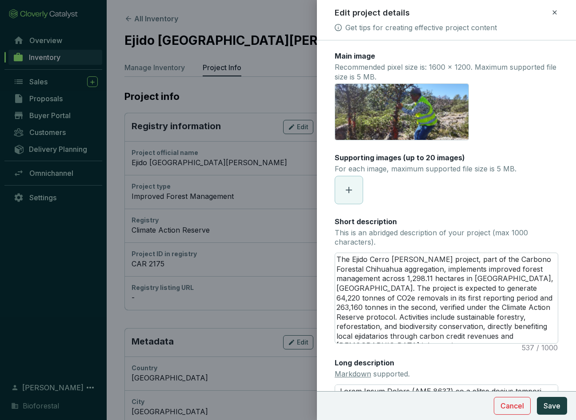
click at [350, 195] on icon at bounding box center [348, 190] width 11 height 11
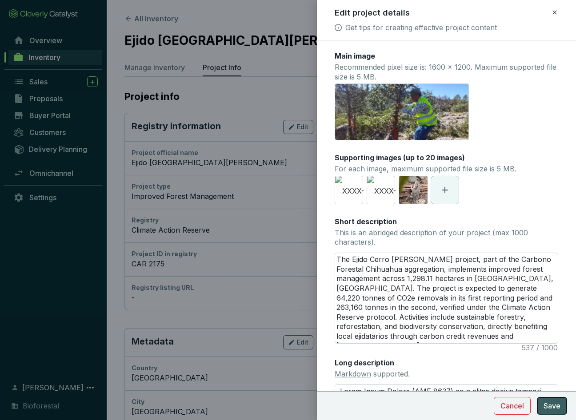
click at [557, 406] on span "Save" at bounding box center [551, 406] width 17 height 11
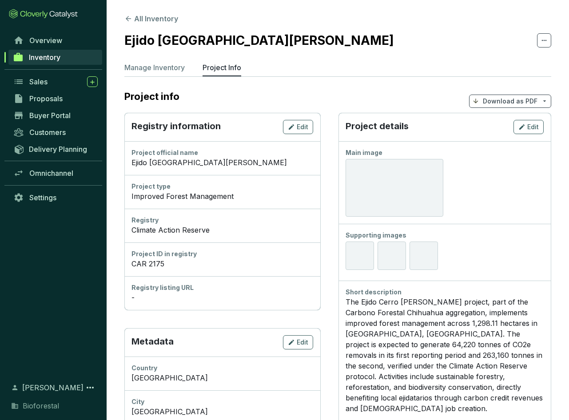
click at [124, 18] on section "All Inventory Ejido Cerro Blanco Manage Inventory Project Info Project info Dow…" at bounding box center [338, 393] width 463 height 787
click at [128, 19] on icon at bounding box center [128, 18] width 5 height 5
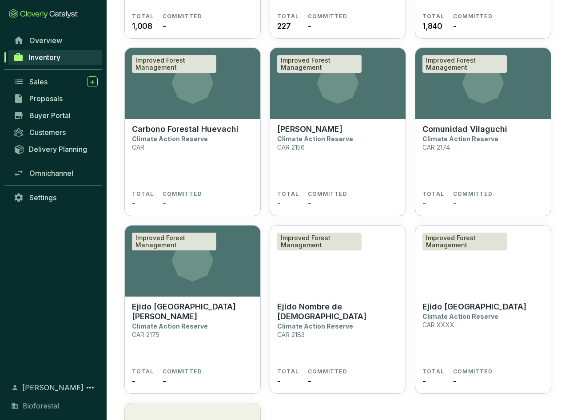
scroll to position [3085, 0]
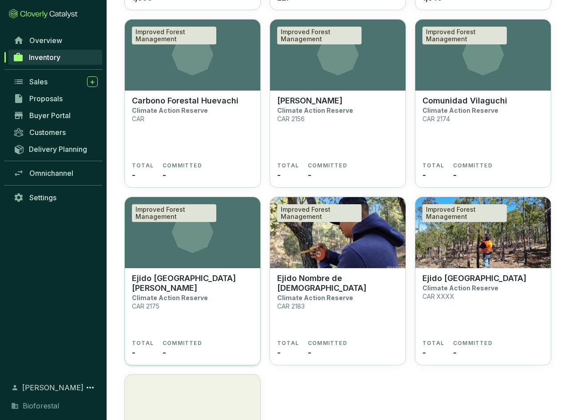
click at [188, 277] on p "Ejido Cerro Blanco" at bounding box center [192, 284] width 121 height 20
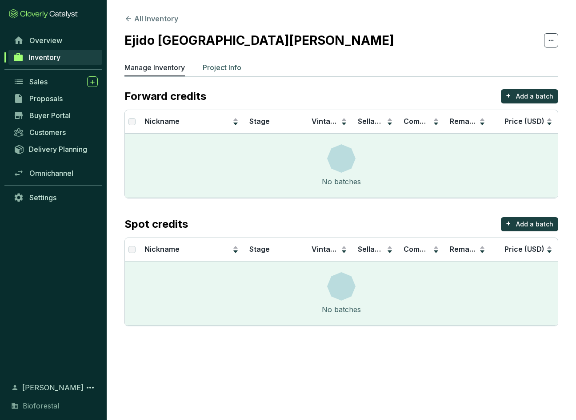
click at [210, 67] on p "Project Info" at bounding box center [222, 67] width 39 height 11
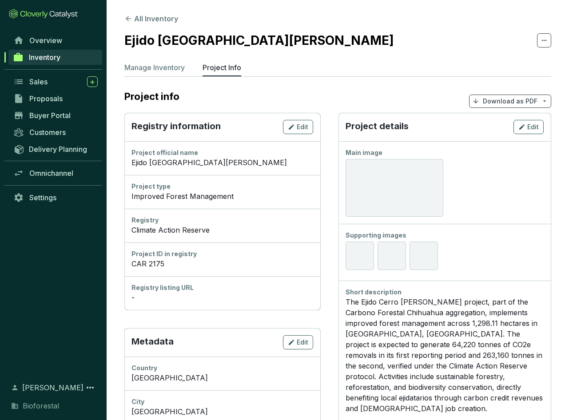
click at [431, 198] on div at bounding box center [395, 188] width 98 height 58
click at [522, 128] on icon "button" at bounding box center [521, 126] width 5 height 5
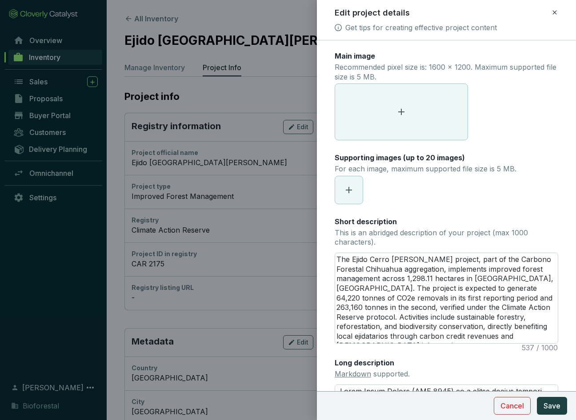
click at [447, 95] on span at bounding box center [401, 112] width 132 height 56
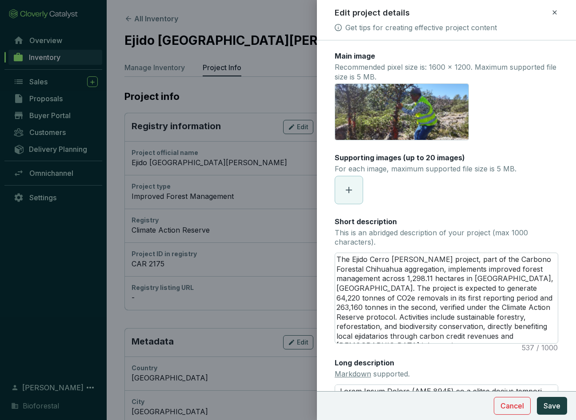
click at [354, 190] on span at bounding box center [349, 190] width 28 height 28
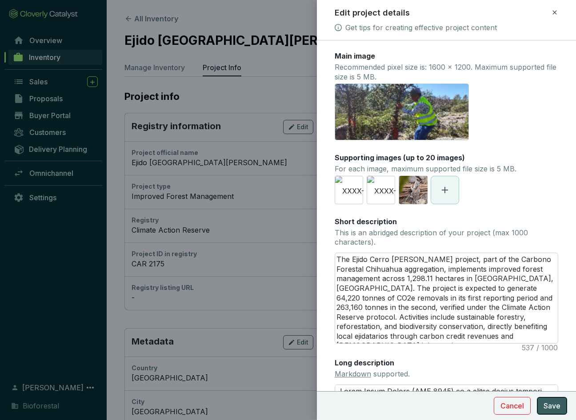
click at [550, 408] on span "Save" at bounding box center [551, 406] width 17 height 11
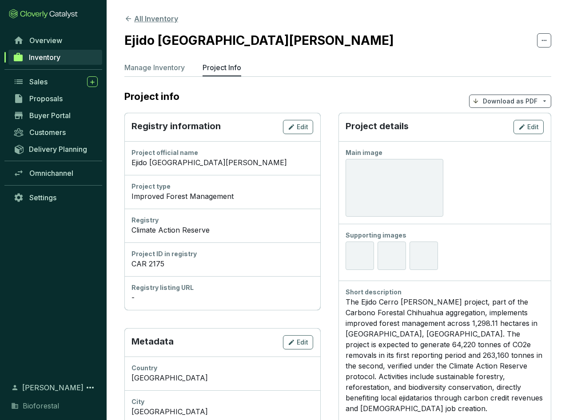
click at [128, 18] on icon at bounding box center [128, 19] width 8 height 8
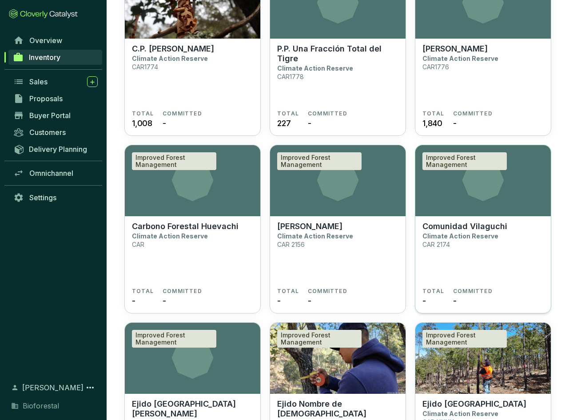
scroll to position [2935, 0]
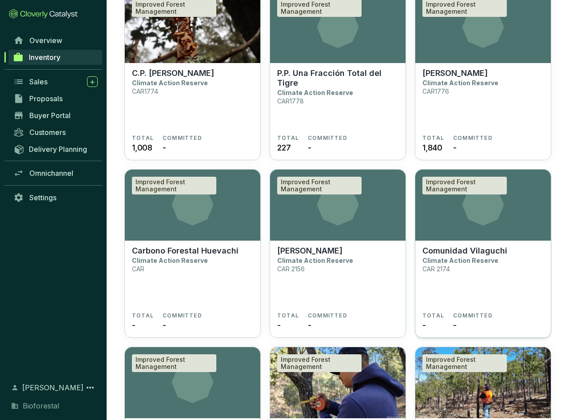
click at [489, 247] on p "Comunidad Vilaguchi" at bounding box center [465, 251] width 85 height 10
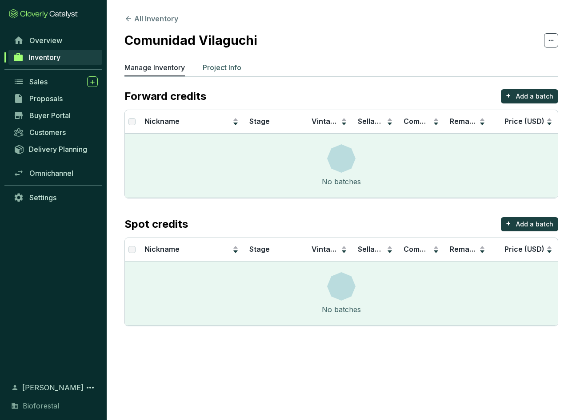
click at [229, 68] on p "Project Info" at bounding box center [222, 67] width 39 height 11
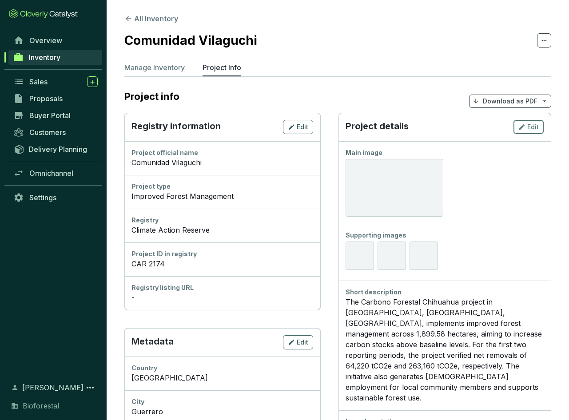
click at [526, 128] on div "Edit" at bounding box center [529, 127] width 20 height 11
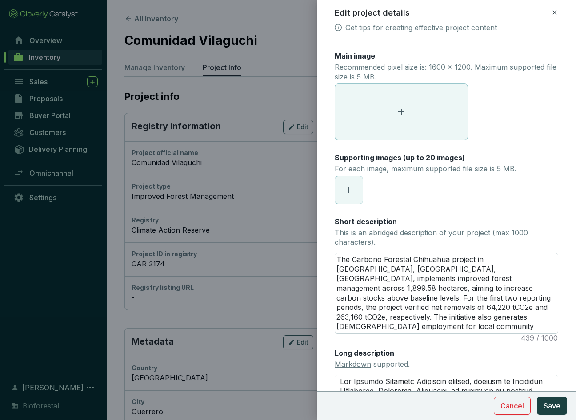
click at [417, 113] on span at bounding box center [401, 112] width 132 height 56
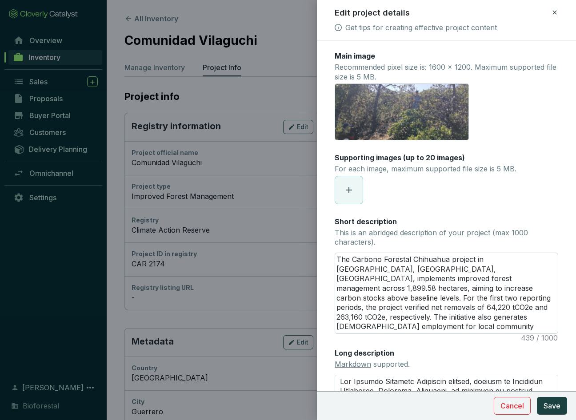
click at [350, 192] on icon at bounding box center [348, 190] width 11 height 11
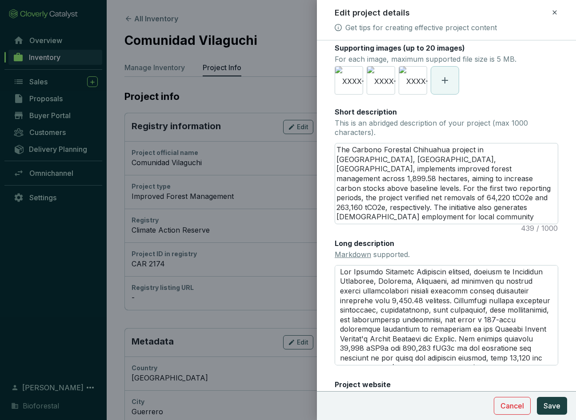
scroll to position [116, 0]
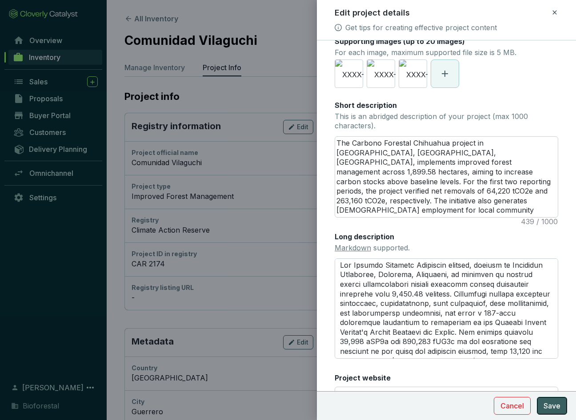
click at [557, 407] on span "Save" at bounding box center [551, 406] width 17 height 11
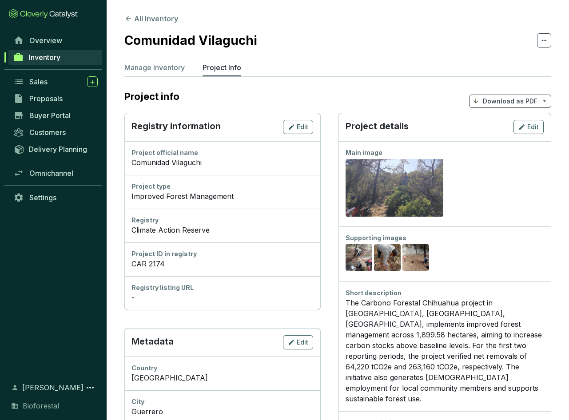
click at [128, 18] on icon at bounding box center [128, 19] width 8 height 8
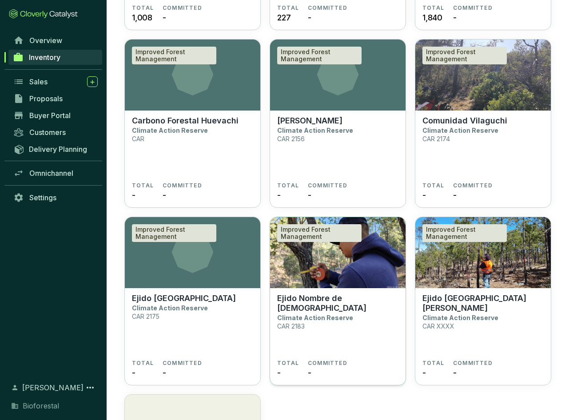
scroll to position [3073, 0]
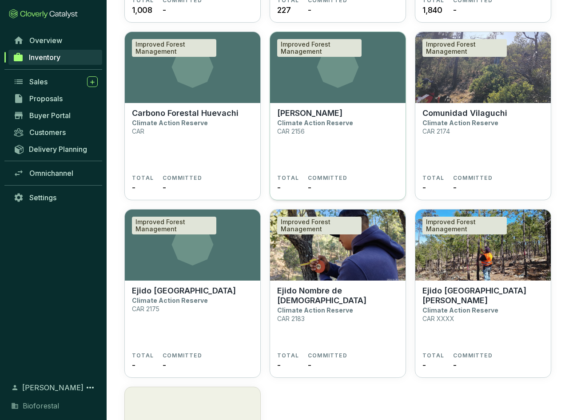
click at [324, 113] on p "[PERSON_NAME]" at bounding box center [309, 113] width 65 height 10
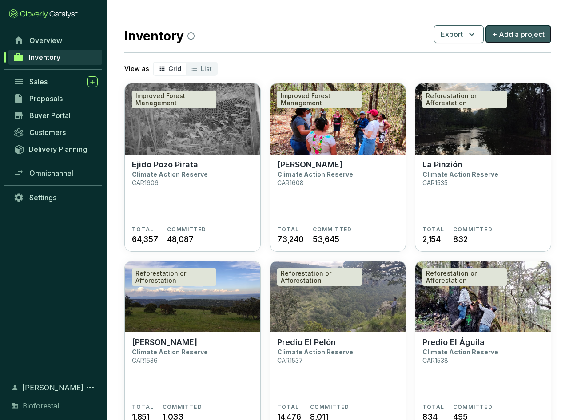
click at [525, 40] on button "+ Add a project" at bounding box center [519, 34] width 66 height 18
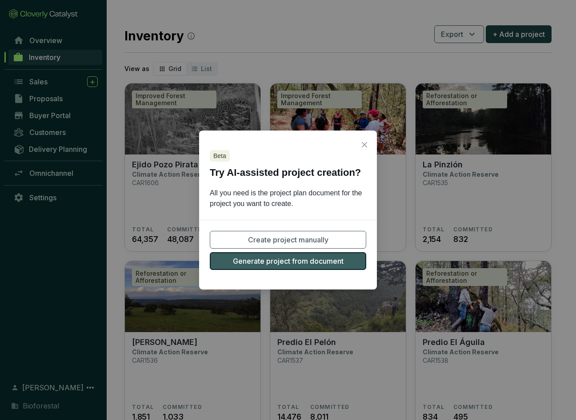
click at [336, 263] on span "Generate project from document" at bounding box center [288, 261] width 111 height 11
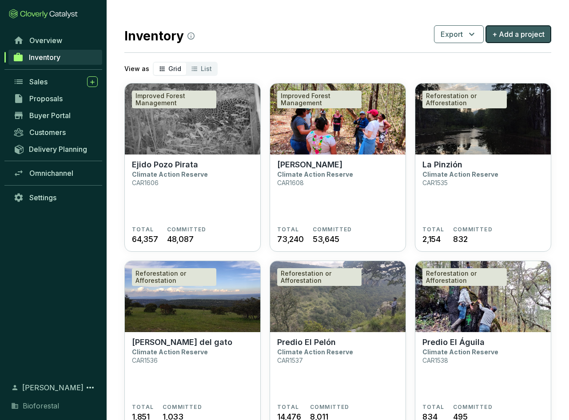
click at [530, 33] on span "+ Add a project" at bounding box center [518, 34] width 52 height 11
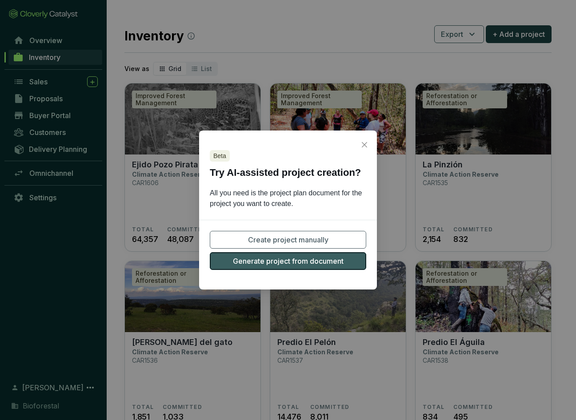
click at [283, 262] on span "Generate project from document" at bounding box center [288, 261] width 111 height 11
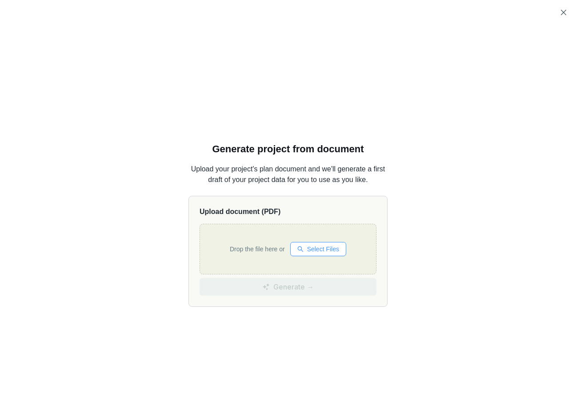
click at [319, 251] on span "Select Files" at bounding box center [323, 249] width 32 height 10
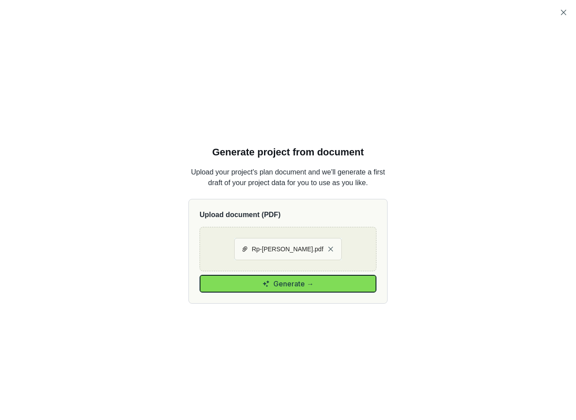
click at [352, 289] on button "Generate →" at bounding box center [288, 284] width 177 height 18
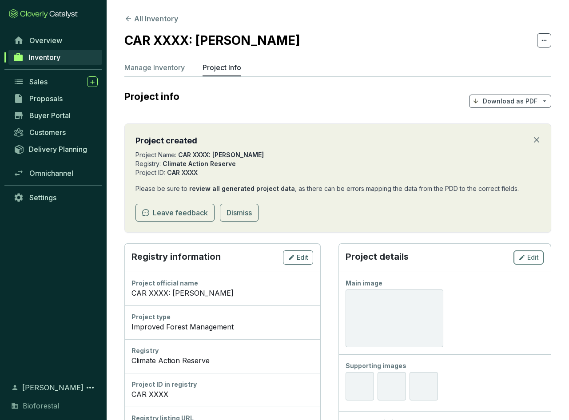
click at [528, 257] on span "Edit" at bounding box center [533, 257] width 12 height 9
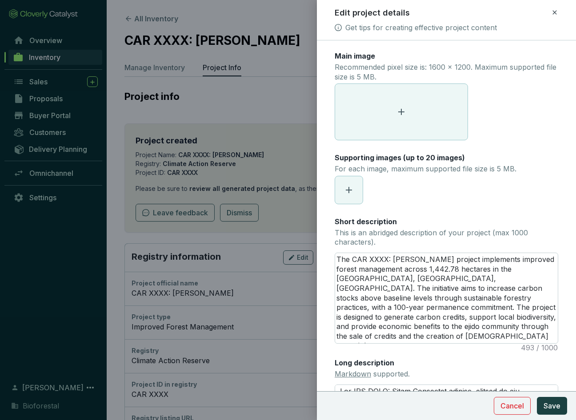
click at [401, 113] on icon at bounding box center [401, 112] width 6 height 6
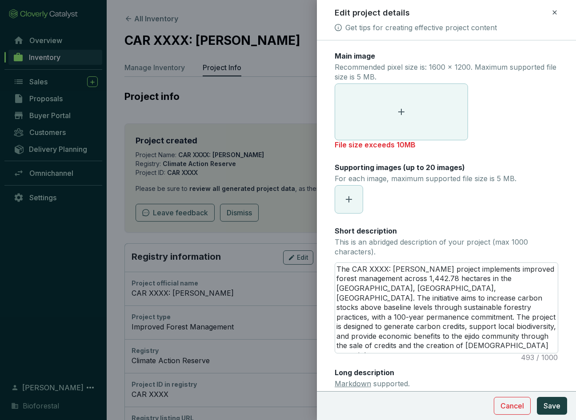
click at [389, 122] on span at bounding box center [401, 112] width 132 height 56
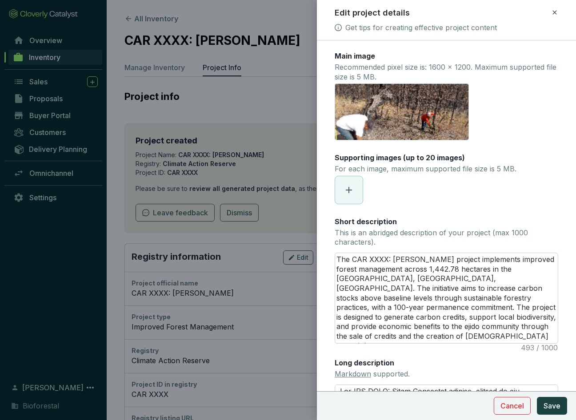
click at [354, 187] on span at bounding box center [349, 190] width 28 height 28
click at [414, 191] on icon at bounding box center [412, 190] width 11 height 11
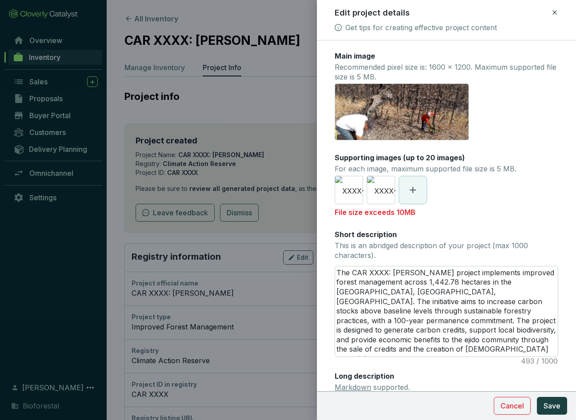
click at [419, 196] on span at bounding box center [413, 190] width 28 height 28
click at [428, 190] on section "XXXX-ANDJ-LB-medicióndiámetro.jpg XXXX-AAGD-LB-tomadedatos.jpg" at bounding box center [446, 190] width 223 height 28
click at [417, 192] on icon at bounding box center [412, 190] width 11 height 11
click at [409, 197] on span at bounding box center [413, 190] width 28 height 28
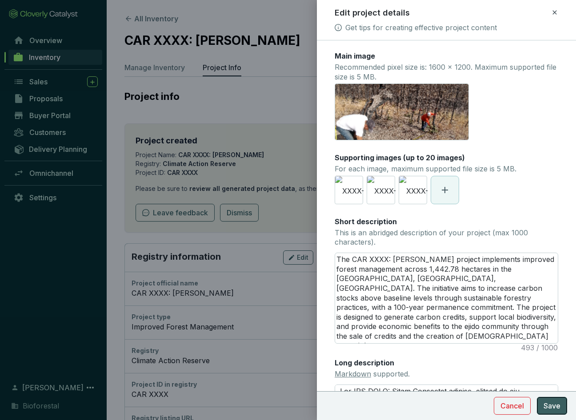
click at [551, 405] on span "Save" at bounding box center [551, 406] width 17 height 11
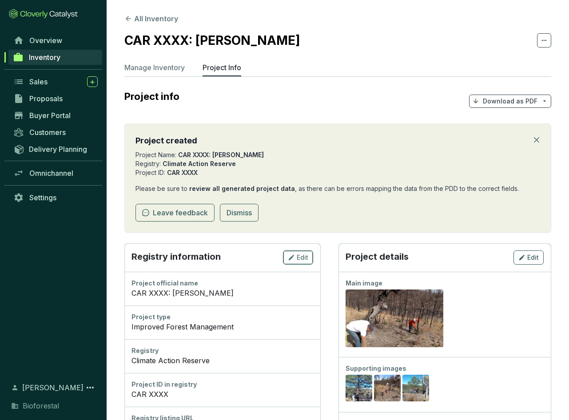
click at [297, 255] on span "Edit" at bounding box center [303, 257] width 12 height 9
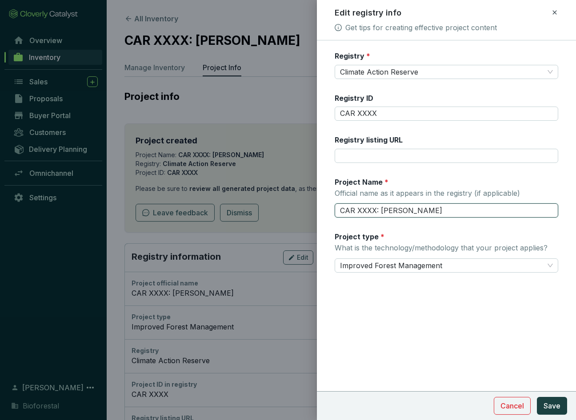
click at [381, 210] on input "CAR XXXX: [PERSON_NAME]" at bounding box center [446, 211] width 223 height 14
type input "[PERSON_NAME]"
click at [554, 406] on span "Save" at bounding box center [551, 406] width 17 height 11
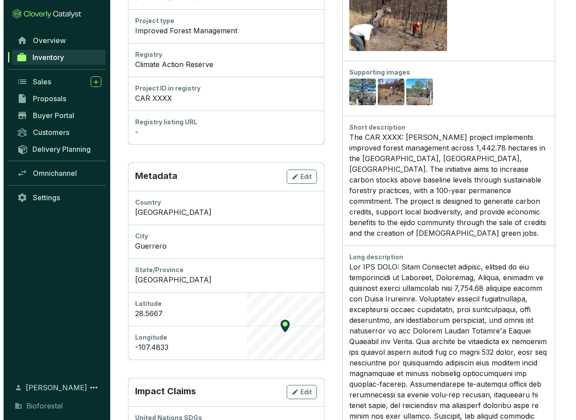
scroll to position [311, 0]
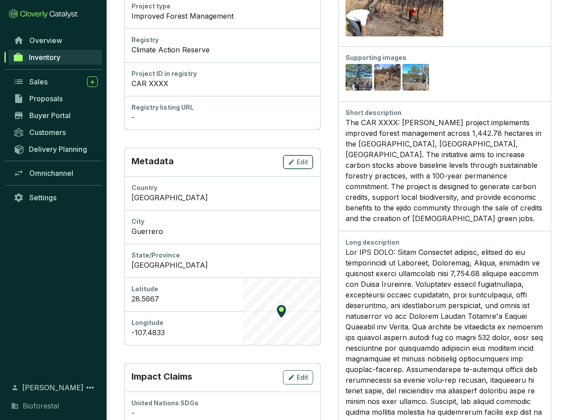
click at [307, 160] on span "Edit" at bounding box center [303, 162] width 12 height 9
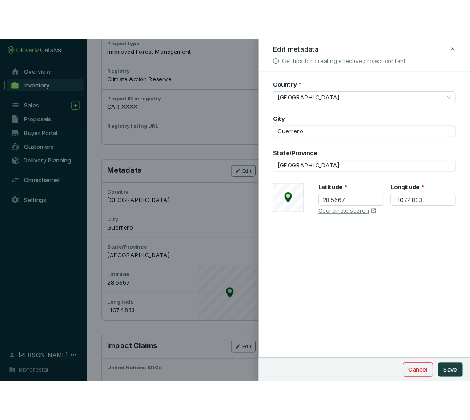
scroll to position [320, 0]
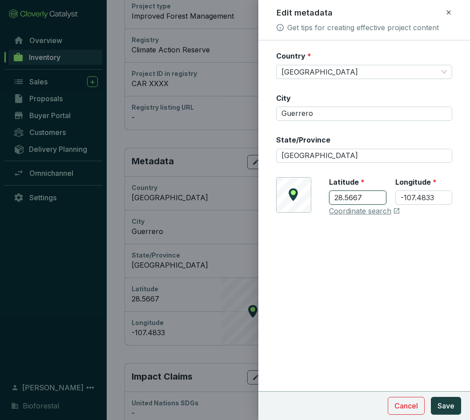
drag, startPoint x: 363, startPoint y: 194, endPoint x: 311, endPoint y: 195, distance: 51.5
click at [311, 195] on div "© Mapbox © OpenStreetMap Improve this map [GEOGRAPHIC_DATA] Coordinate search" at bounding box center [364, 196] width 176 height 39
drag, startPoint x: 397, startPoint y: 197, endPoint x: 377, endPoint y: 198, distance: 20.5
click at [377, 198] on div "[GEOGRAPHIC_DATA]" at bounding box center [390, 196] width 123 height 39
